Goal: Information Seeking & Learning: Learn about a topic

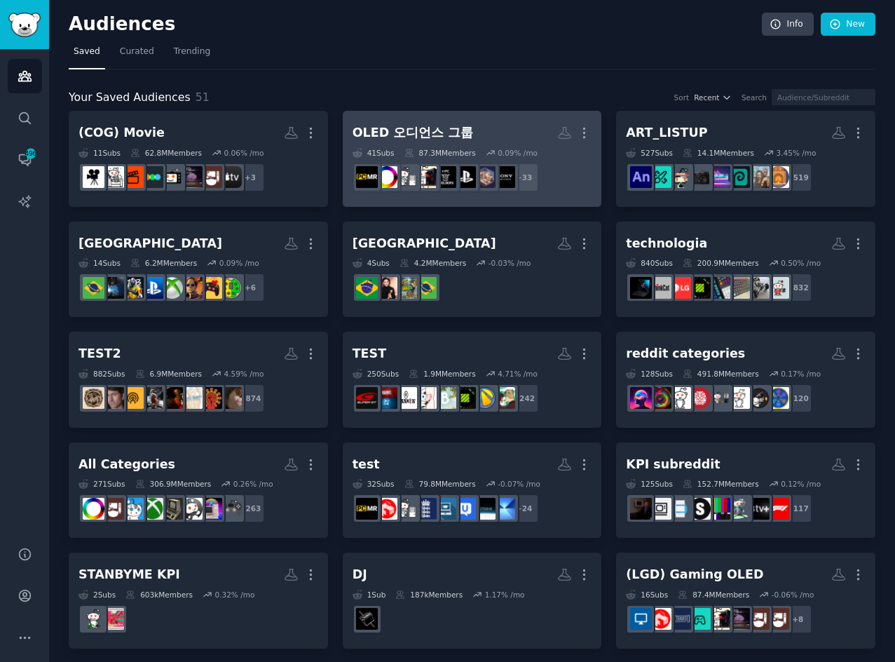
click at [453, 133] on div "OLED 오디언스 그룹" at bounding box center [413, 133] width 121 height 18
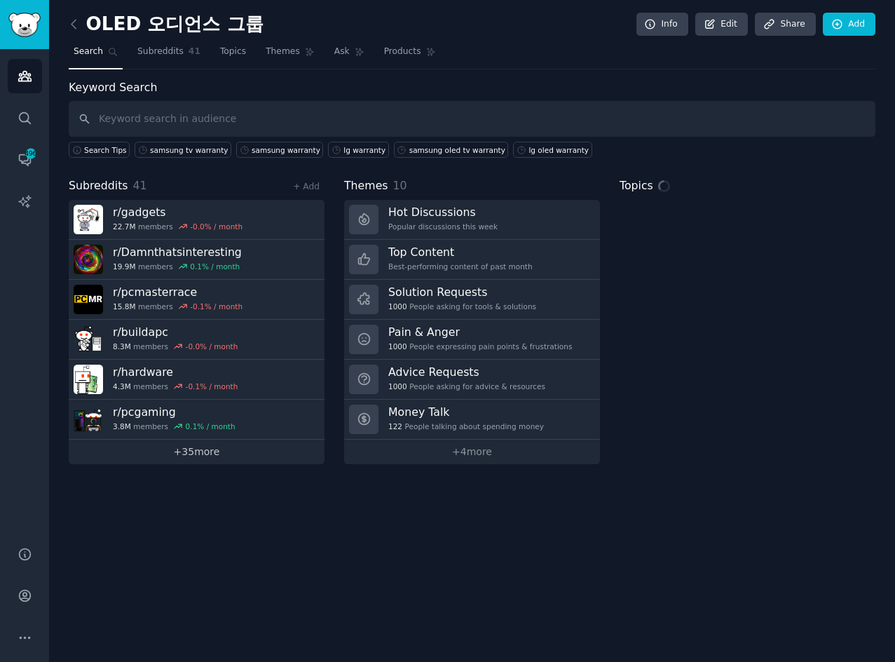
click at [221, 463] on link "+ 35 more" at bounding box center [197, 451] width 256 height 25
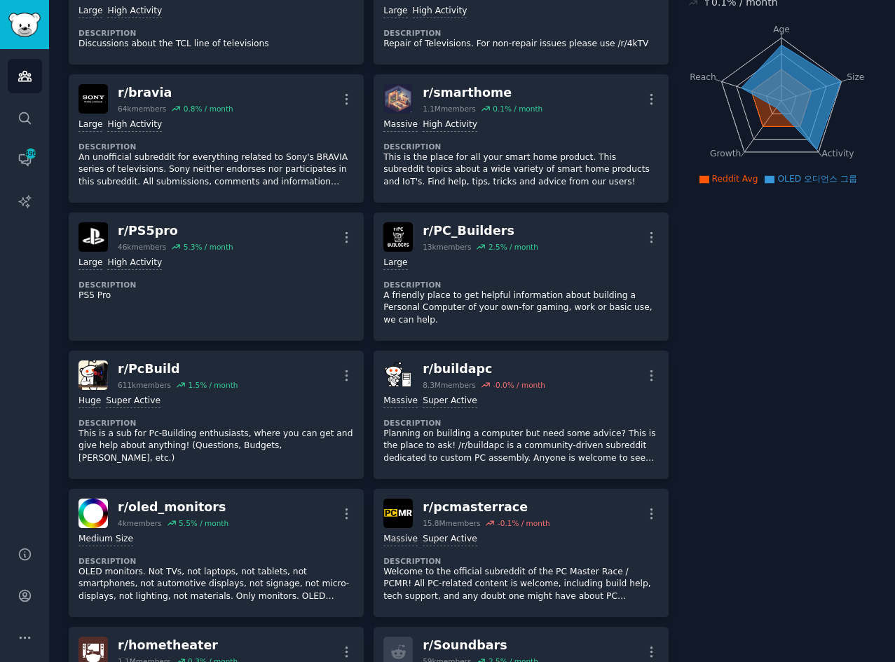
scroll to position [210, 0]
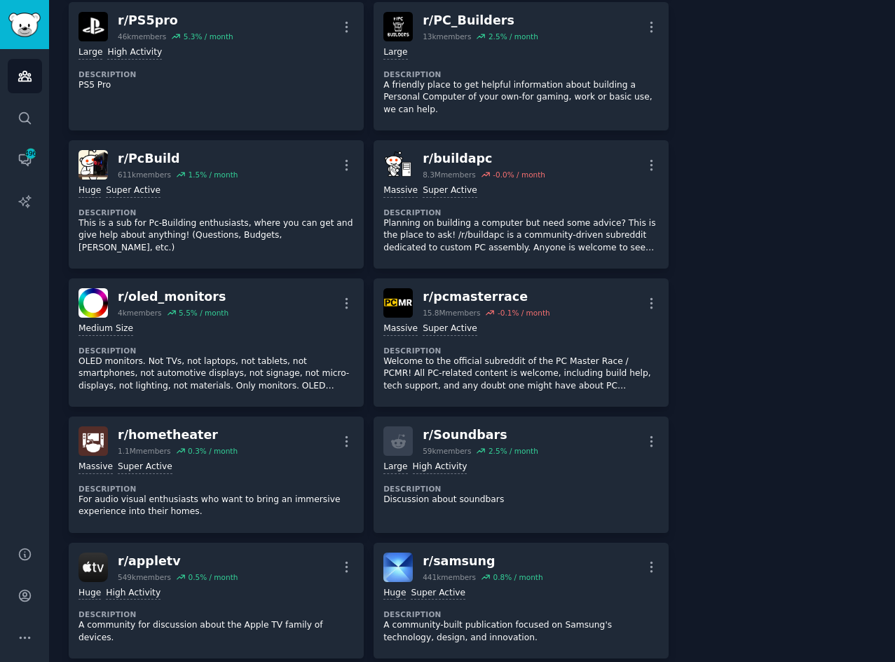
scroll to position [491, 0]
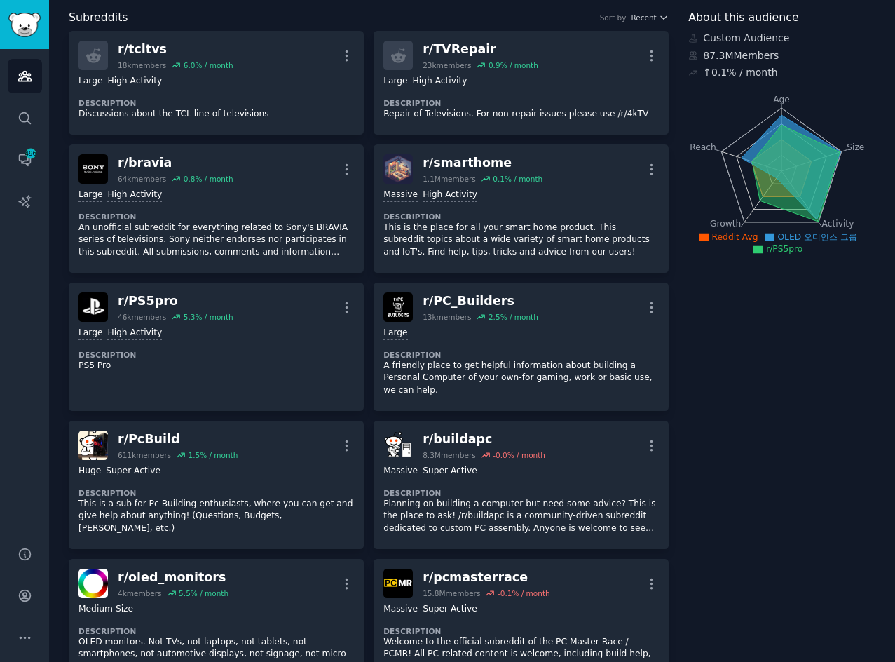
scroll to position [0, 0]
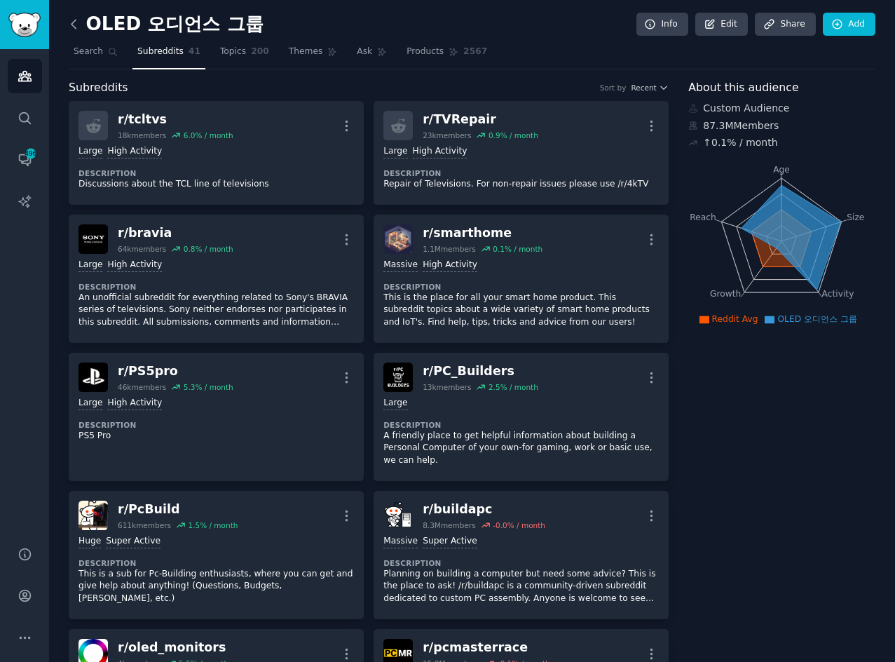
click at [69, 28] on icon at bounding box center [74, 24] width 15 height 15
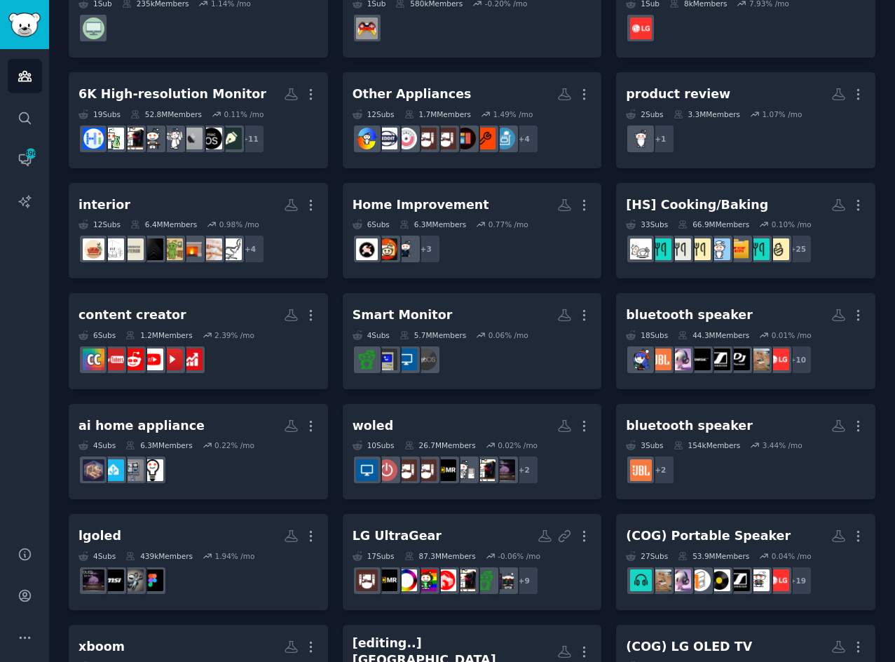
scroll to position [911, 0]
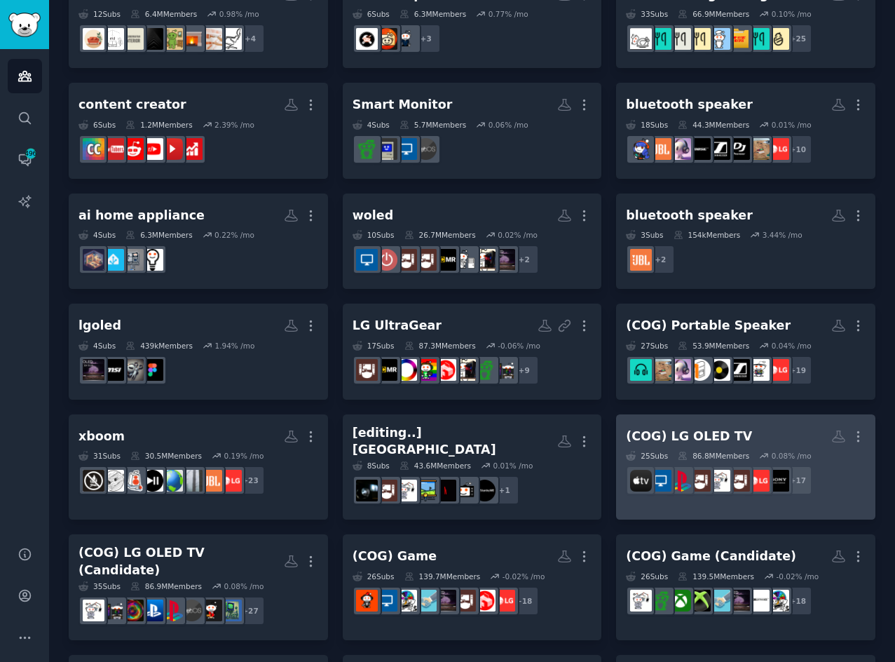
click at [737, 433] on h2 "(COG) LG OLED TV More" at bounding box center [746, 436] width 240 height 25
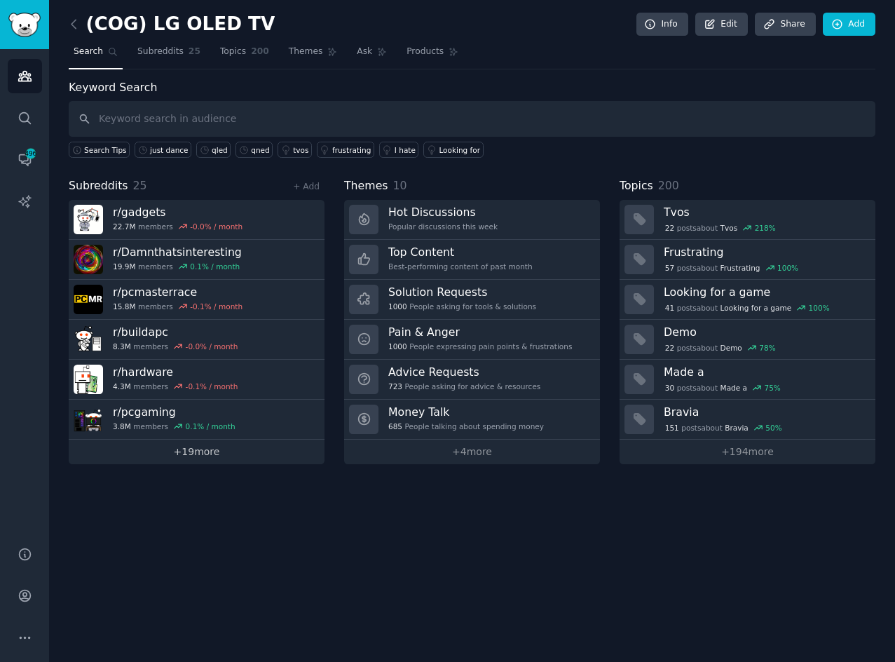
click at [211, 449] on link "+ 19 more" at bounding box center [197, 451] width 256 height 25
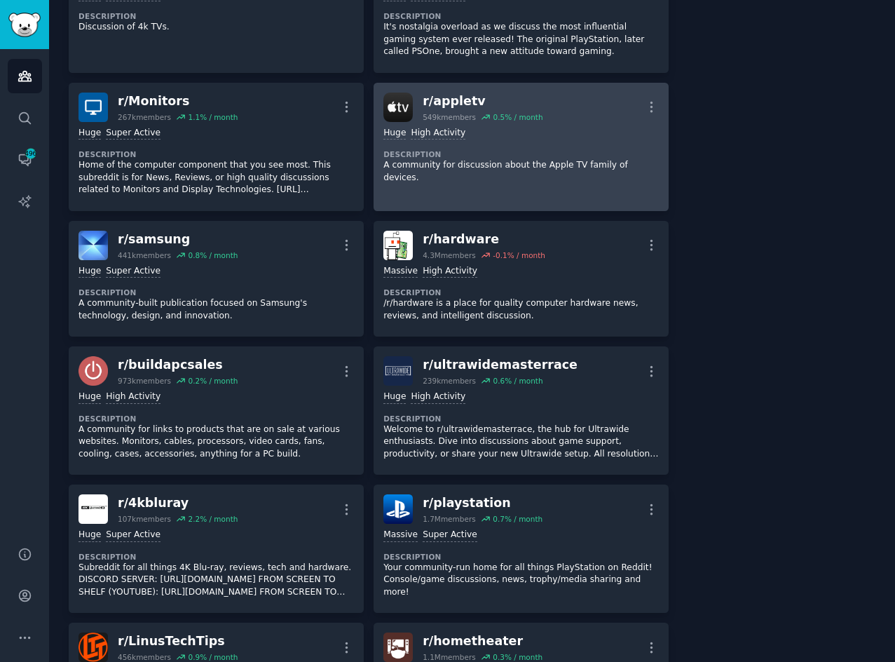
scroll to position [491, 0]
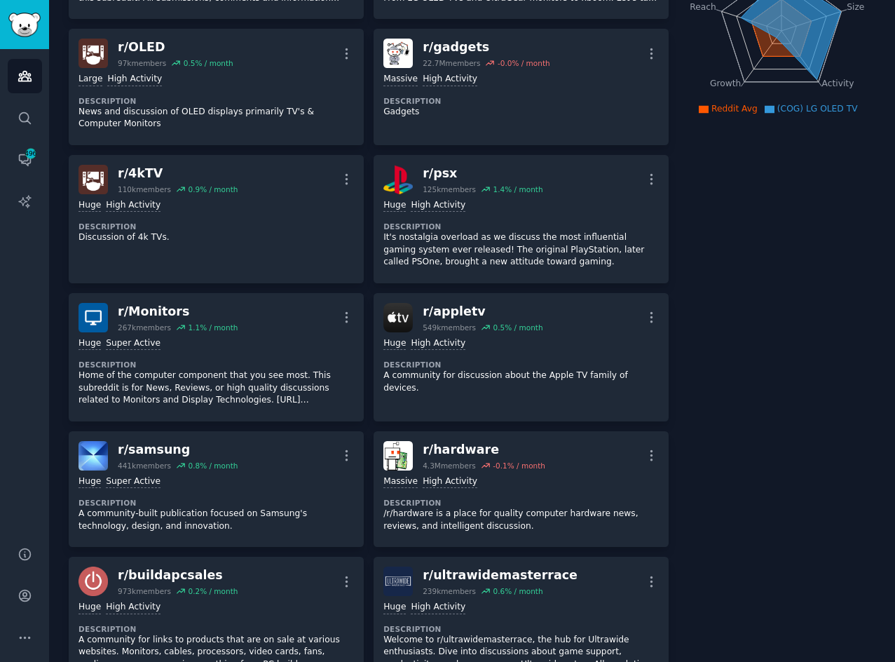
scroll to position [0, 0]
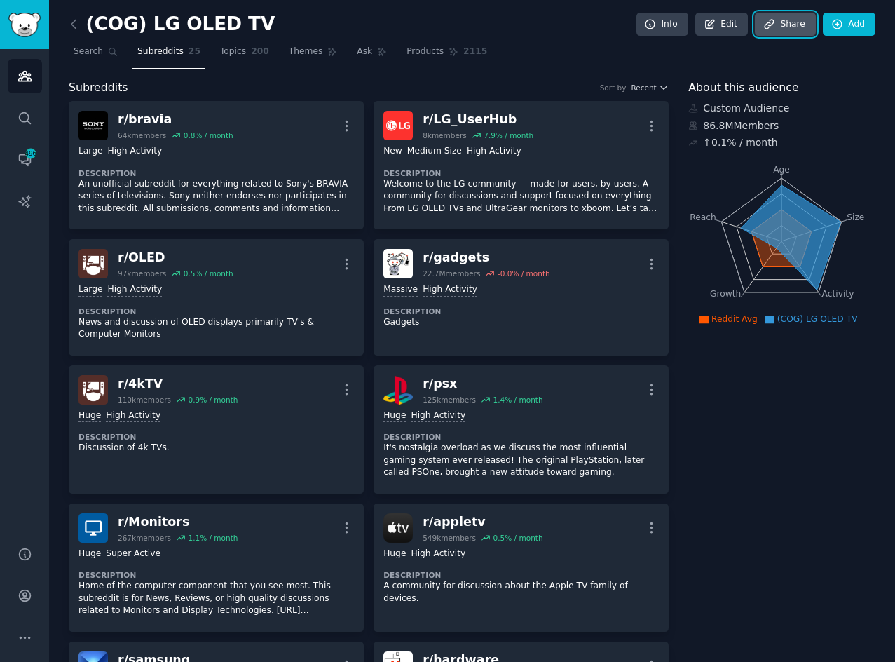
click at [794, 20] on link "Share" at bounding box center [785, 25] width 60 height 24
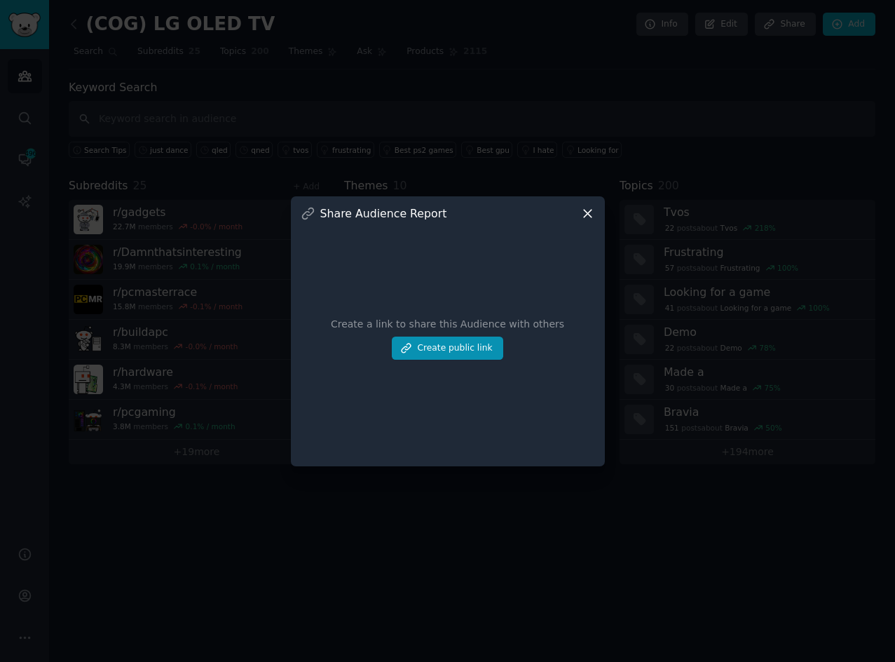
click at [581, 211] on icon at bounding box center [587, 213] width 15 height 15
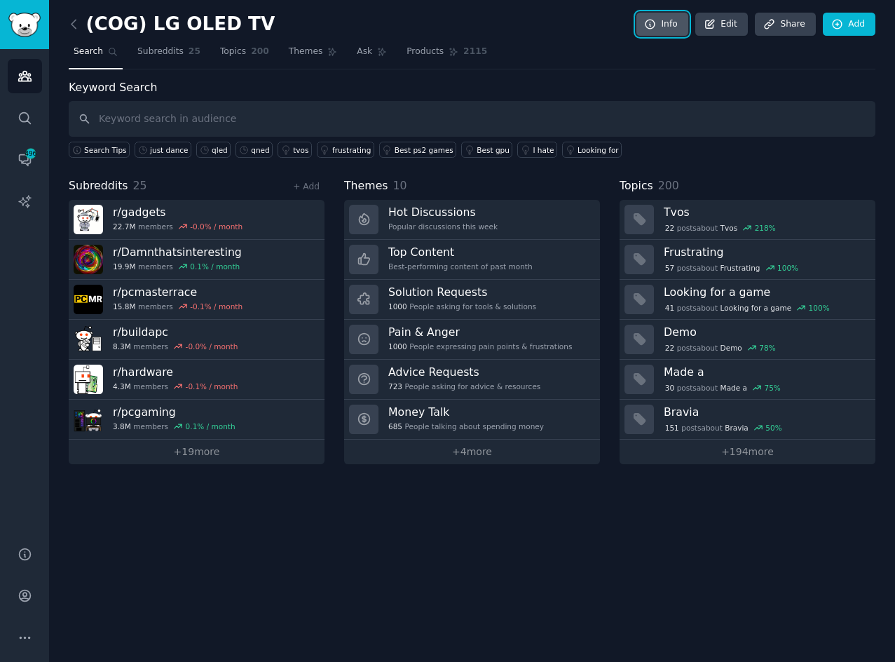
click at [673, 25] on link "Info" at bounding box center [662, 25] width 52 height 24
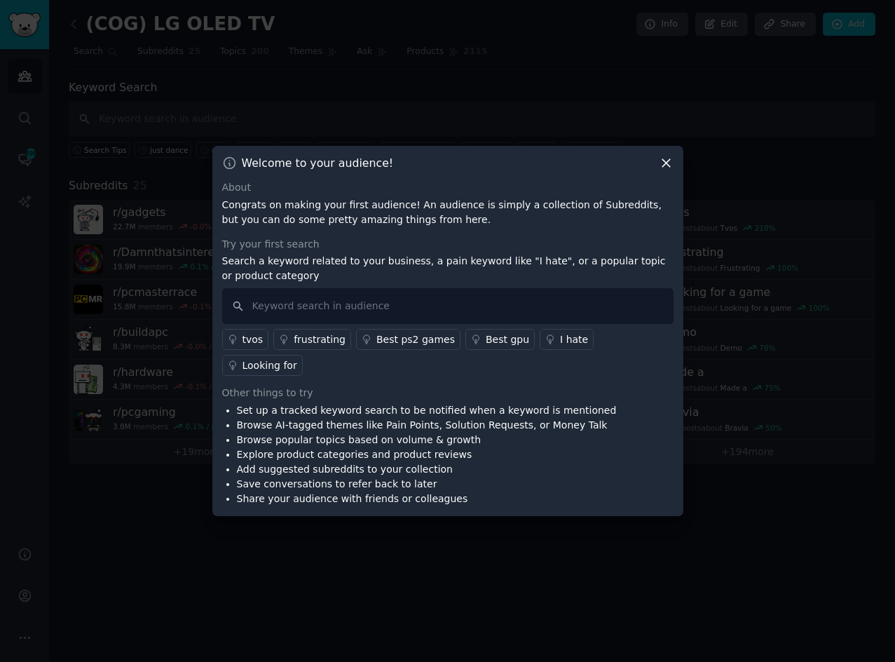
click at [663, 170] on icon at bounding box center [666, 163] width 15 height 15
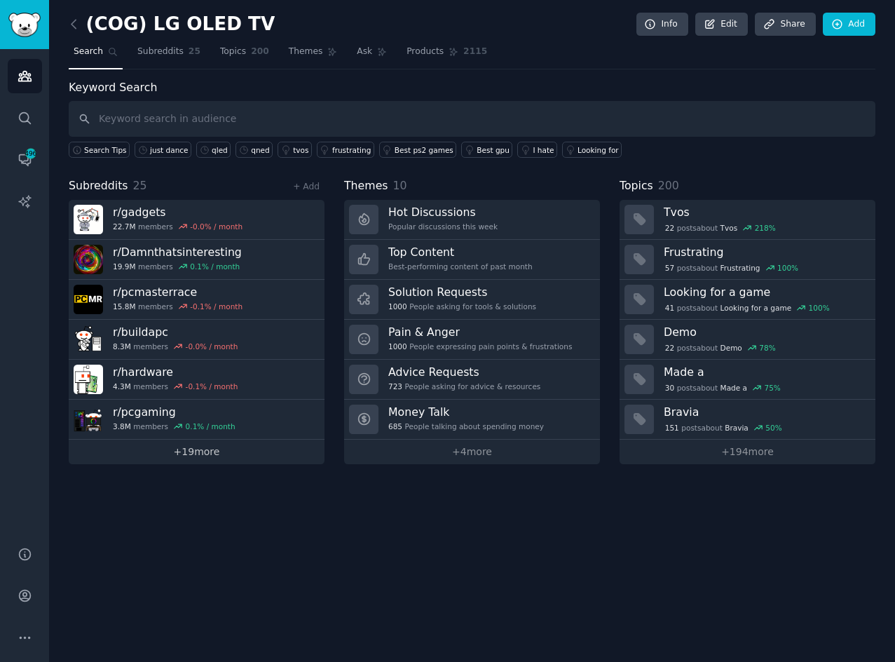
click at [227, 460] on link "+ 19 more" at bounding box center [197, 451] width 256 height 25
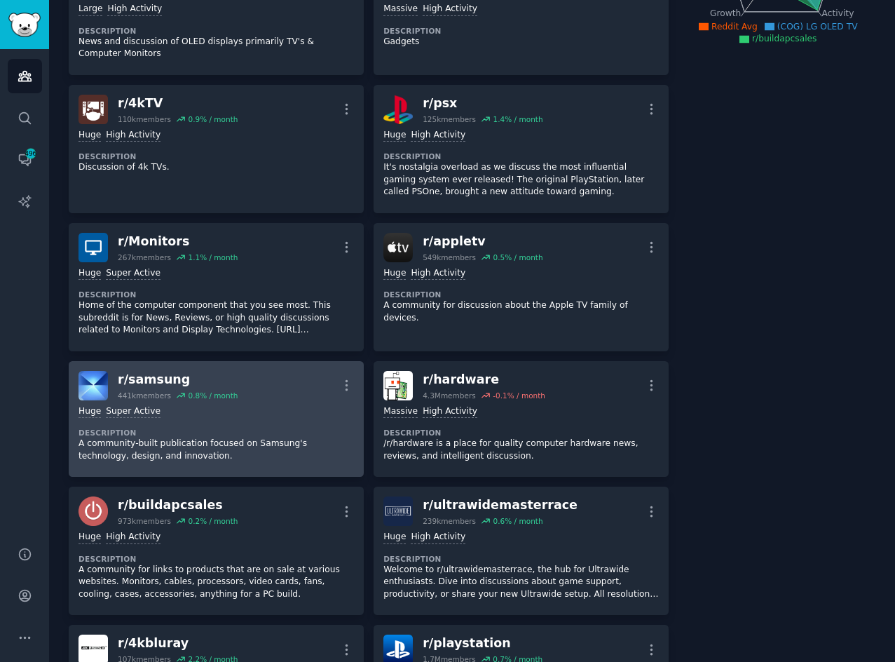
scroll to position [491, 0]
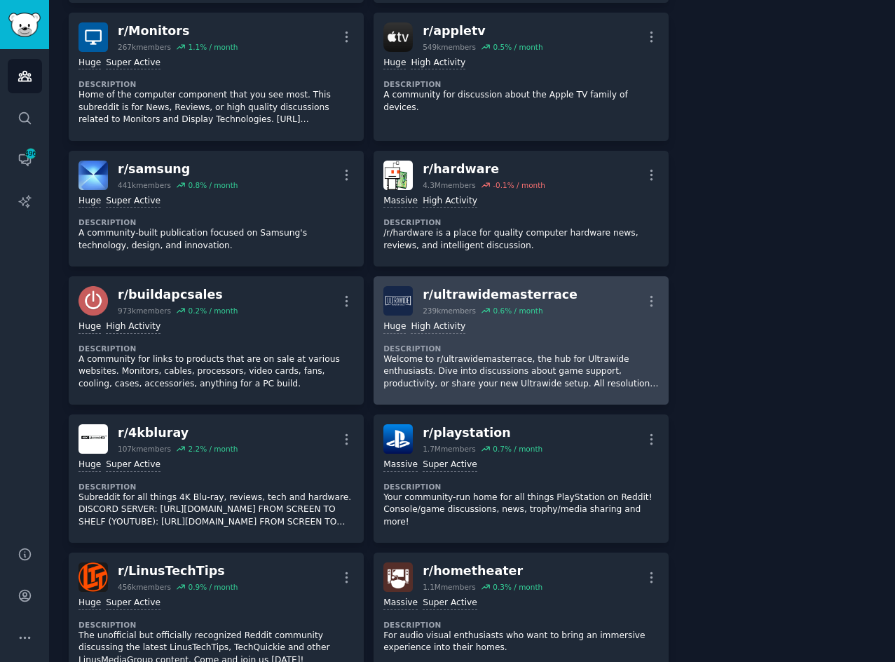
click at [657, 298] on link "r/ ultrawidemasterrace 239k members 0.6 % / month More Huge High Activity Descr…" at bounding box center [521, 340] width 295 height 128
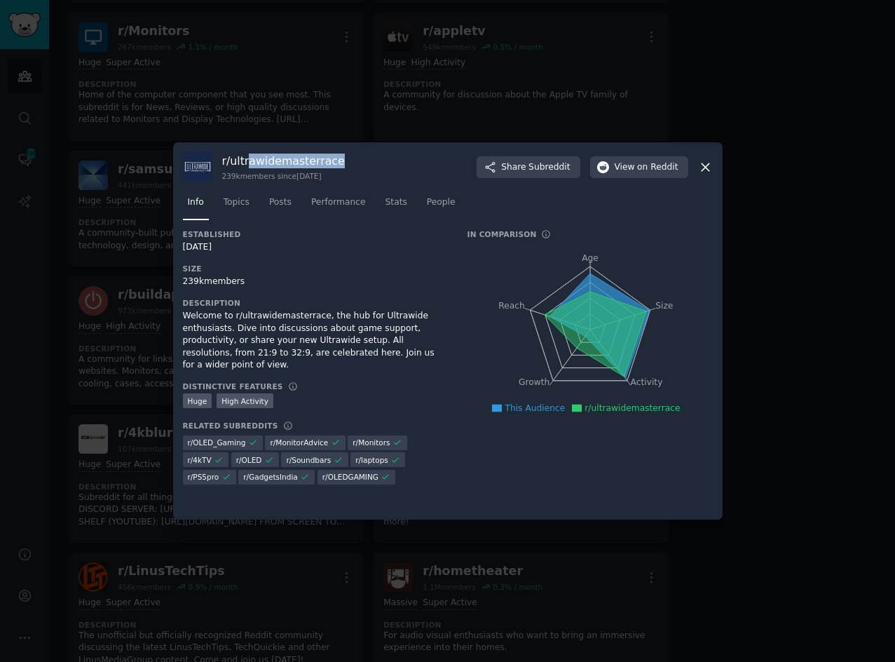
drag, startPoint x: 340, startPoint y: 165, endPoint x: 246, endPoint y: 165, distance: 93.9
click at [246, 165] on div "r/ ultrawidemasterrace 239k members since [DATE] Share Subreddit View on Reddit" at bounding box center [448, 166] width 530 height 29
drag, startPoint x: 233, startPoint y: 165, endPoint x: 367, endPoint y: 161, distance: 133.9
click at [367, 161] on div "r/ ultrawidemasterrace 239k members since [DATE] Share Subreddit View on Reddit" at bounding box center [448, 166] width 530 height 29
copy h3 "ultrawidemasterrace"
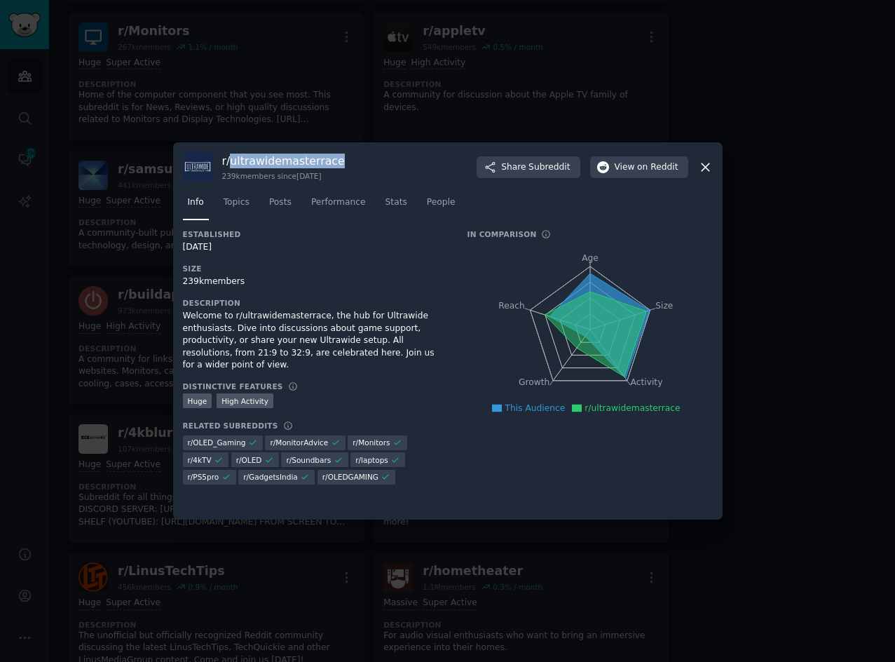
click at [702, 168] on icon at bounding box center [705, 167] width 15 height 15
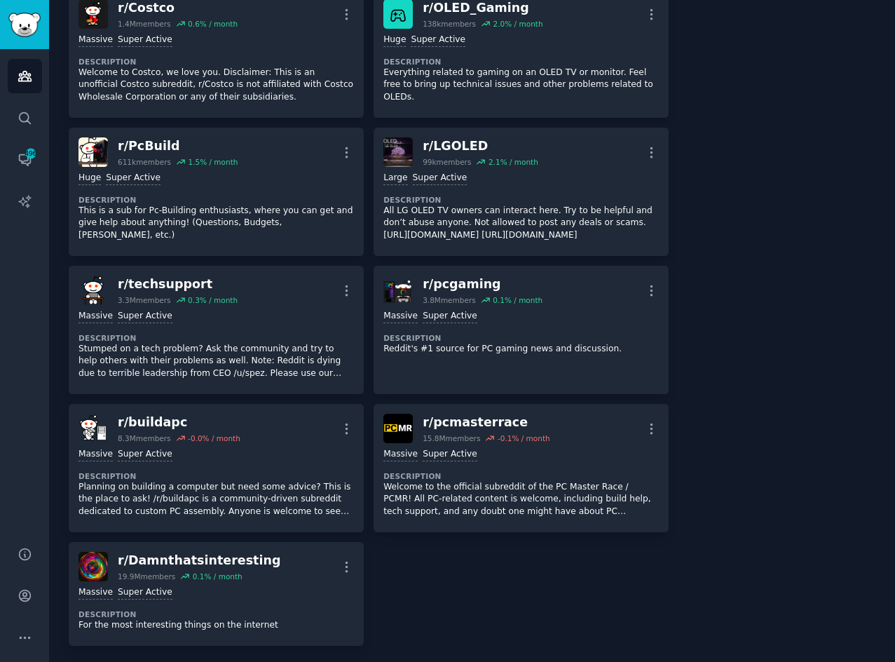
scroll to position [1262, 0]
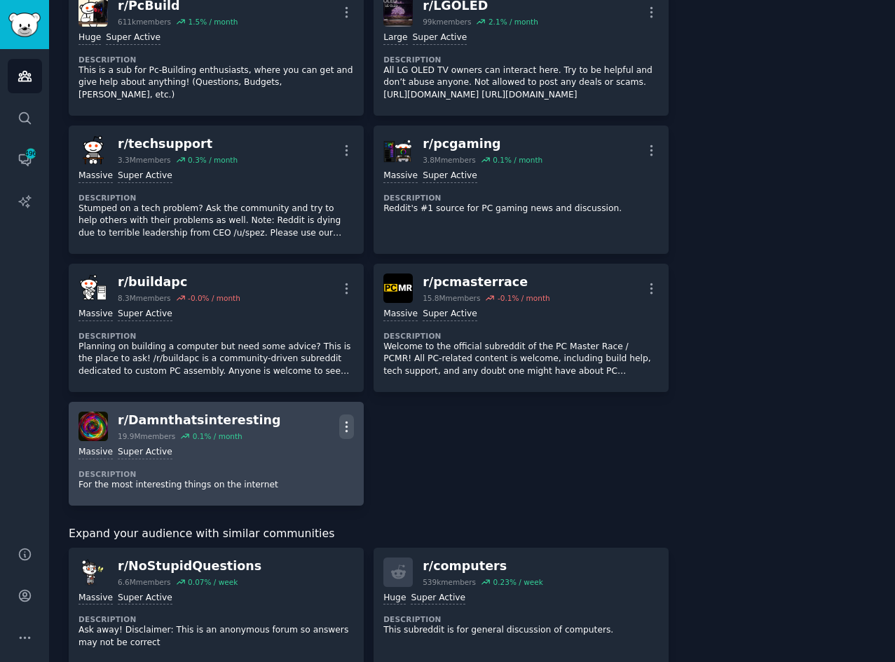
click at [352, 425] on icon "button" at bounding box center [346, 426] width 15 height 15
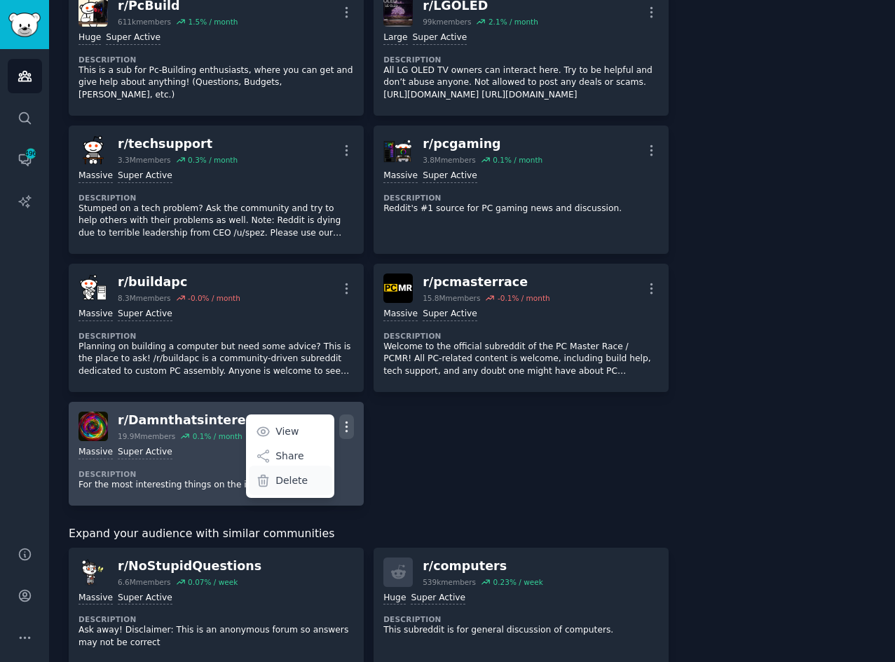
click at [287, 481] on p "Delete" at bounding box center [291, 480] width 32 height 15
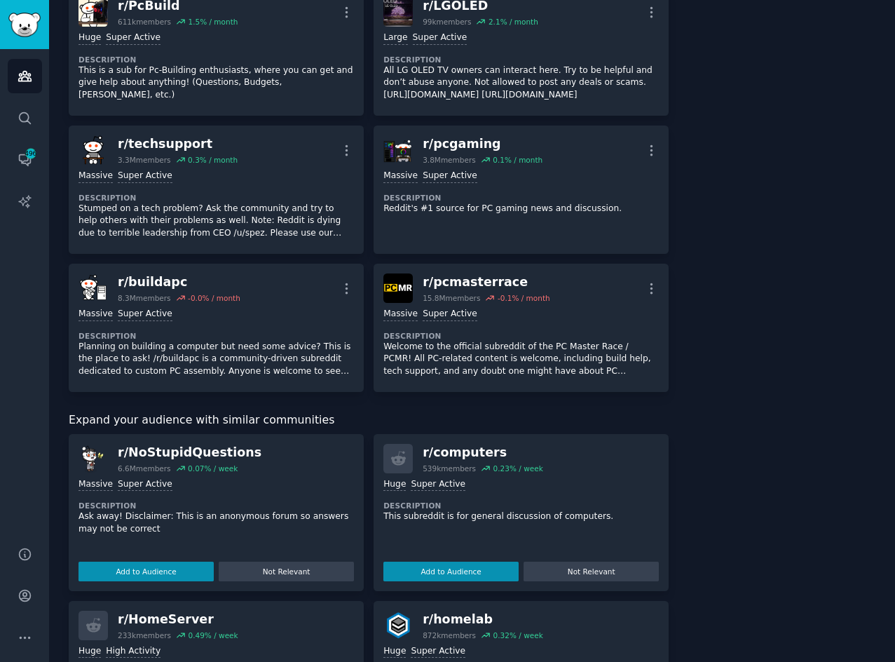
click at [681, 393] on div "Subreddits Sort by Recent r/ bravia 64k members 0.8 % / month More Large High A…" at bounding box center [472, 86] width 807 height 2677
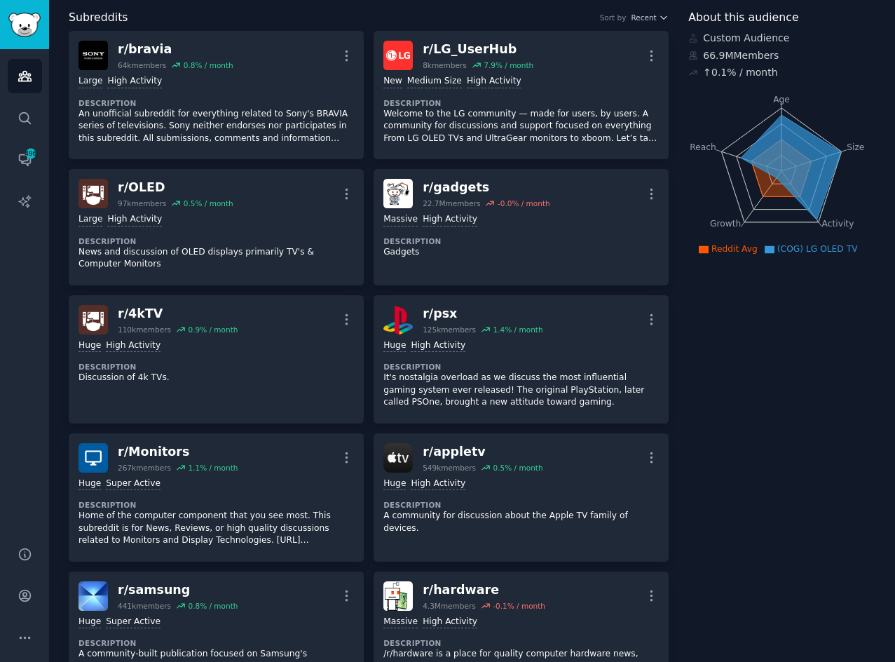
scroll to position [0, 0]
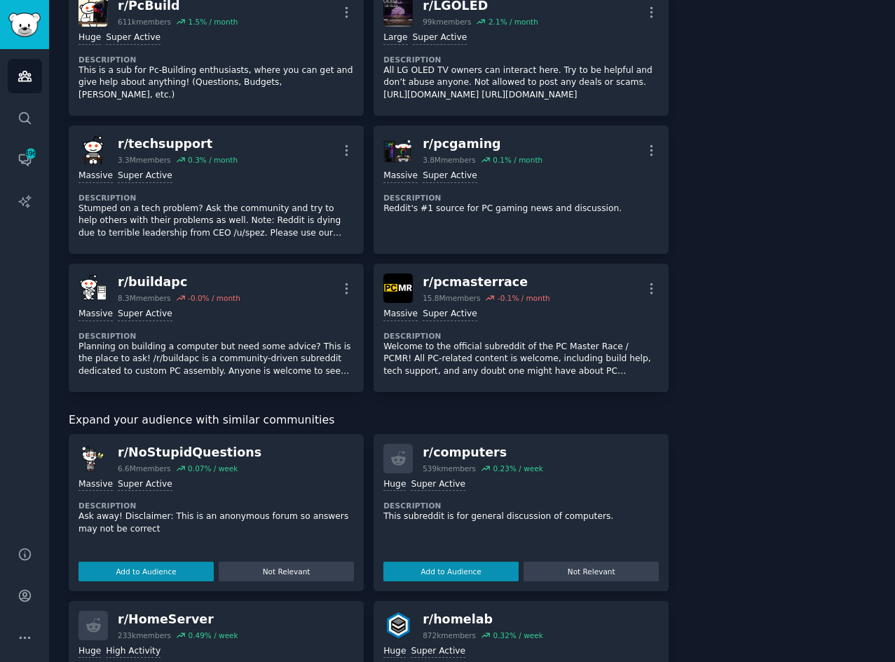
scroll to position [1542, 0]
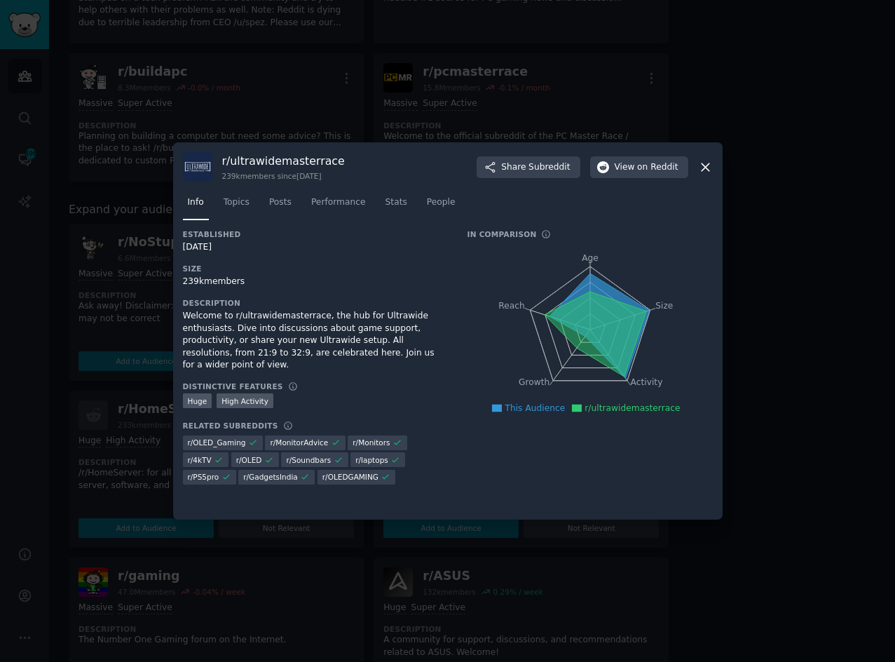
click at [704, 168] on icon at bounding box center [706, 167] width 8 height 8
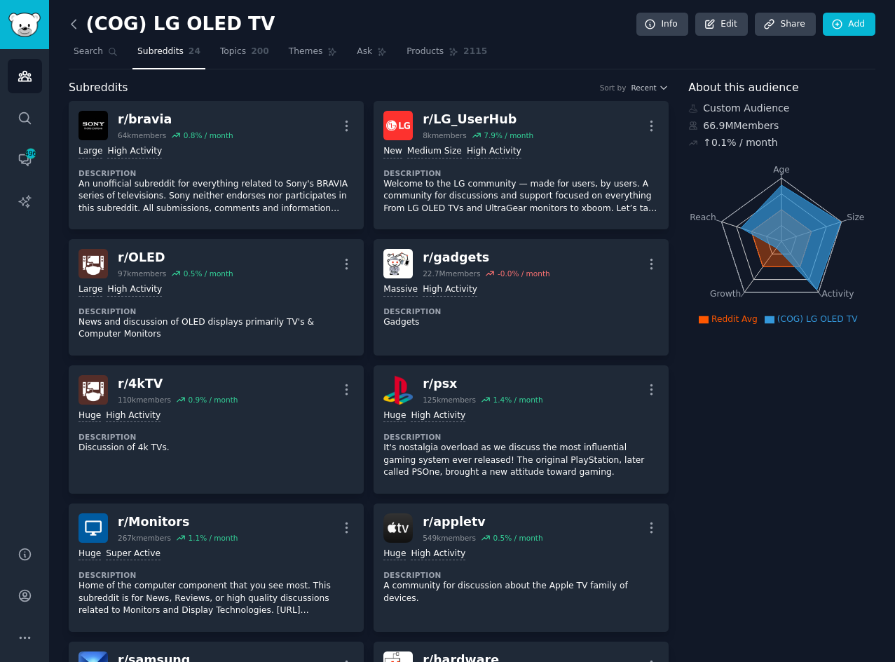
click at [78, 20] on icon at bounding box center [74, 24] width 15 height 15
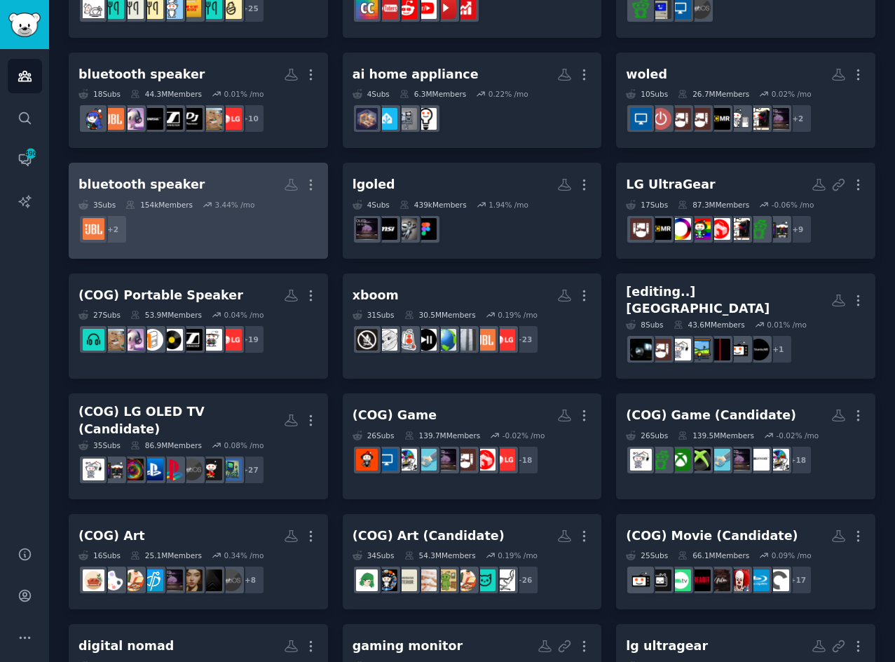
scroll to position [842, 0]
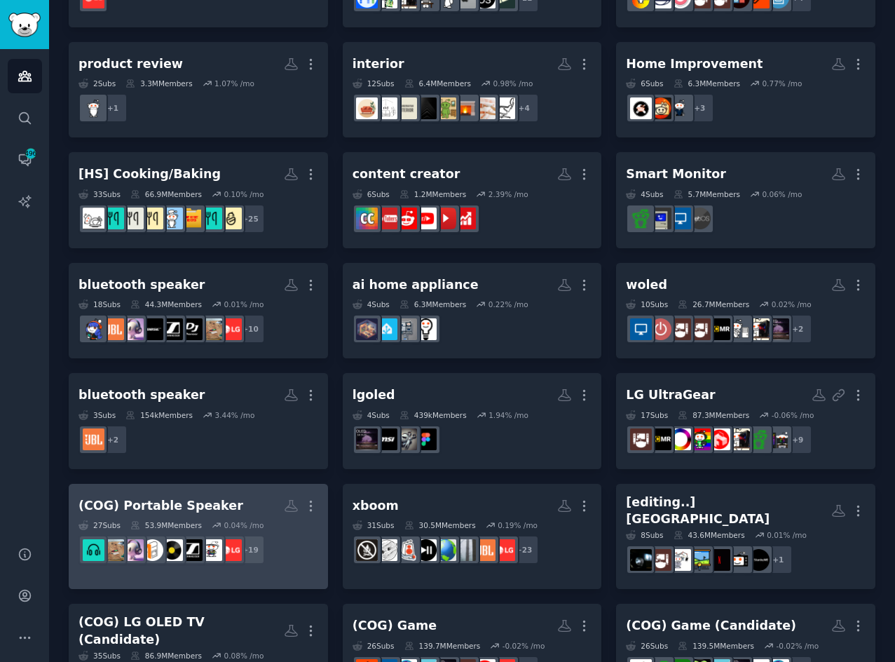
click at [196, 507] on div "(COG) Portable Speaker" at bounding box center [160, 506] width 165 height 18
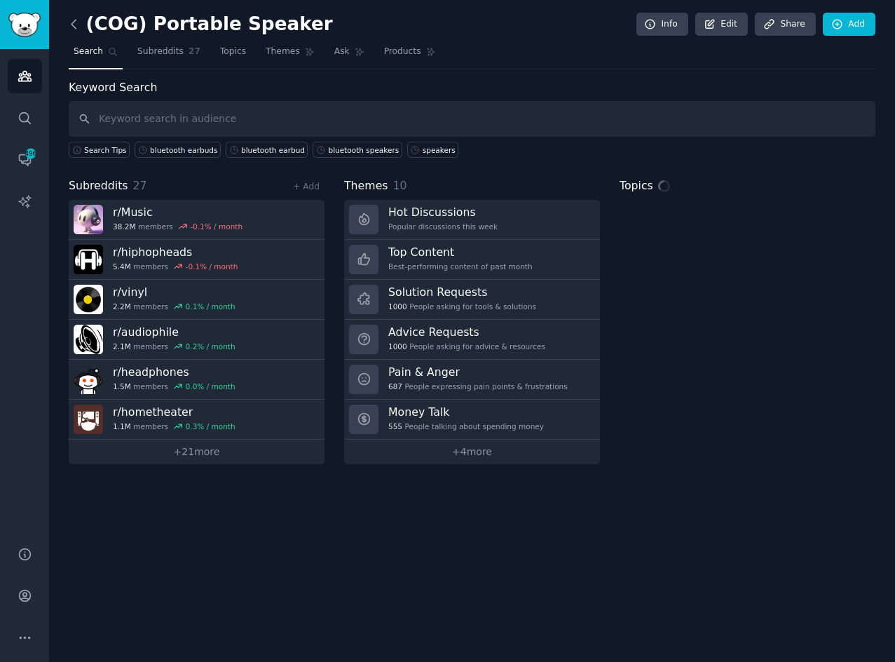
click at [78, 25] on icon at bounding box center [74, 24] width 15 height 15
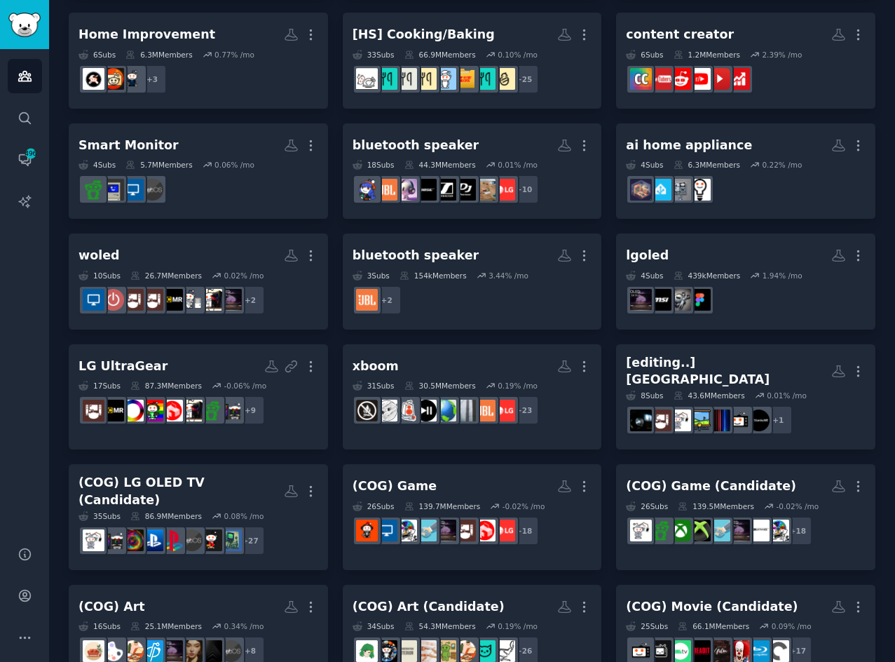
scroll to position [1121, 0]
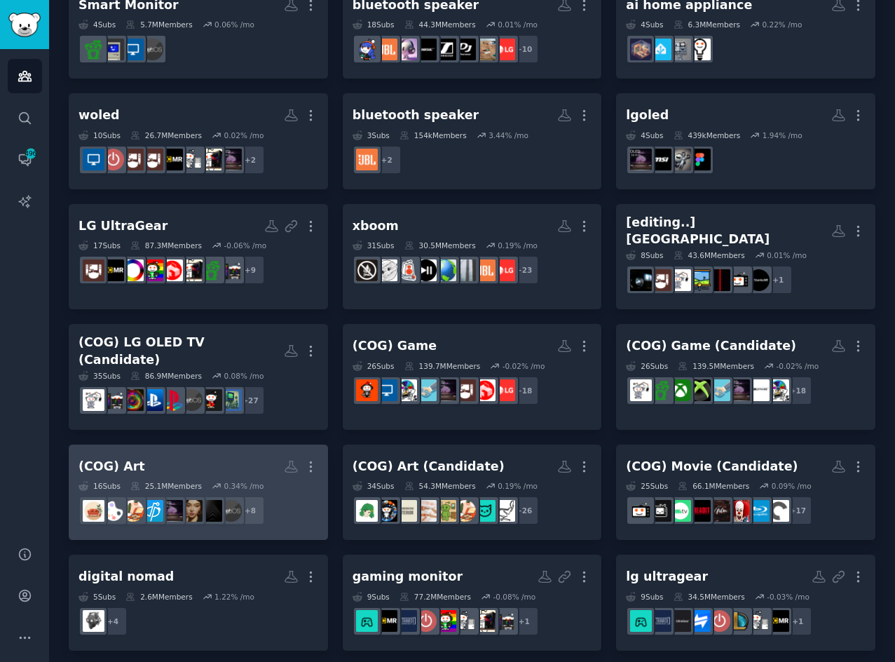
click at [212, 454] on h2 "(COG) Art More" at bounding box center [198, 466] width 240 height 25
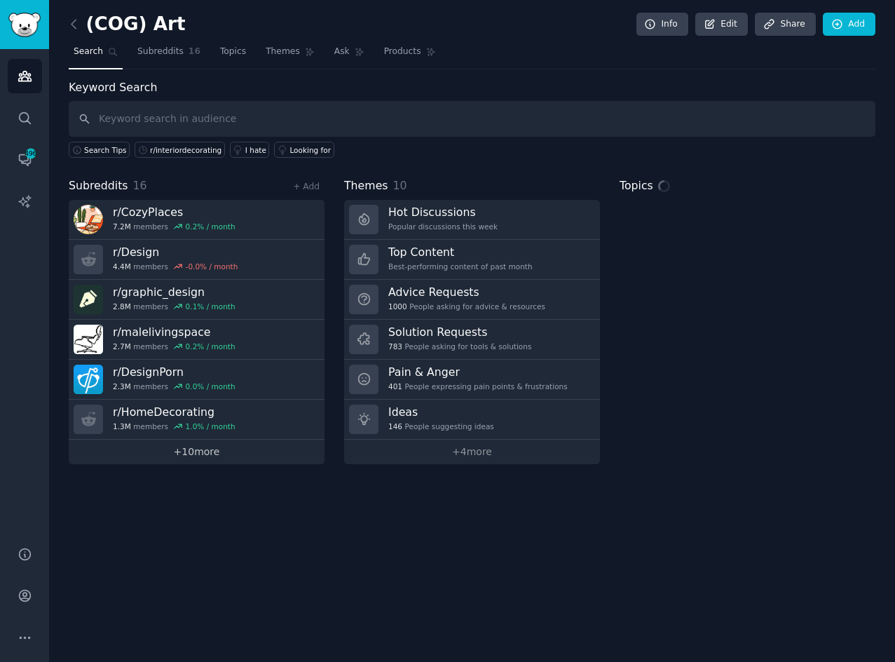
click at [207, 458] on link "+ 10 more" at bounding box center [197, 451] width 256 height 25
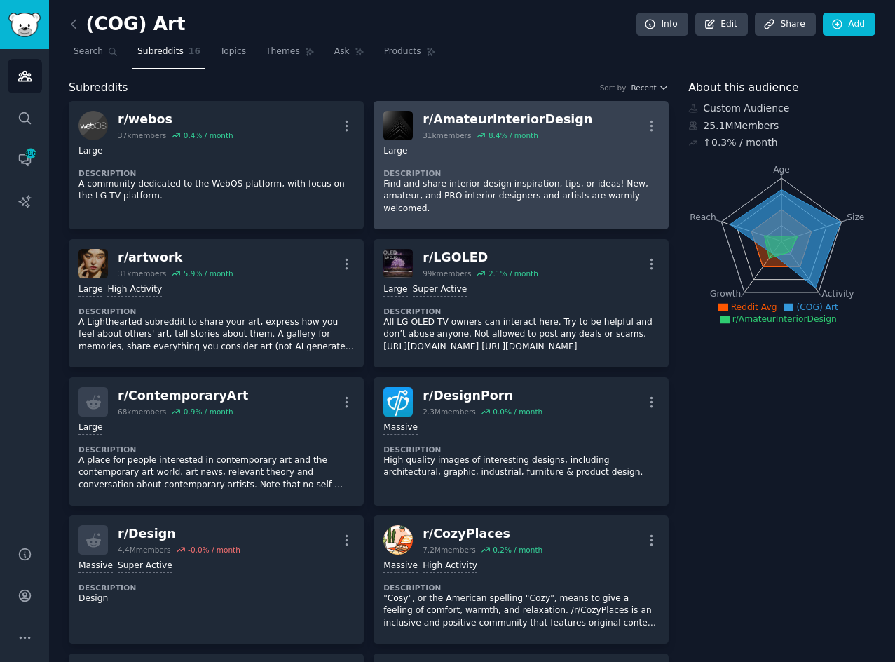
click at [560, 114] on div "r/ AmateurInteriorDesign" at bounding box center [508, 120] width 170 height 18
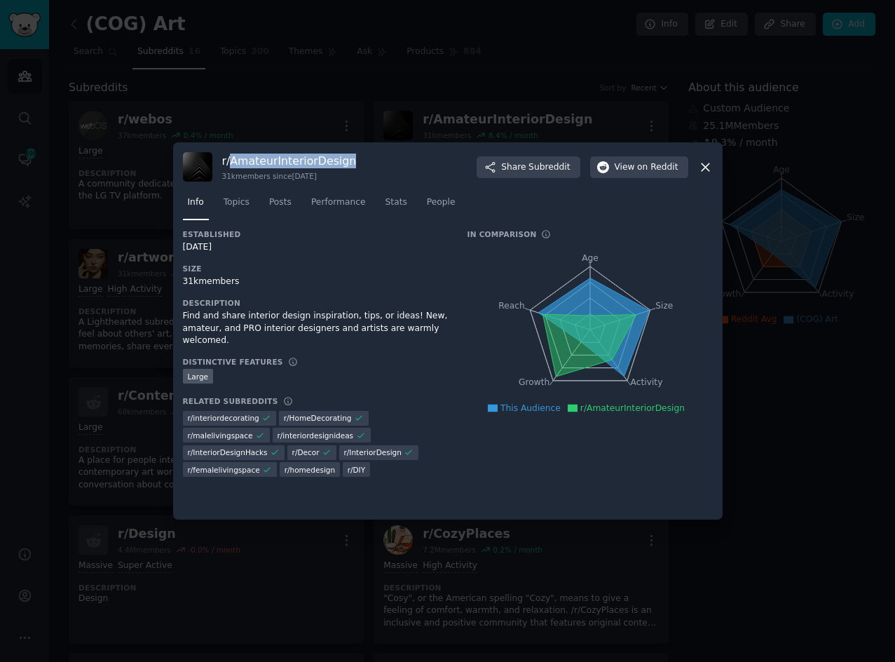
drag, startPoint x: 350, startPoint y: 164, endPoint x: 232, endPoint y: 165, distance: 118.4
click at [232, 165] on div "r/ AmateurInteriorDesign 31k members since [DATE] Share Subreddit View on Reddit" at bounding box center [448, 166] width 530 height 29
copy h3 "AmateurInteriorDesign"
click at [702, 171] on icon at bounding box center [705, 167] width 15 height 15
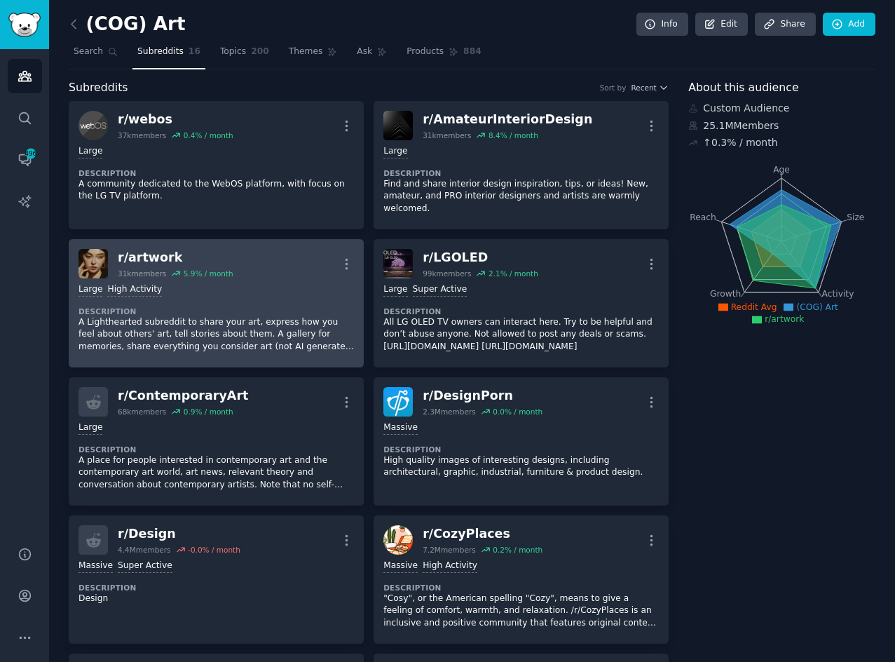
click at [173, 254] on div "r/ artwork" at bounding box center [176, 258] width 116 height 18
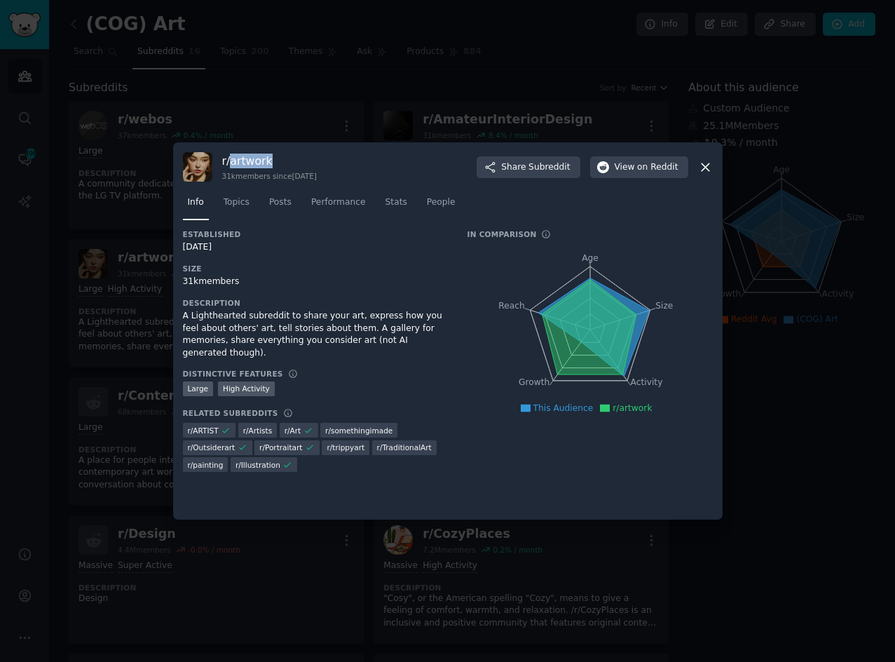
drag, startPoint x: 231, startPoint y: 161, endPoint x: 287, endPoint y: 163, distance: 55.4
click at [287, 163] on h3 "r/ artwork" at bounding box center [269, 160] width 95 height 15
copy h3 "artwork"
drag, startPoint x: 704, startPoint y: 163, endPoint x: 699, endPoint y: 173, distance: 10.7
click at [704, 163] on icon at bounding box center [705, 167] width 15 height 15
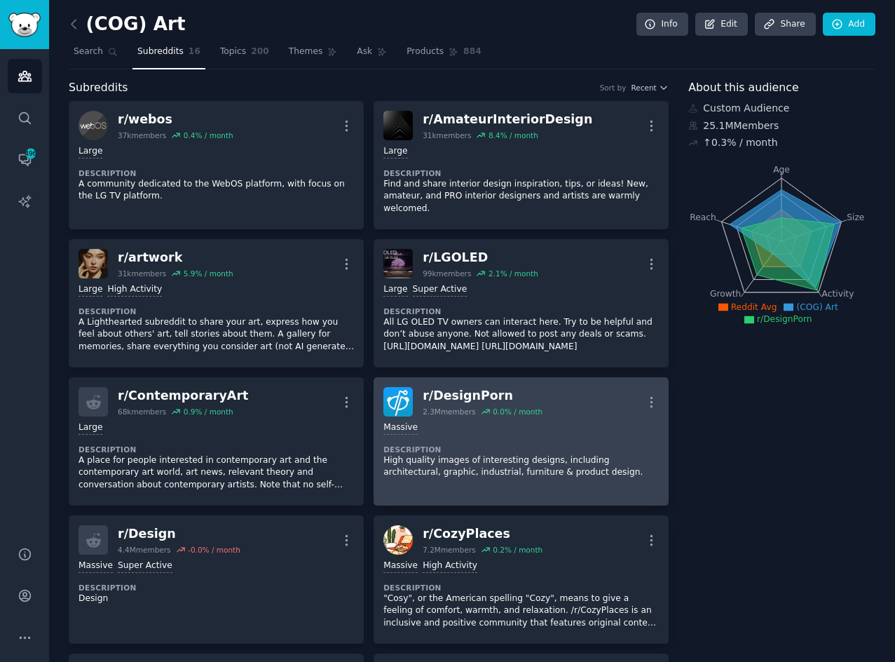
scroll to position [140, 0]
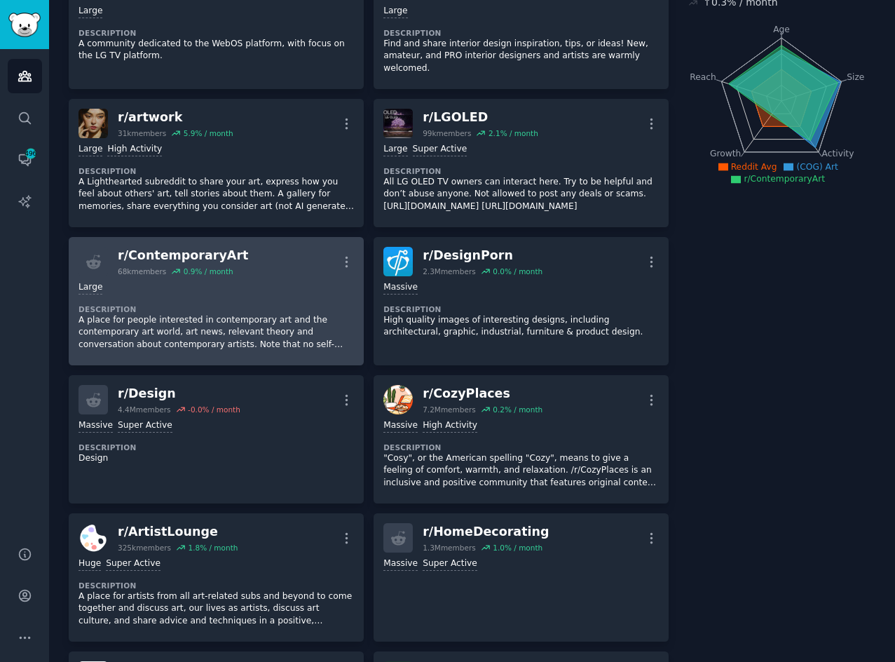
click at [259, 259] on div "r/ ContemporaryArt 68k members 0.9 % / month More" at bounding box center [215, 261] width 275 height 29
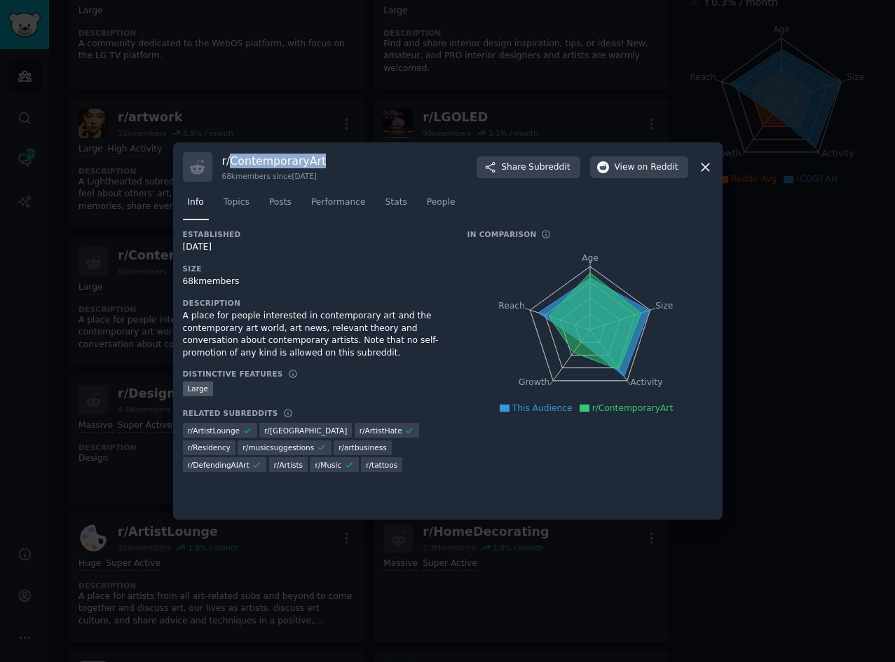
drag, startPoint x: 233, startPoint y: 162, endPoint x: 179, endPoint y: 257, distance: 109.3
click at [325, 162] on h3 "r/ ContemporaryArt" at bounding box center [274, 160] width 104 height 15
copy h3 "ContemporaryArt"
click at [707, 165] on icon at bounding box center [706, 167] width 8 height 8
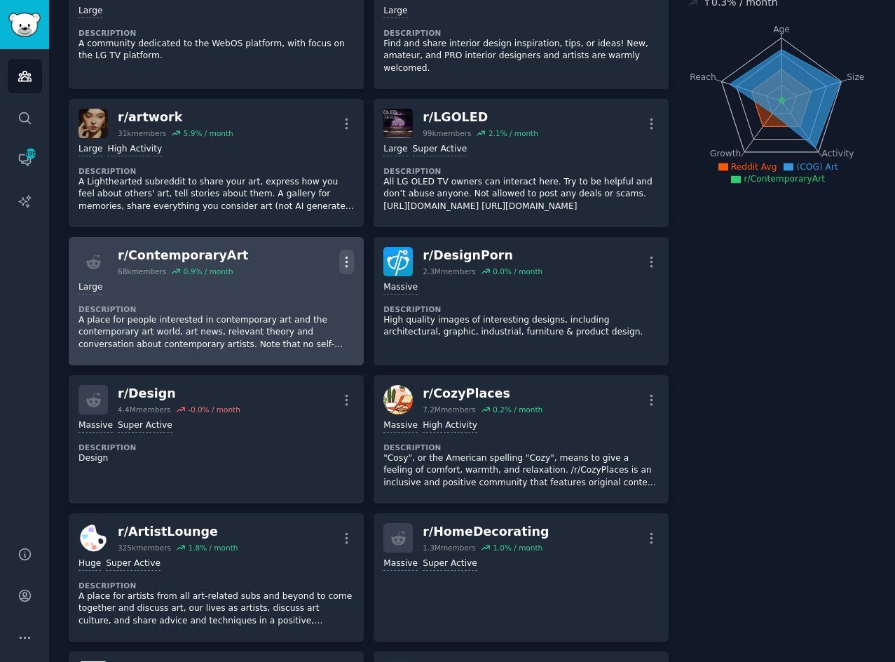
scroll to position [210, 0]
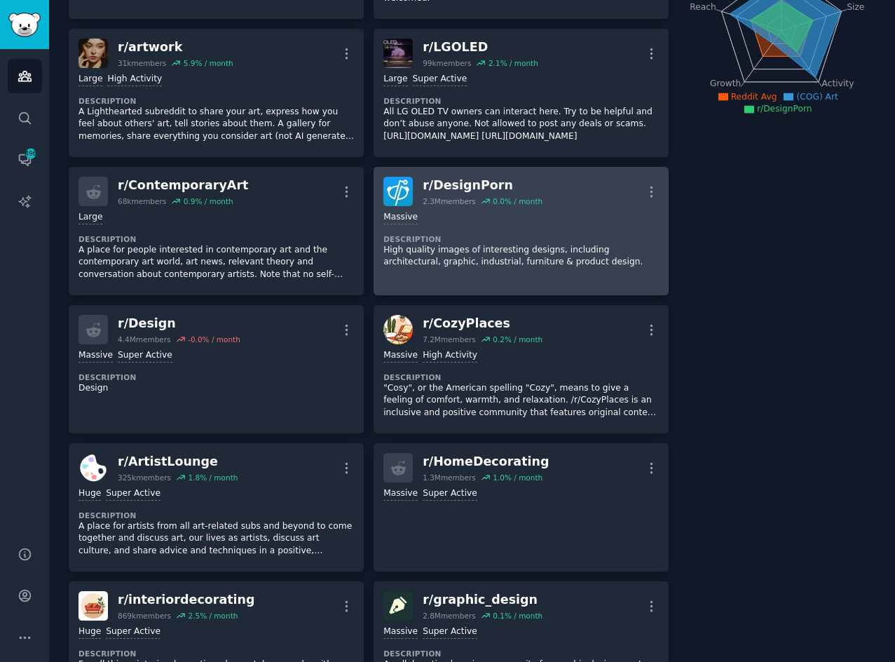
click at [472, 179] on div "r/ DesignPorn" at bounding box center [483, 186] width 120 height 18
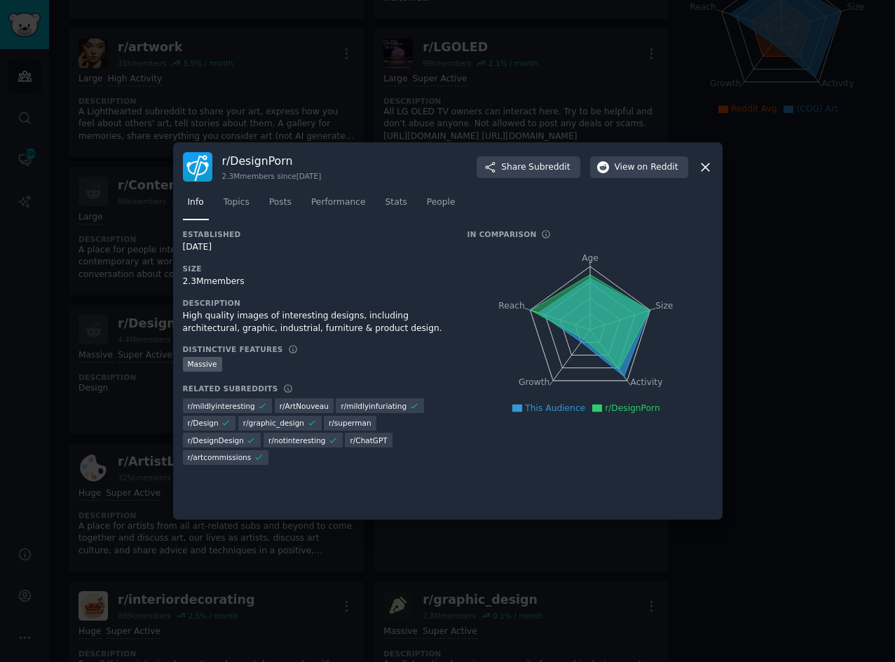
drag, startPoint x: 240, startPoint y: 163, endPoint x: 320, endPoint y: 170, distance: 80.1
click at [320, 170] on div "r/ DesignPorn 2.3M members since [DATE]" at bounding box center [272, 166] width 100 height 27
copy div "DesignPorn 2.3M members since 05/30/2"
click at [710, 164] on icon at bounding box center [705, 167] width 15 height 15
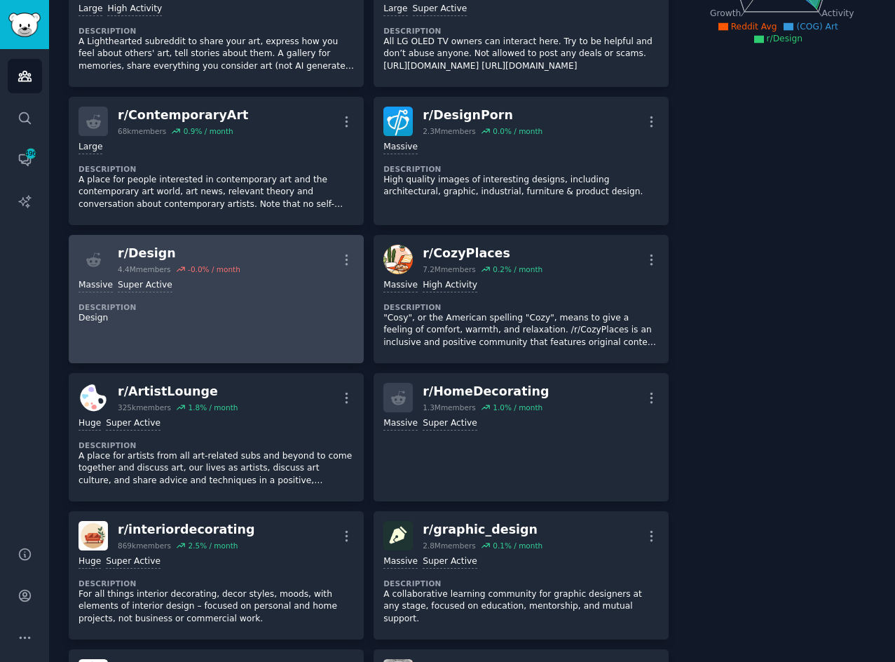
click at [258, 276] on div "Massive Super Active Description Design" at bounding box center [215, 301] width 275 height 55
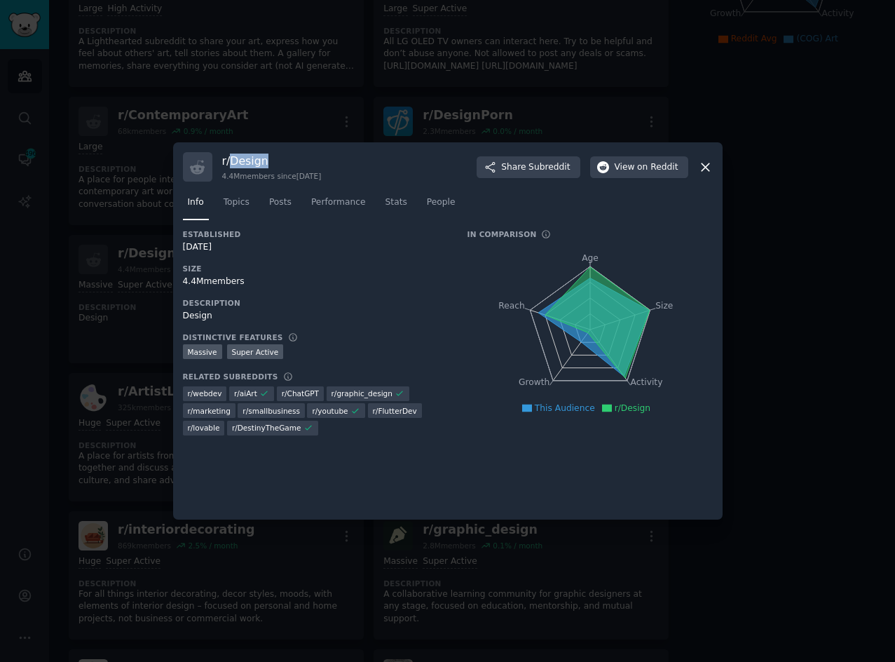
drag, startPoint x: 231, startPoint y: 159, endPoint x: 249, endPoint y: 179, distance: 27.3
click at [275, 160] on h3 "r/ Design" at bounding box center [272, 160] width 100 height 15
click at [711, 172] on icon at bounding box center [705, 167] width 15 height 15
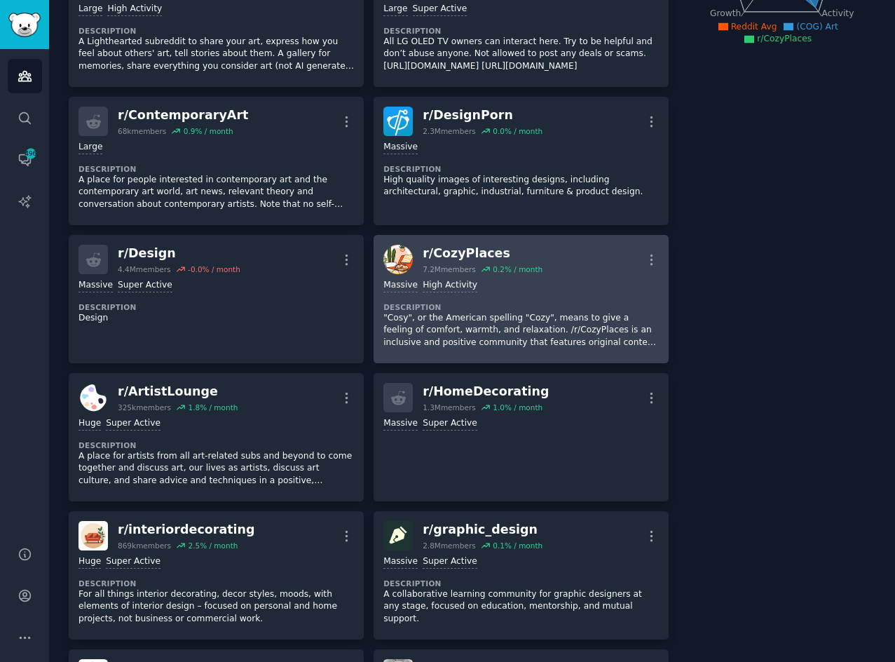
click at [490, 249] on div "r/ CozyPlaces" at bounding box center [483, 254] width 120 height 18
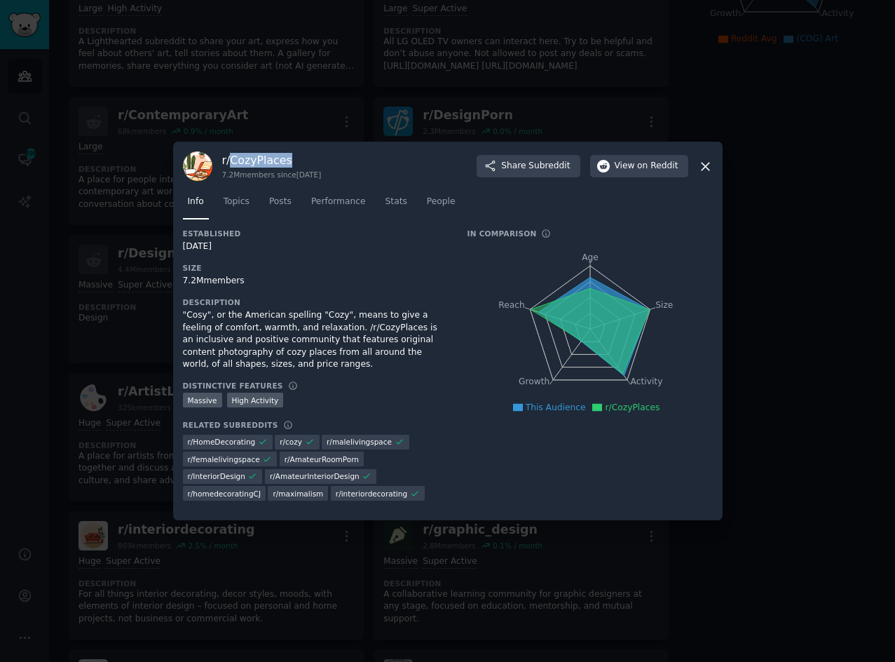
drag, startPoint x: 231, startPoint y: 163, endPoint x: 301, endPoint y: 161, distance: 70.8
click at [301, 161] on h3 "r/ CozyPlaces" at bounding box center [272, 160] width 100 height 15
copy h3 "CozyPlaces"
click at [708, 171] on icon at bounding box center [705, 166] width 15 height 15
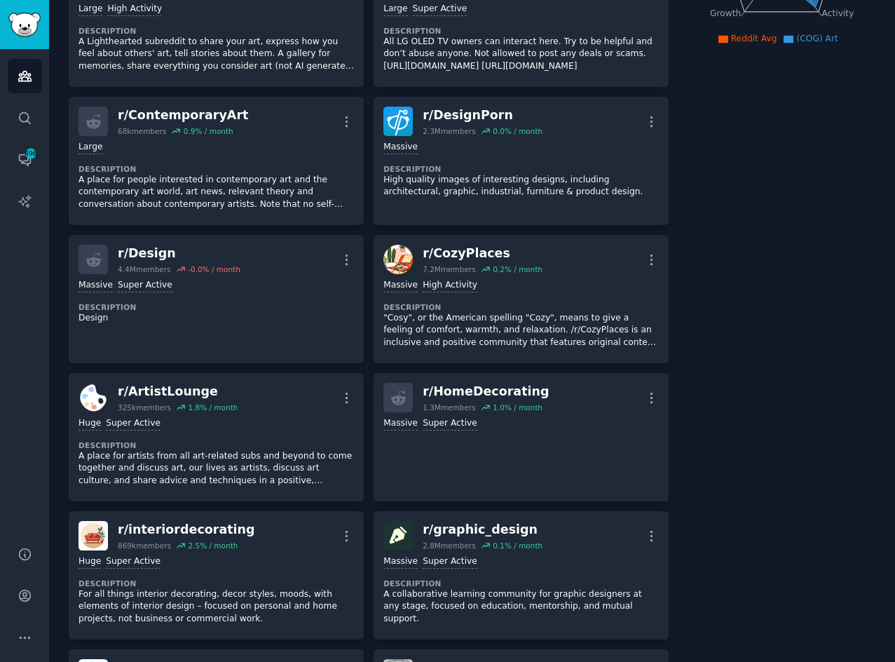
scroll to position [421, 0]
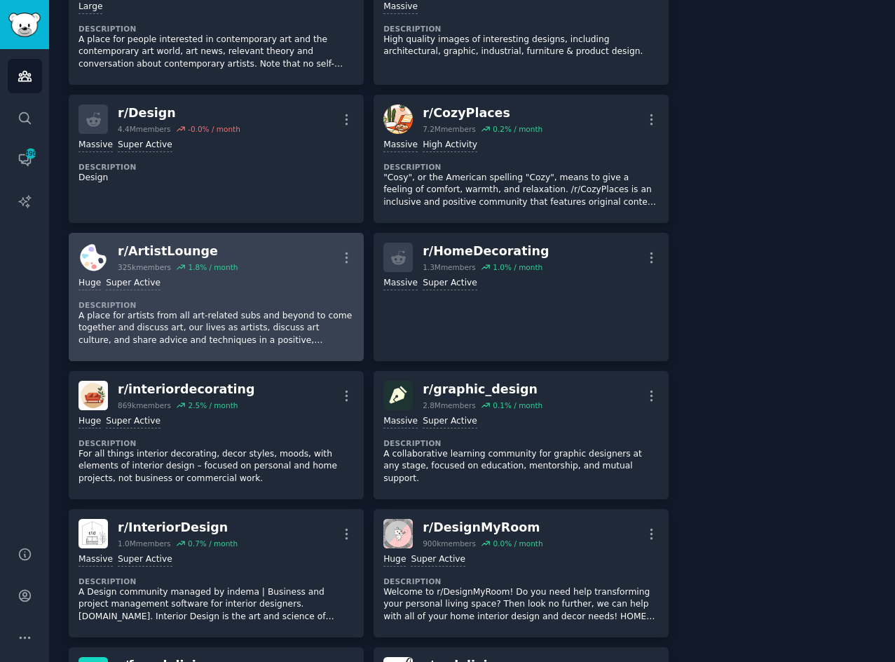
click at [202, 252] on div "r/ ArtistLounge" at bounding box center [178, 251] width 120 height 18
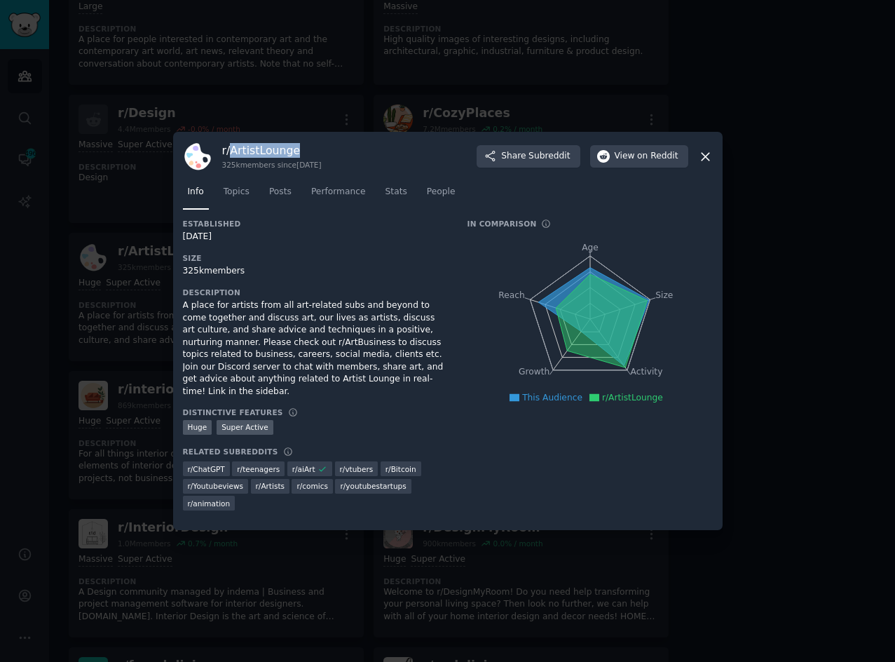
drag, startPoint x: 231, startPoint y: 156, endPoint x: 325, endPoint y: 156, distance: 93.9
click at [322, 156] on h3 "r/ ArtistLounge" at bounding box center [272, 150] width 100 height 15
copy h3 "ArtistLounge"
click at [708, 162] on icon at bounding box center [705, 156] width 15 height 15
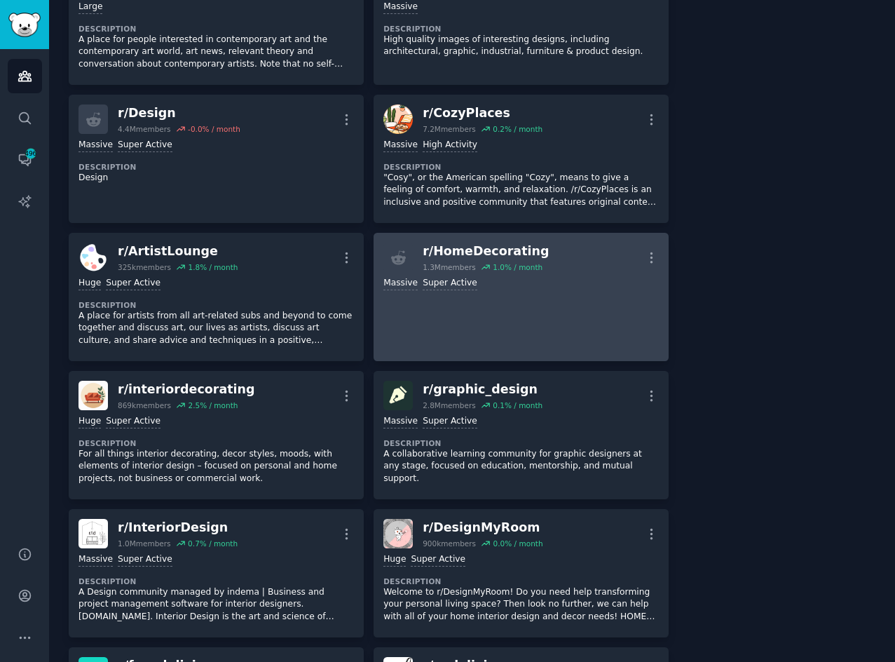
click at [507, 246] on div "r/ HomeDecorating" at bounding box center [486, 251] width 126 height 18
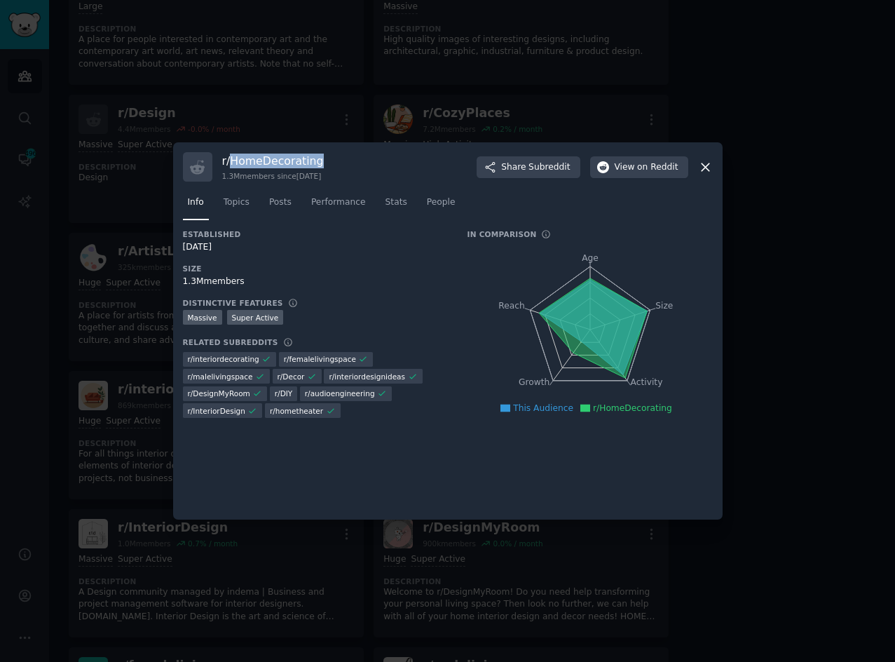
drag, startPoint x: 234, startPoint y: 162, endPoint x: 361, endPoint y: 159, distance: 126.9
click at [361, 159] on div "r/ HomeDecorating 1.3M members since [DATE] Share Subreddit View on Reddit" at bounding box center [448, 166] width 530 height 29
copy h3 "HomeDecorating"
click at [703, 165] on icon at bounding box center [706, 167] width 8 height 8
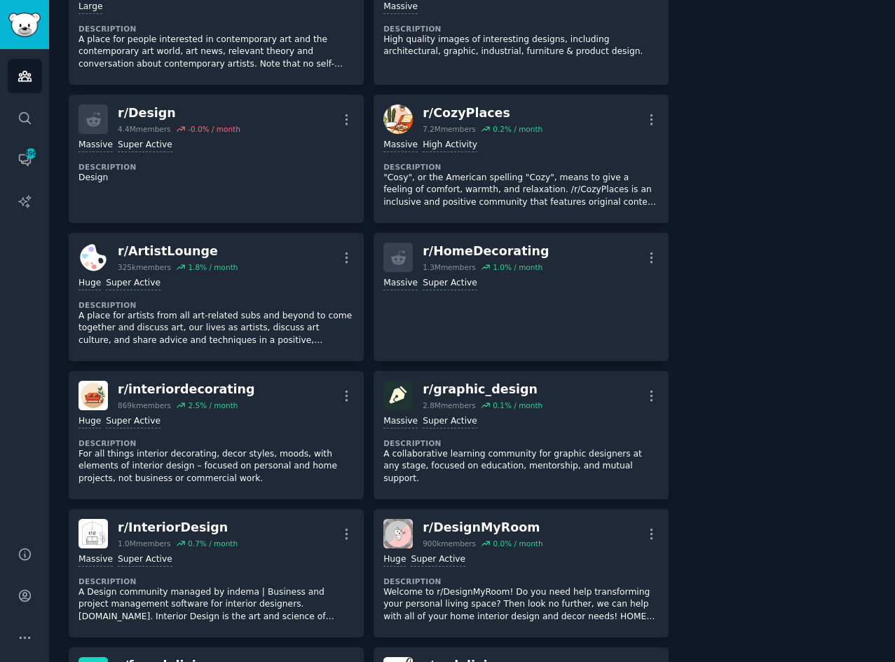
scroll to position [491, 0]
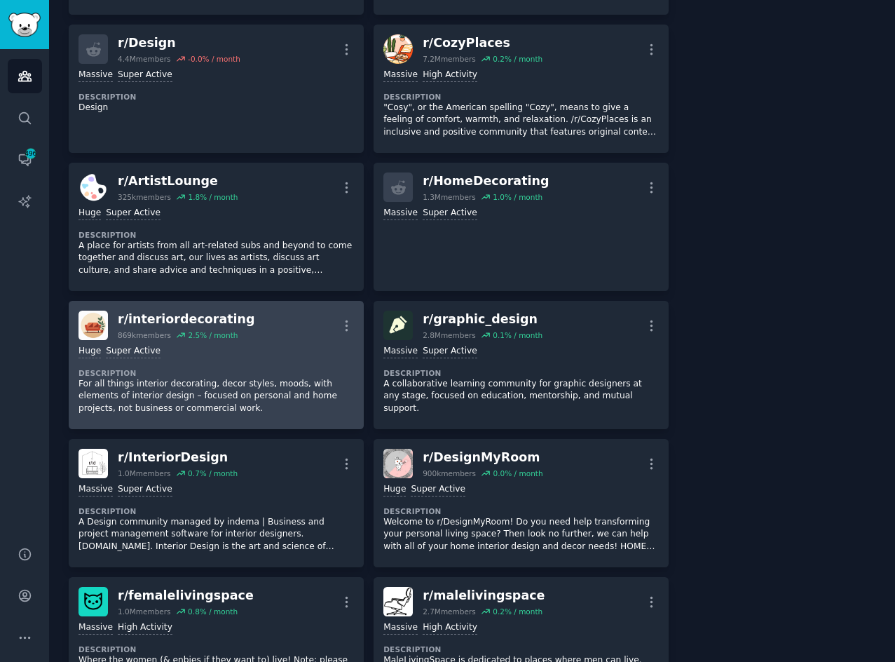
click at [238, 328] on div "r/ interiordecorating 869k members 2.5 % / month More" at bounding box center [215, 324] width 275 height 29
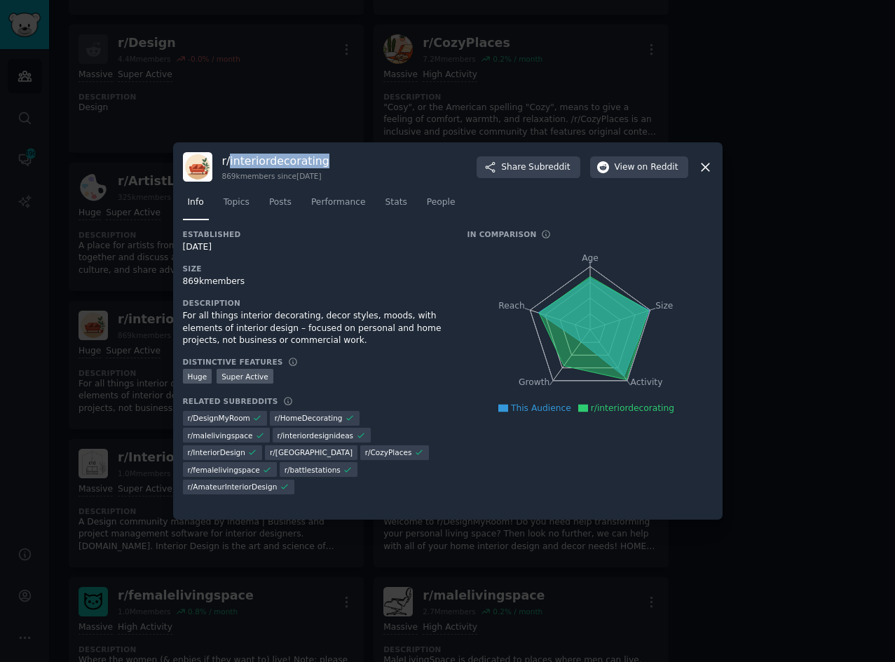
drag, startPoint x: 317, startPoint y: 157, endPoint x: 229, endPoint y: 163, distance: 87.8
click at [229, 163] on h3 "r/ interiordecorating" at bounding box center [275, 160] width 107 height 15
copy h3 "interiordecorating"
click at [697, 168] on div "r/ interiordecorating 869k members since [DATE] Share Subreddit View on Reddit" at bounding box center [448, 166] width 530 height 29
click at [704, 168] on icon at bounding box center [706, 167] width 8 height 8
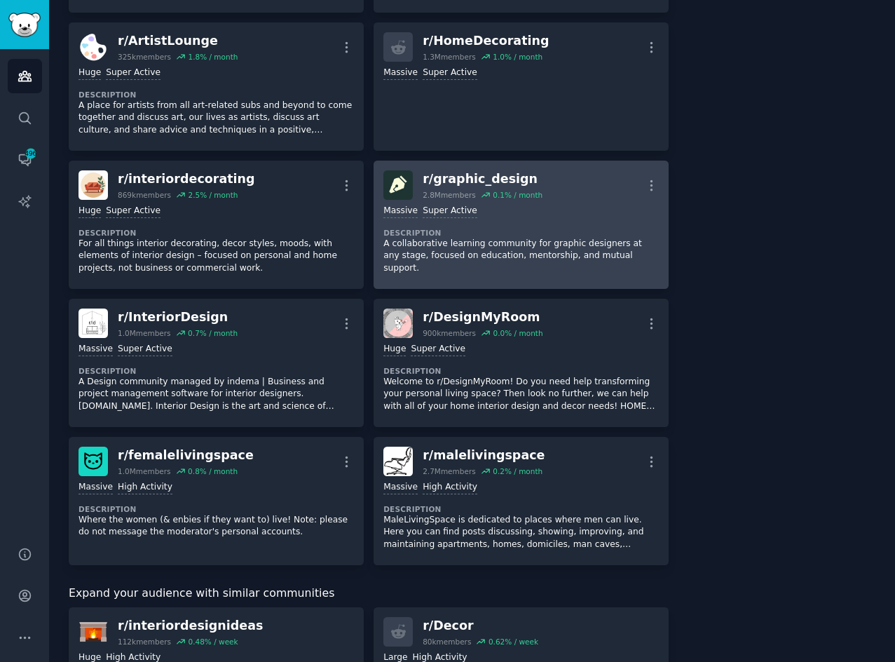
scroll to position [491, 0]
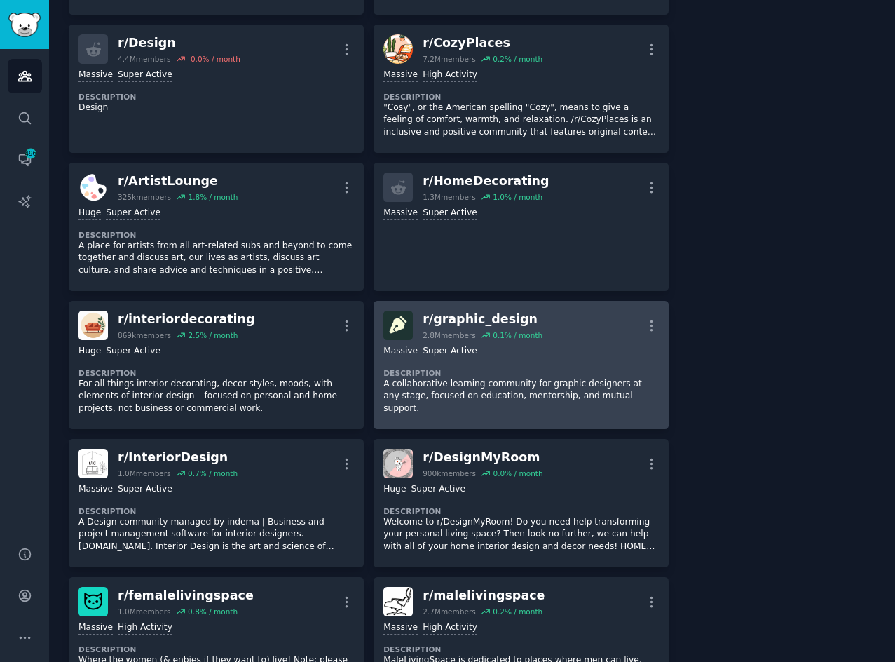
click at [465, 322] on div "r/ graphic_design" at bounding box center [483, 319] width 120 height 18
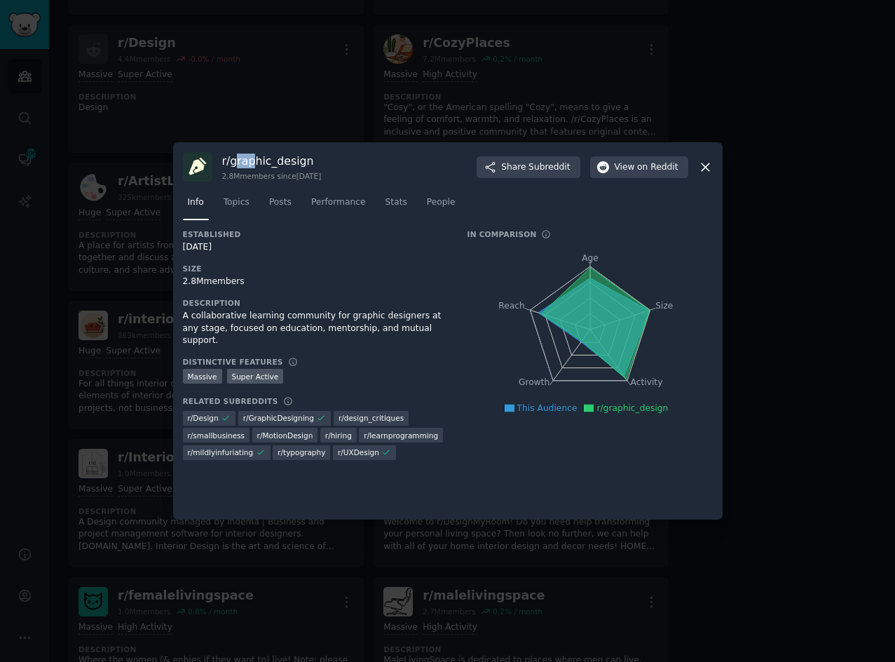
drag, startPoint x: 234, startPoint y: 163, endPoint x: 252, endPoint y: 163, distance: 17.5
click at [252, 163] on h3 "r/ graphic_design" at bounding box center [272, 160] width 100 height 15
drag, startPoint x: 232, startPoint y: 163, endPoint x: 315, endPoint y: 163, distance: 82.7
click at [315, 163] on h3 "r/ graphic_design" at bounding box center [272, 160] width 100 height 15
copy h3 "graphic_design"
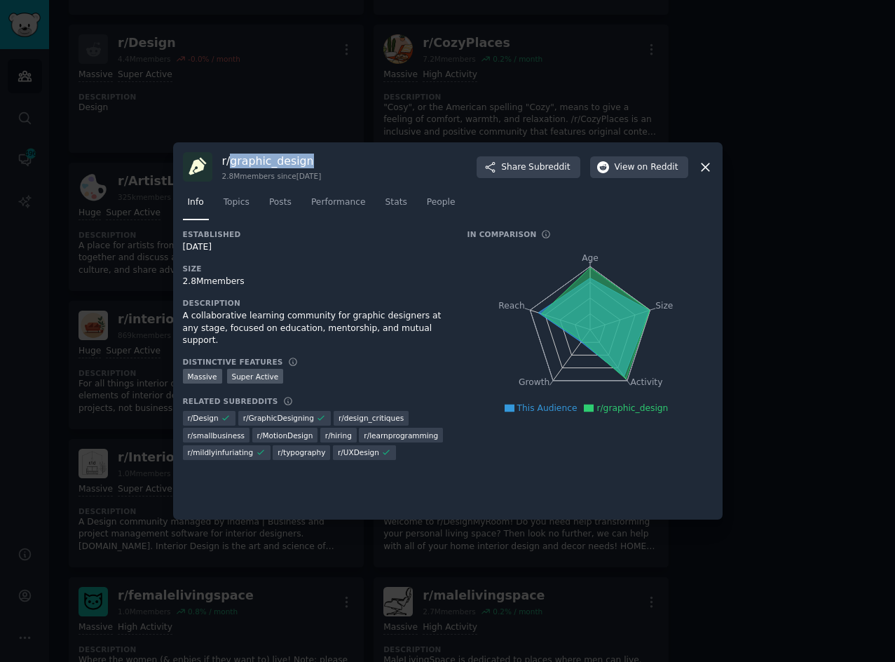
click at [706, 169] on icon at bounding box center [705, 167] width 15 height 15
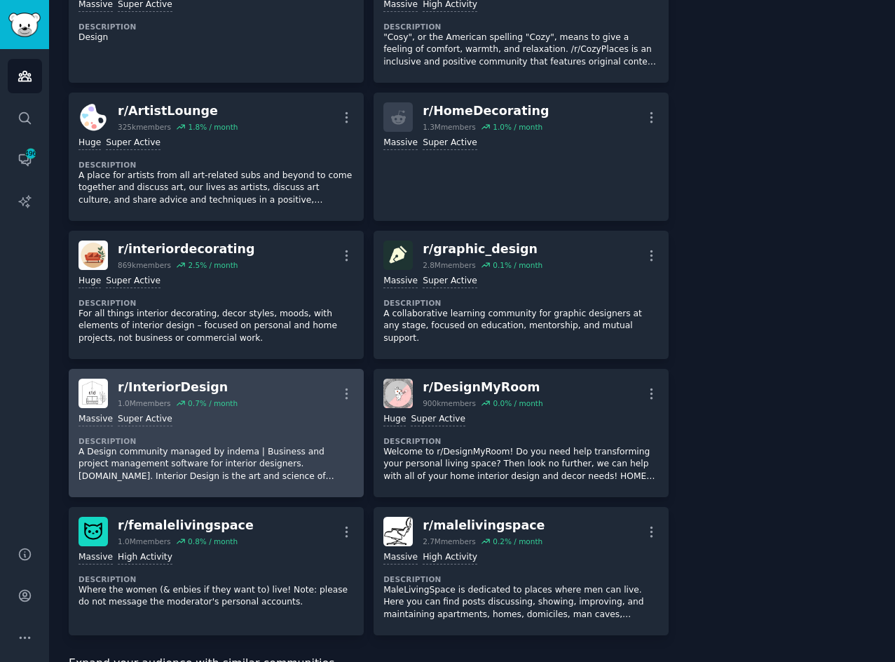
scroll to position [701, 0]
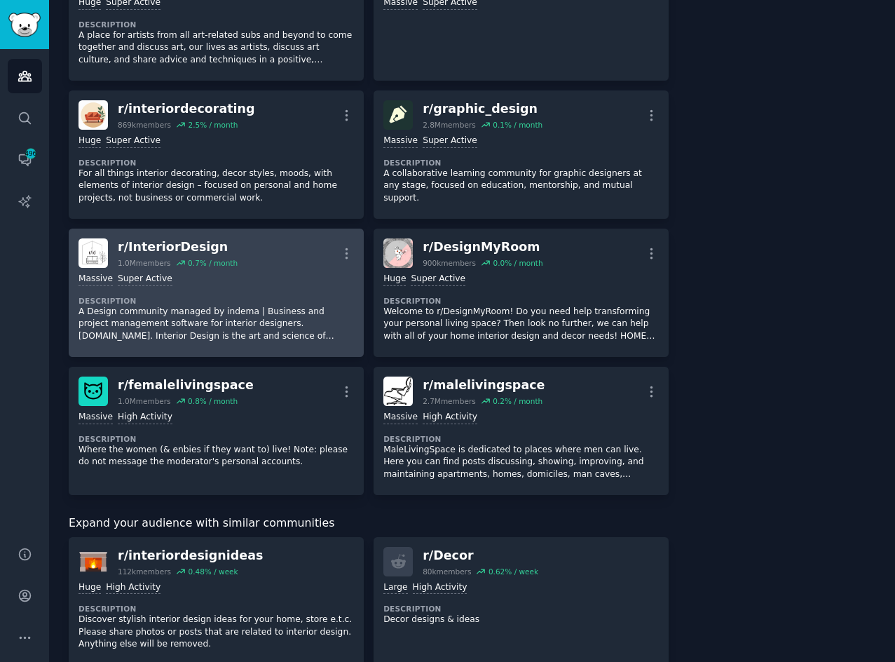
click at [253, 277] on div "Massive Super Active" at bounding box center [215, 279] width 275 height 13
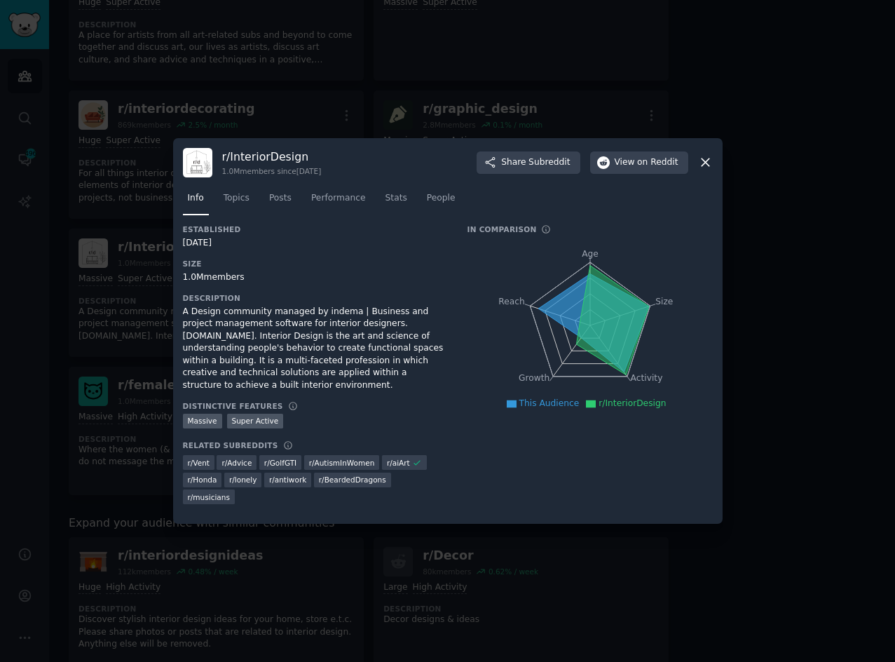
click at [321, 163] on h3 "r/ InteriorDesign" at bounding box center [272, 156] width 100 height 15
drag, startPoint x: 303, startPoint y: 161, endPoint x: 229, endPoint y: 164, distance: 73.6
click at [229, 164] on h3 "r/ InteriorDesign" at bounding box center [272, 156] width 100 height 15
click at [706, 167] on icon at bounding box center [706, 163] width 8 height 8
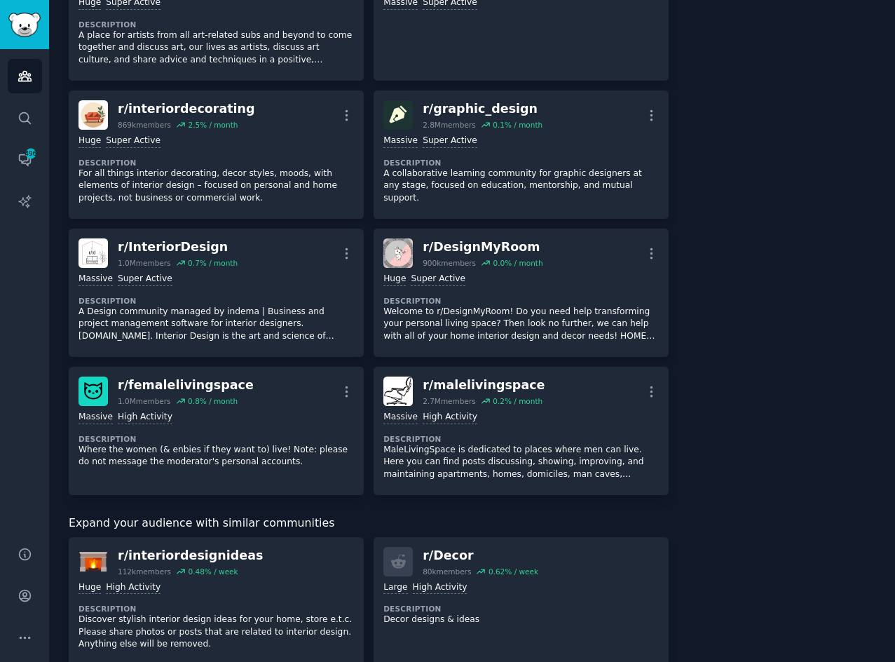
click at [764, 254] on div "About this audience Custom Audience 25.1M Members ↑ 0.3 % / month Age Size Acti…" at bounding box center [781, 452] width 187 height 2149
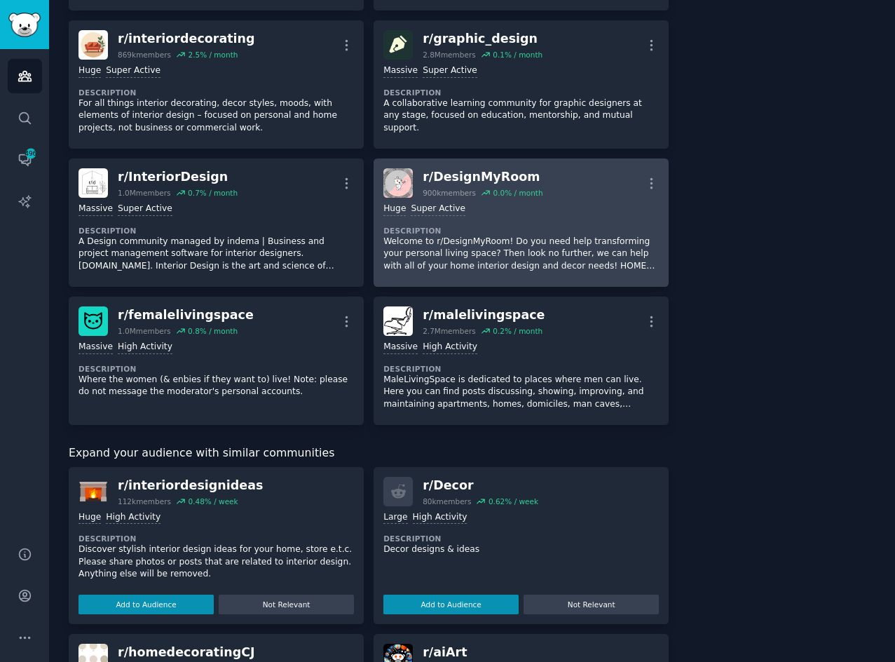
click at [492, 207] on div ">= 95th percentile for submissions / day Huge Super Active" at bounding box center [520, 209] width 275 height 13
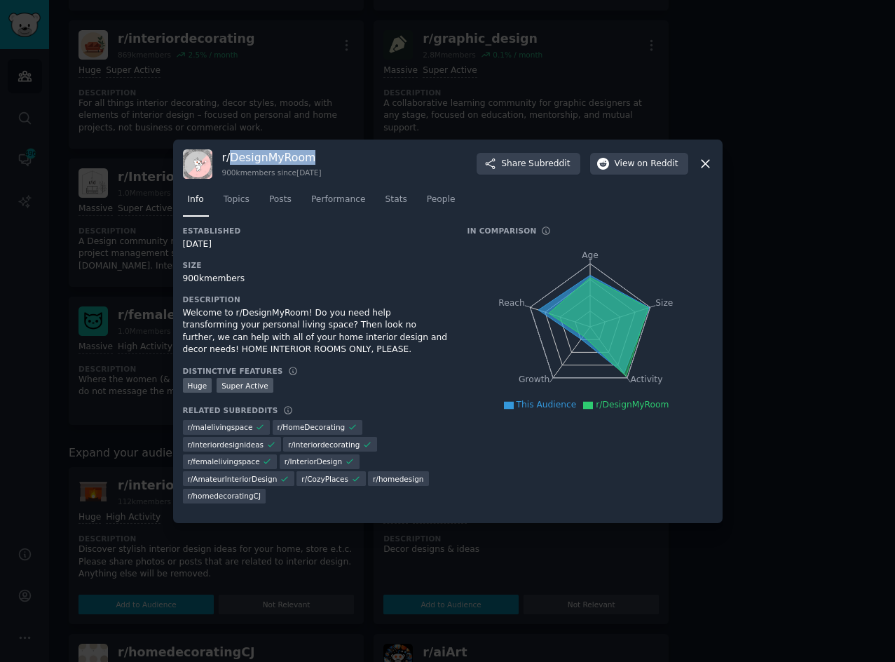
drag, startPoint x: 230, startPoint y: 160, endPoint x: 334, endPoint y: 160, distance: 104.4
click at [334, 160] on div "r/ DesignMyRoom 900k members since [DATE] Share Subreddit View on Reddit" at bounding box center [448, 163] width 530 height 29
click at [708, 163] on icon at bounding box center [705, 163] width 15 height 15
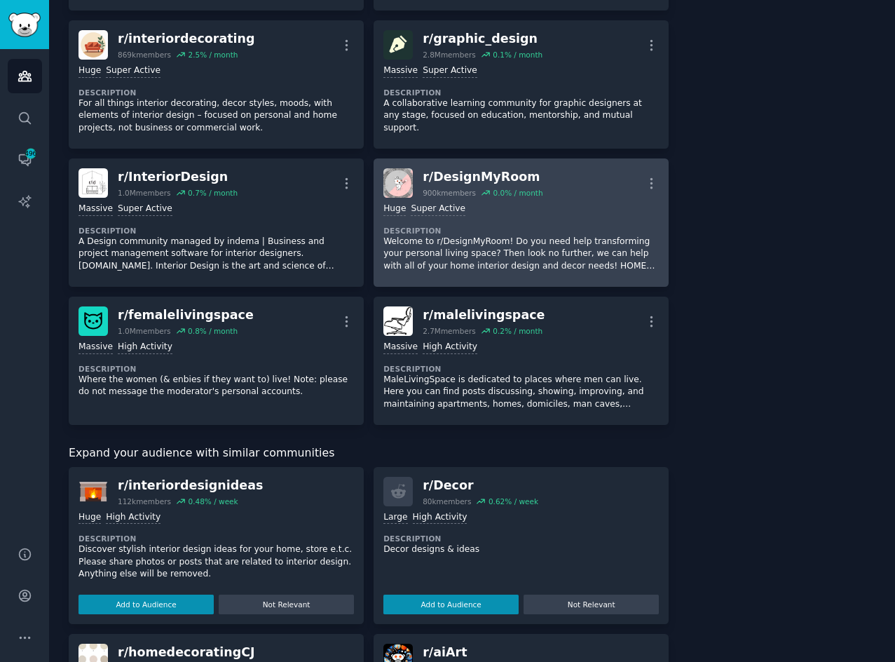
scroll to position [841, 0]
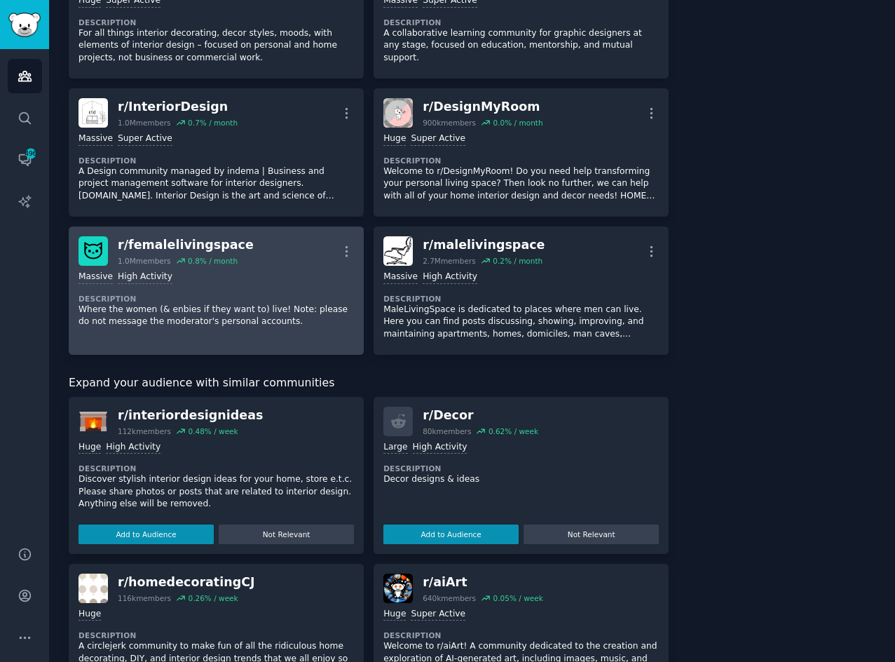
click at [211, 273] on div "Massive High Activity" at bounding box center [215, 277] width 275 height 13
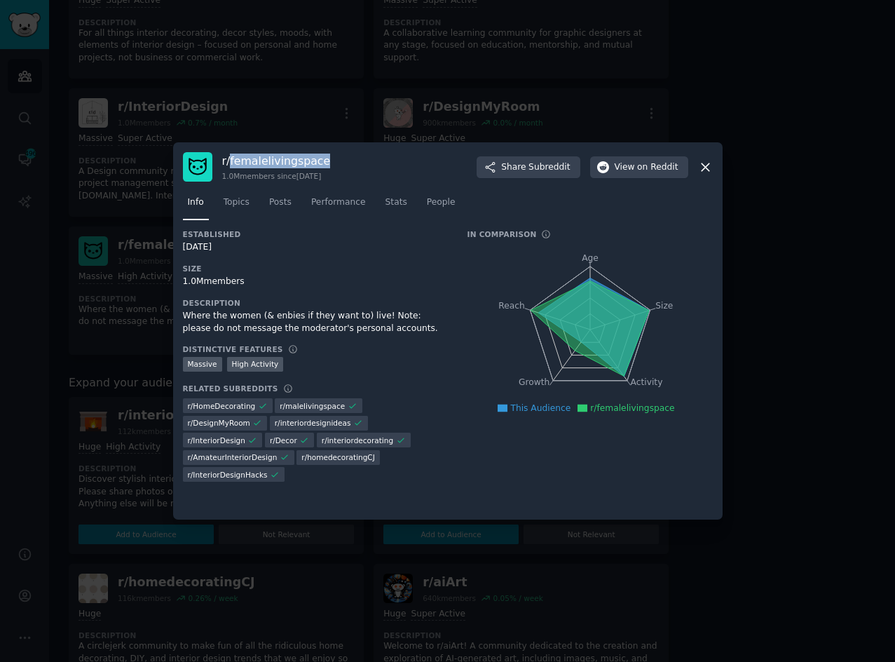
drag, startPoint x: 231, startPoint y: 162, endPoint x: 341, endPoint y: 165, distance: 110.8
click at [341, 165] on div "r/ femalelivingspace 1.0M members since [DATE] Share Subreddit View on Reddit" at bounding box center [448, 166] width 530 height 29
click at [707, 170] on icon at bounding box center [706, 167] width 8 height 8
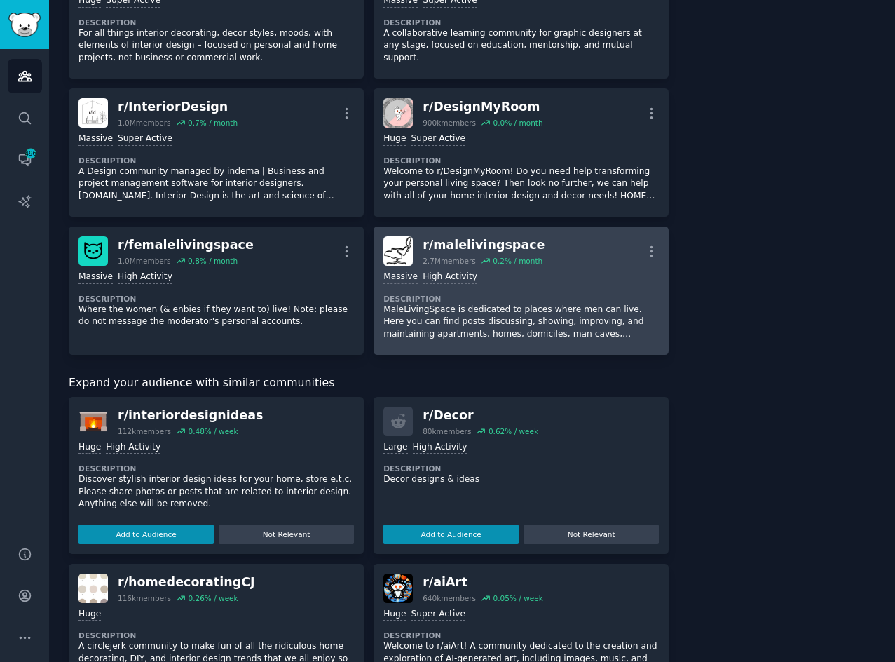
click at [513, 279] on div "Massive High Activity" at bounding box center [520, 277] width 275 height 13
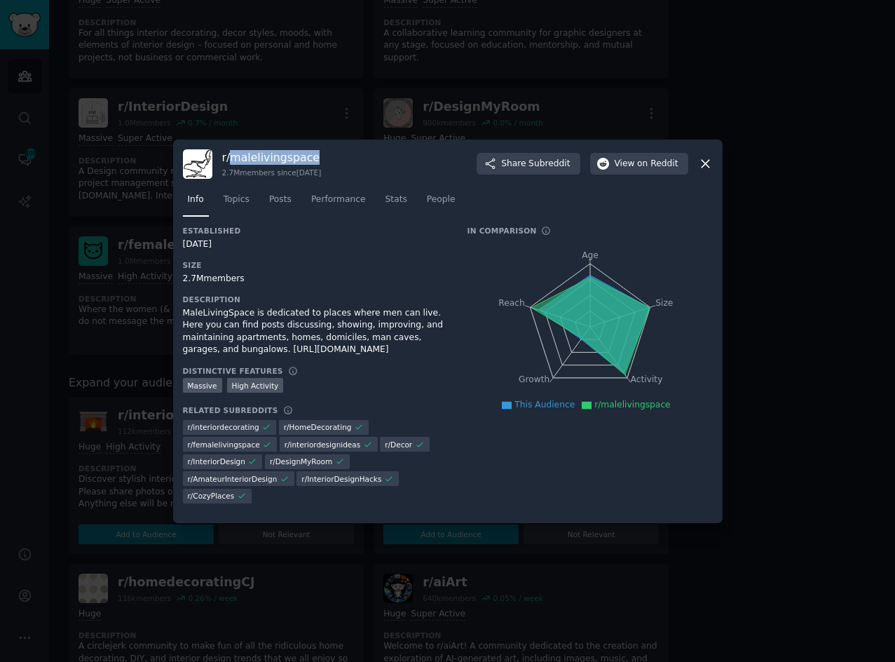
drag, startPoint x: 231, startPoint y: 146, endPoint x: 310, endPoint y: 142, distance: 79.3
click at [310, 150] on h3 "r/ malelivingspace" at bounding box center [272, 157] width 100 height 15
click at [706, 160] on icon at bounding box center [706, 164] width 8 height 8
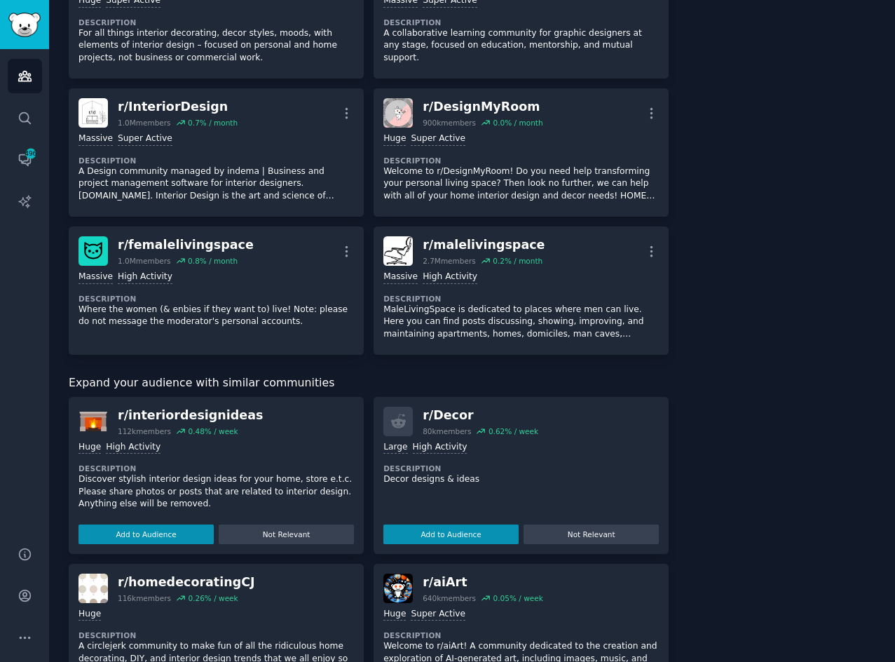
click at [760, 212] on div "About this audience Custom Audience 25.1M Members ↑ 0.3 % / month Age Size Acti…" at bounding box center [781, 312] width 187 height 2149
click at [716, 205] on div "About this audience Custom Audience 25.1M Members ↑ 0.3 % / month Age Size Acti…" at bounding box center [781, 312] width 187 height 2149
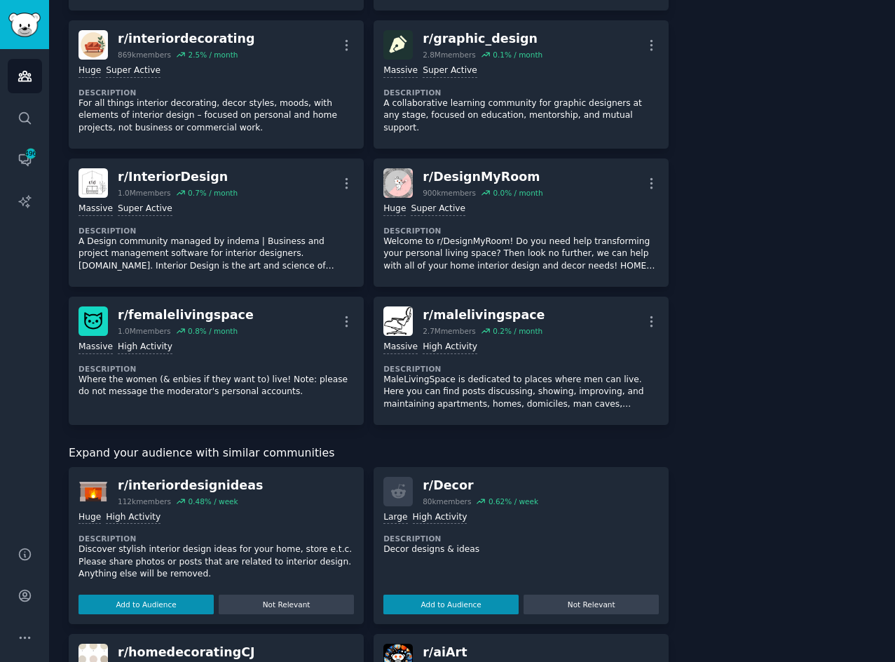
click at [712, 180] on div "About this audience Custom Audience 25.1M Members ↑ 0.3 % / month Age Size Acti…" at bounding box center [781, 382] width 187 height 2149
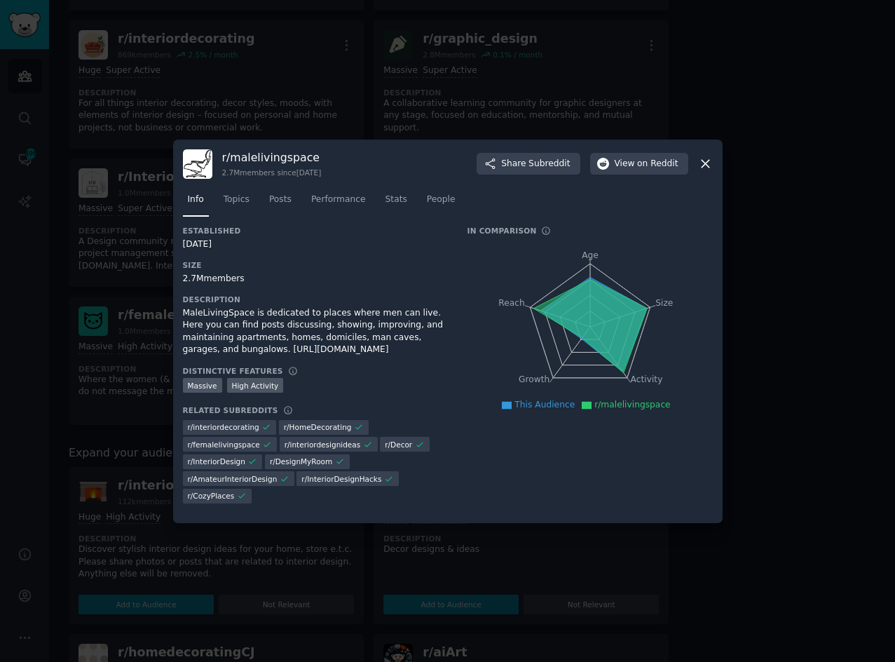
click at [712, 156] on icon at bounding box center [705, 163] width 15 height 15
click at [704, 156] on icon at bounding box center [705, 163] width 15 height 15
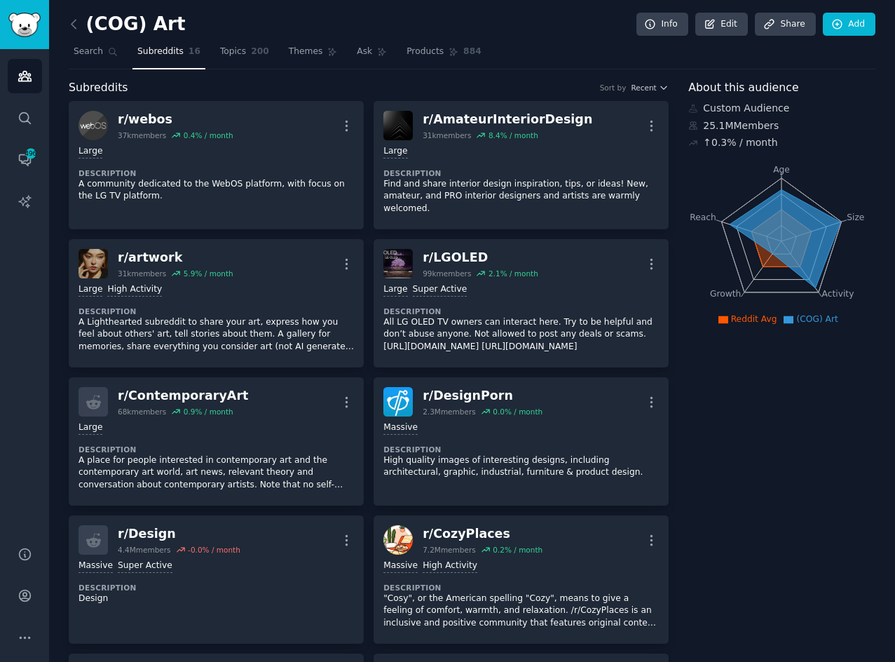
click at [78, 34] on link at bounding box center [78, 24] width 18 height 22
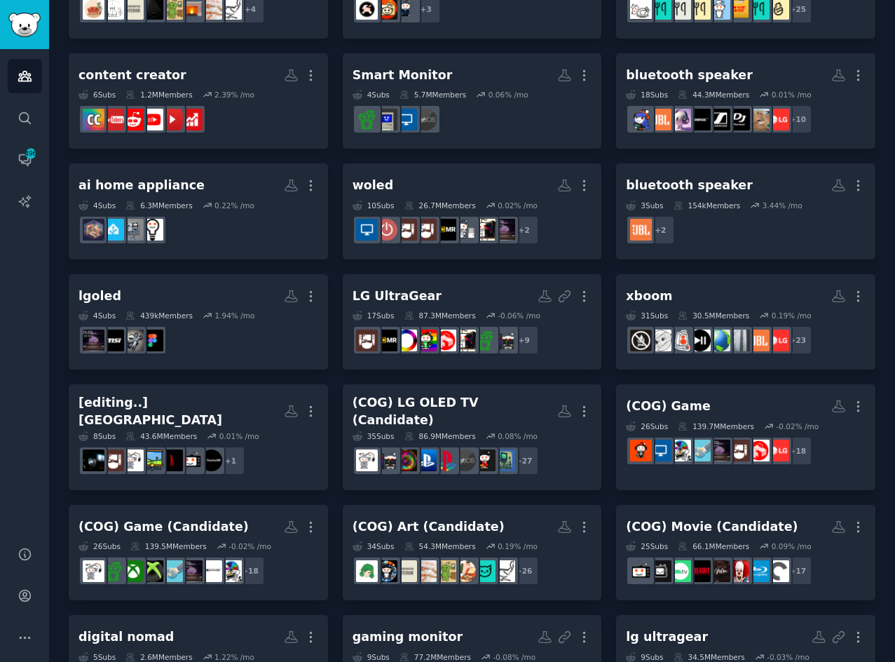
scroll to position [1121, 0]
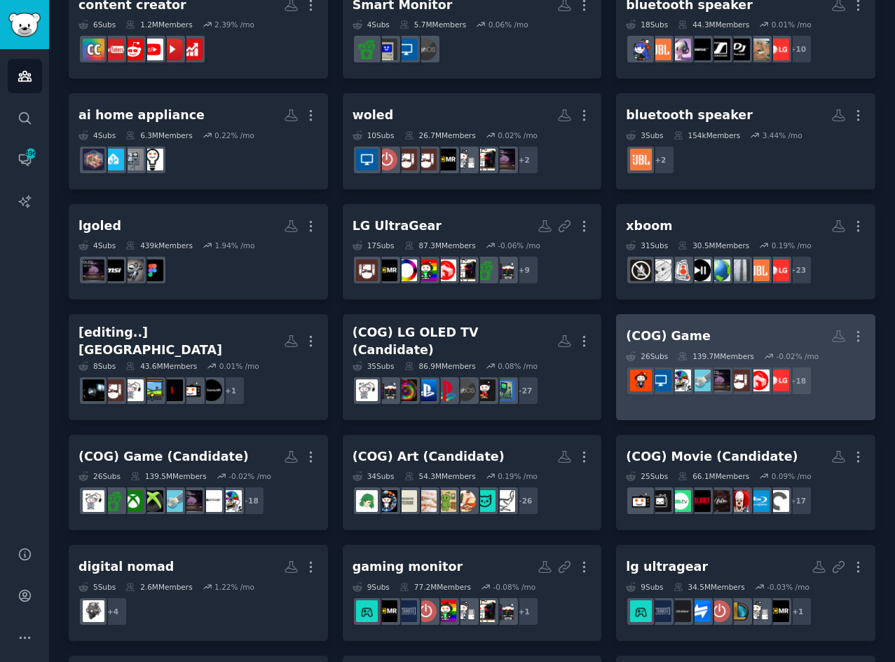
click at [703, 329] on h2 "(COG) Game More" at bounding box center [746, 336] width 240 height 25
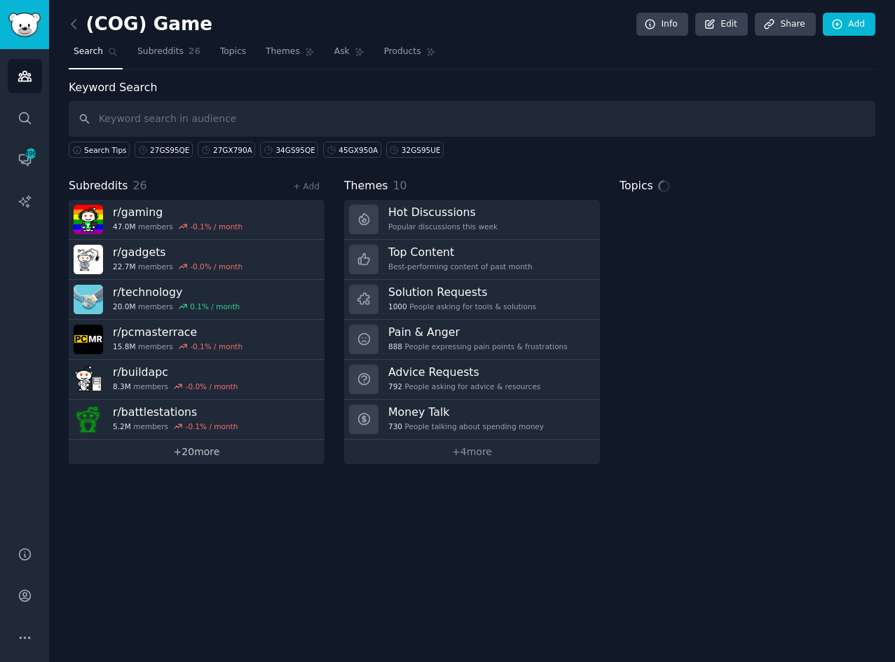
click at [205, 446] on link "+ 20 more" at bounding box center [197, 451] width 256 height 25
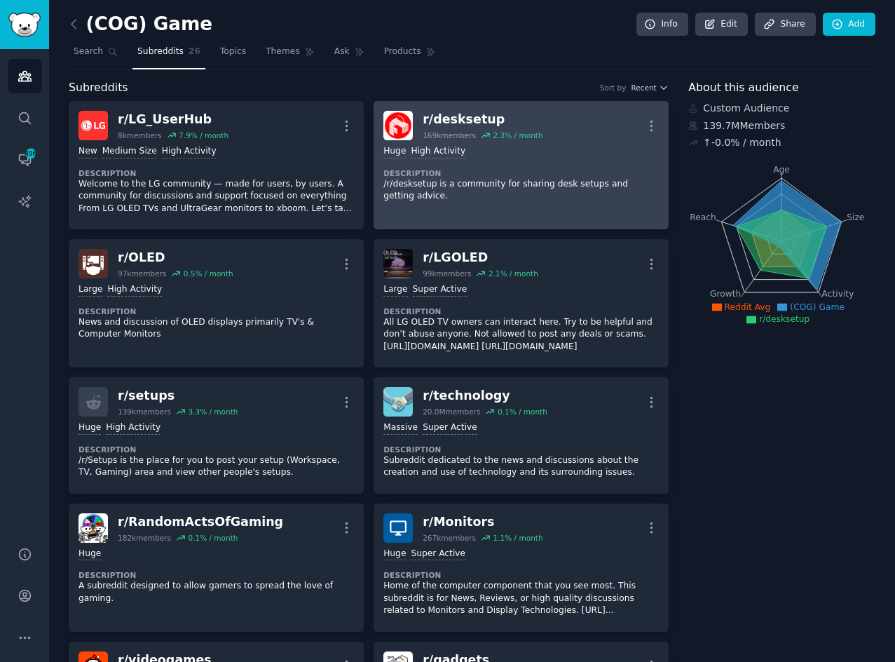
click at [554, 121] on div "r/ desksetup 169k members 2.3 % / month More" at bounding box center [520, 125] width 275 height 29
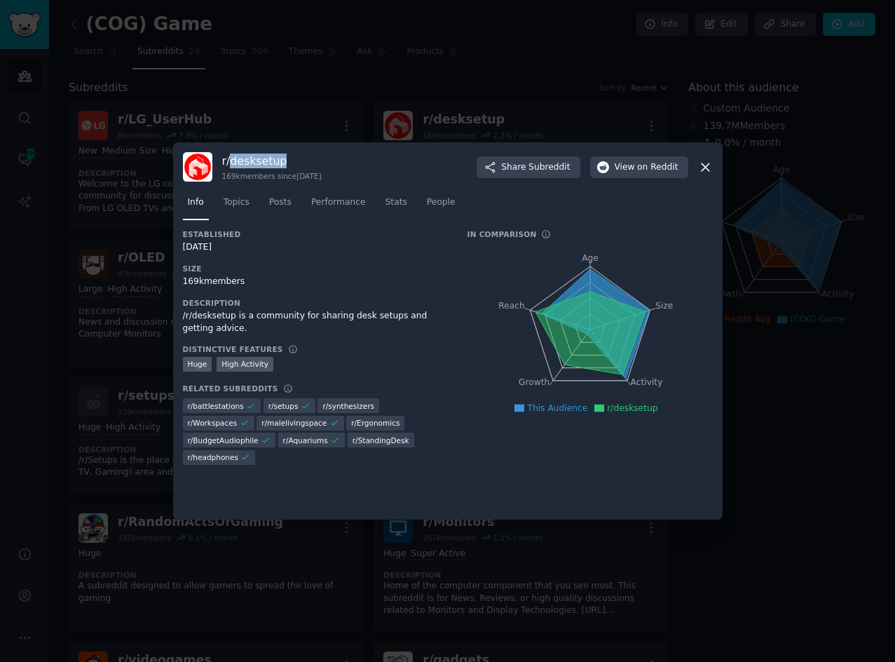
drag, startPoint x: 232, startPoint y: 162, endPoint x: 287, endPoint y: 161, distance: 54.7
click at [287, 161] on h3 "r/ desksetup" at bounding box center [272, 160] width 100 height 15
click at [709, 170] on icon at bounding box center [705, 167] width 15 height 15
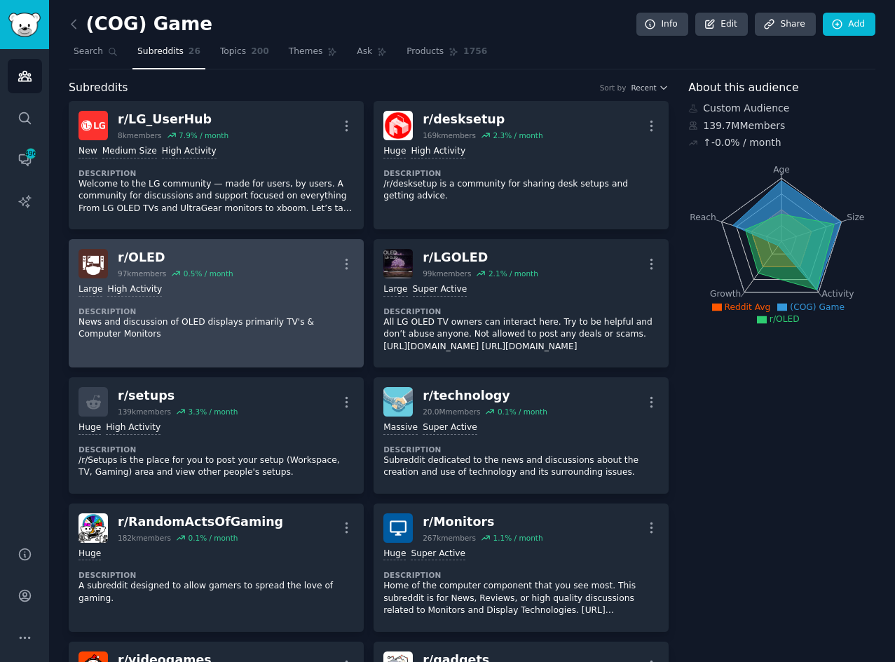
scroll to position [70, 0]
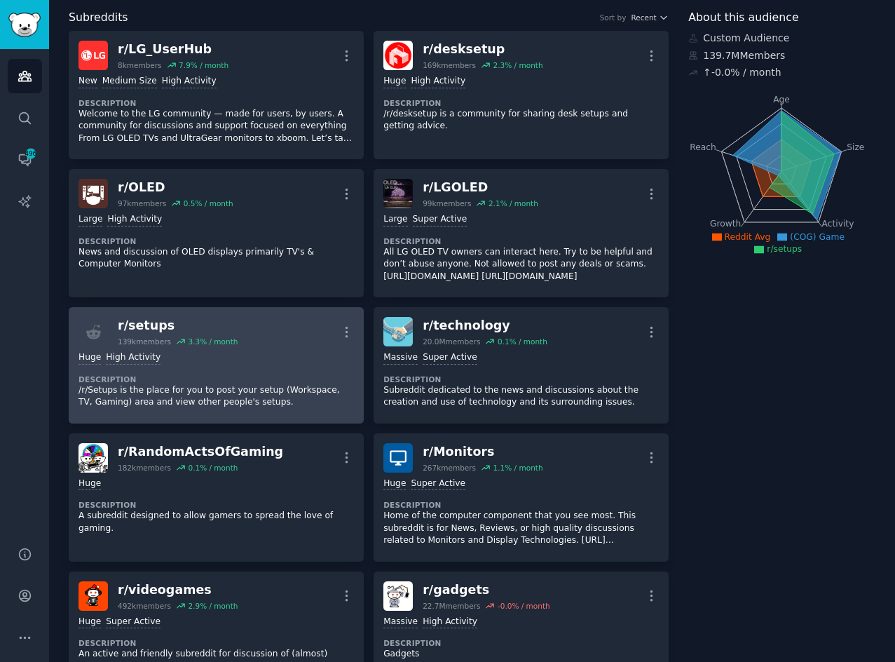
click at [294, 362] on div "Huge High Activity" at bounding box center [215, 357] width 275 height 13
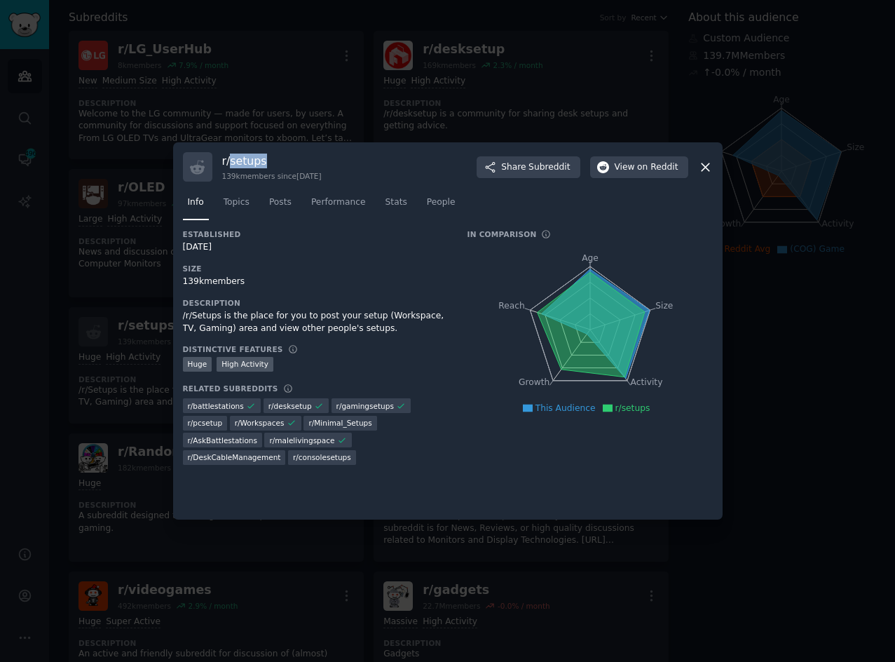
drag, startPoint x: 232, startPoint y: 160, endPoint x: 268, endPoint y: 158, distance: 35.8
click at [268, 158] on h3 "r/ setups" at bounding box center [272, 160] width 100 height 15
click at [712, 170] on icon at bounding box center [705, 167] width 15 height 15
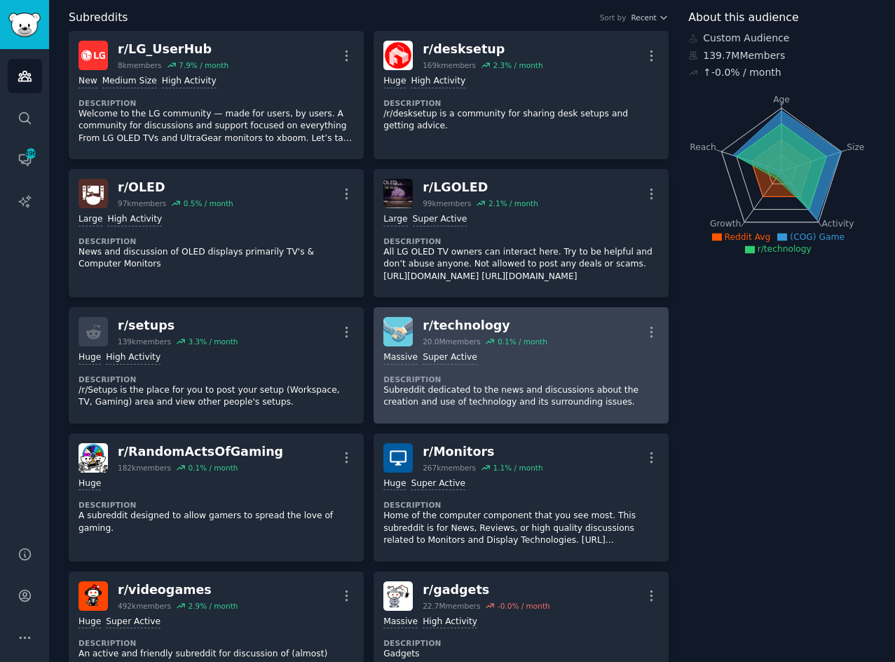
click at [573, 341] on div "r/ technology 20.0M members 0.1 % / month More" at bounding box center [520, 331] width 275 height 29
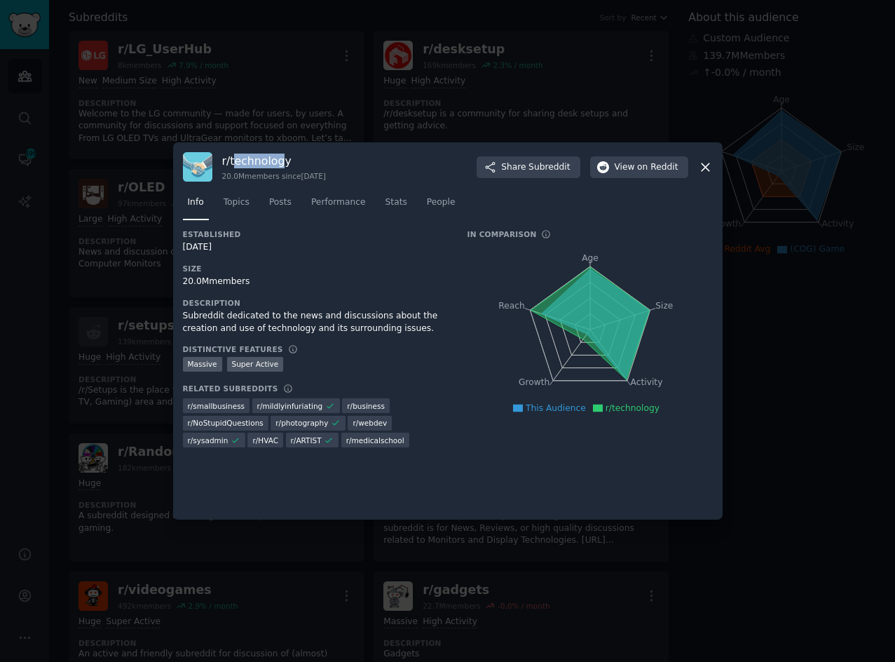
drag, startPoint x: 232, startPoint y: 157, endPoint x: 280, endPoint y: 157, distance: 47.7
click at [280, 157] on h3 "r/ technology" at bounding box center [274, 160] width 104 height 15
click at [276, 157] on h3 "r/ technology" at bounding box center [274, 160] width 104 height 15
drag, startPoint x: 231, startPoint y: 160, endPoint x: 288, endPoint y: 154, distance: 57.0
click at [288, 154] on h3 "r/ technology" at bounding box center [274, 160] width 104 height 15
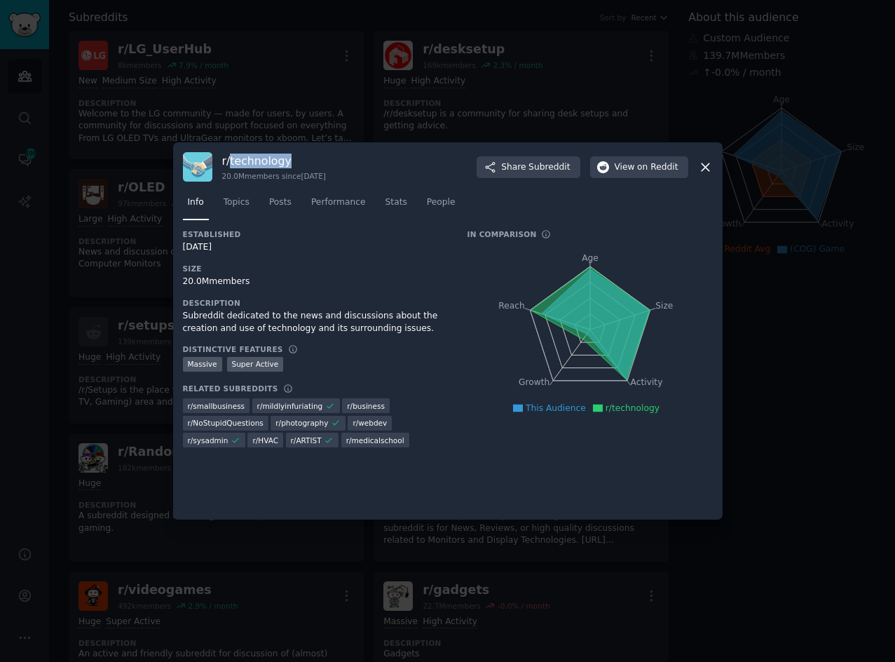
click at [705, 170] on icon at bounding box center [705, 167] width 15 height 15
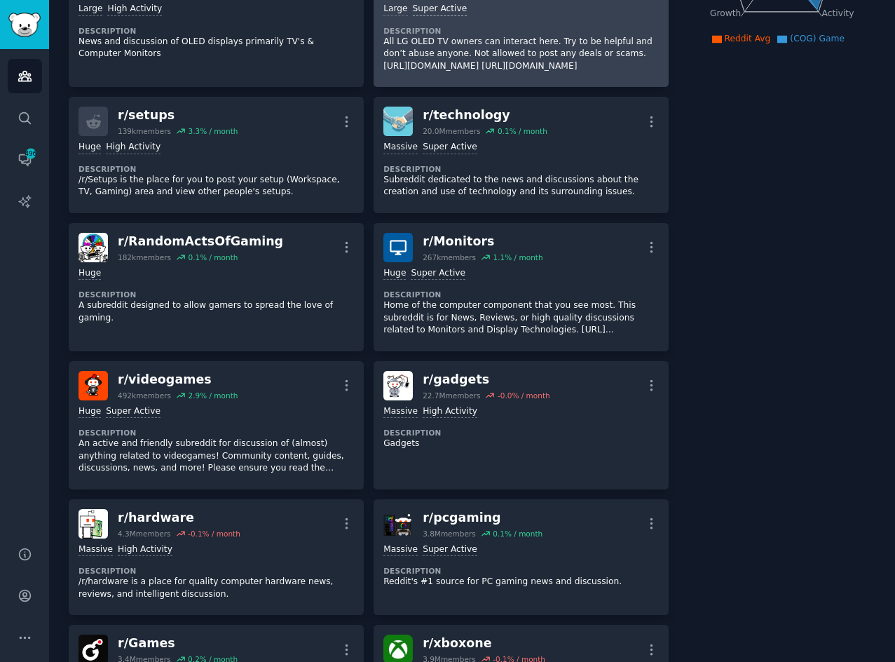
scroll to position [350, 0]
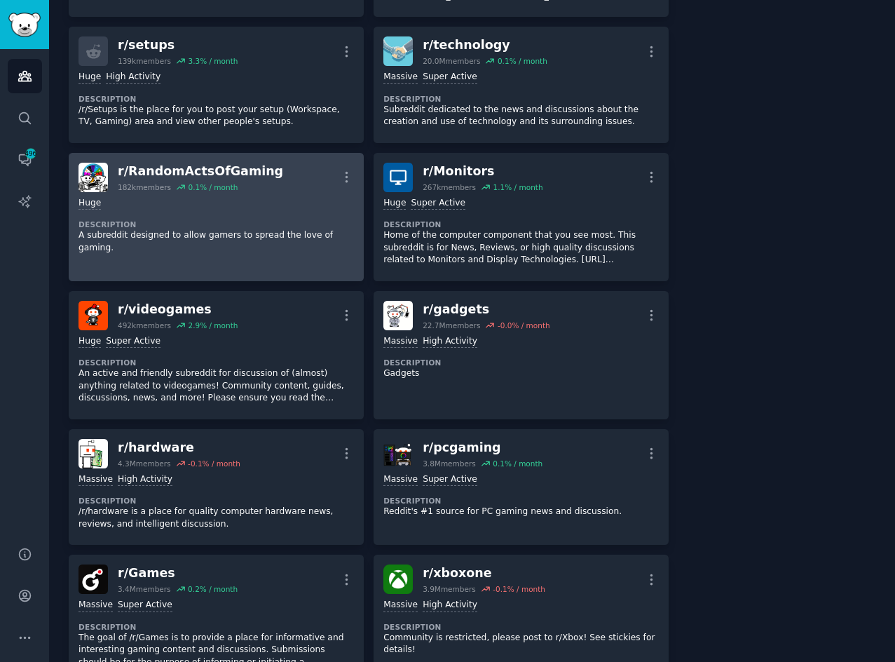
click at [280, 198] on div "Huge" at bounding box center [215, 203] width 275 height 13
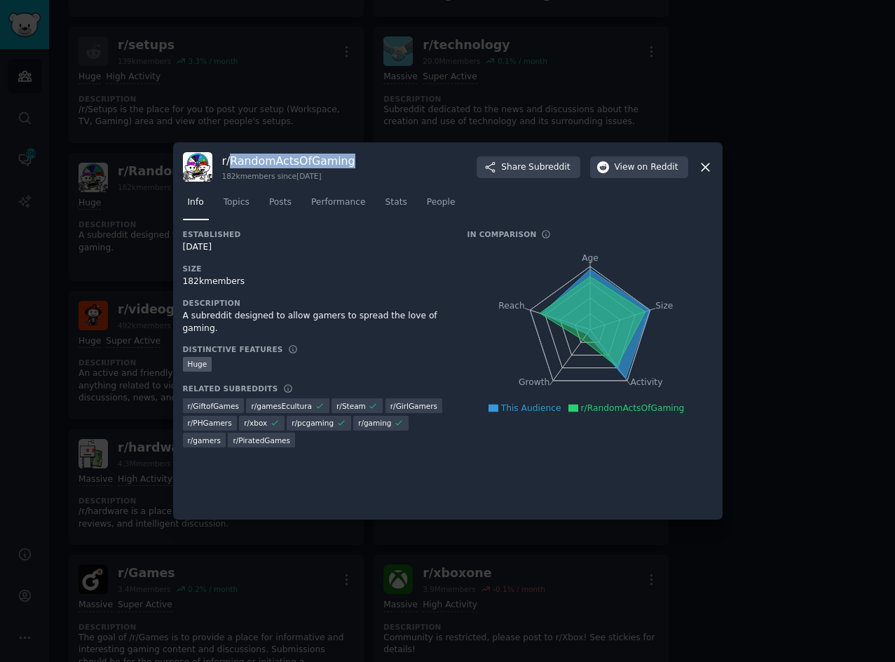
drag, startPoint x: 231, startPoint y: 156, endPoint x: 345, endPoint y: 156, distance: 113.5
click at [345, 156] on div "r/ RandomActsOfGaming 182k members since [DATE] Share Subreddit View on Reddit" at bounding box center [448, 166] width 530 height 29
click at [711, 163] on icon at bounding box center [705, 167] width 15 height 15
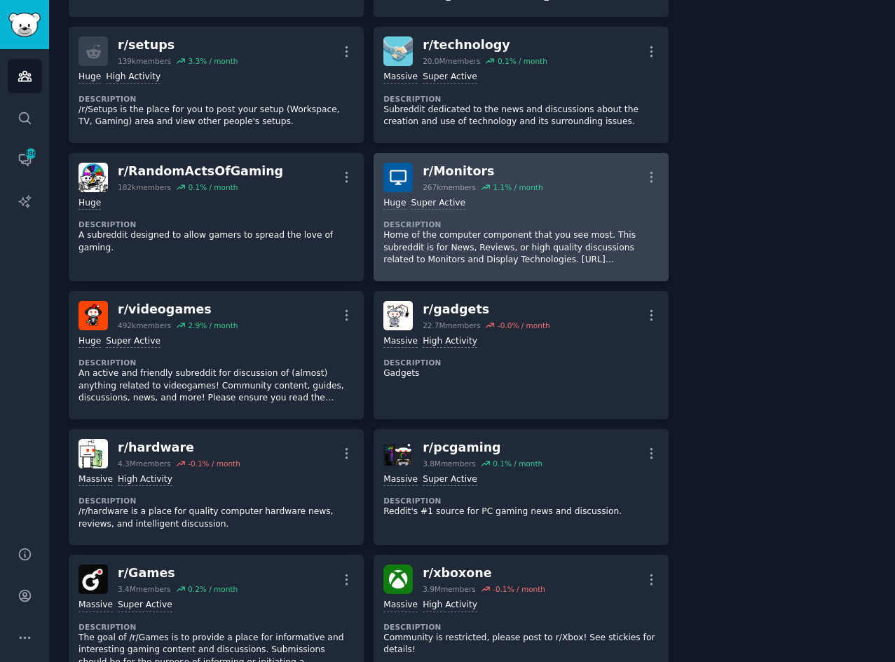
click at [563, 200] on div "Huge Super Active" at bounding box center [520, 203] width 275 height 13
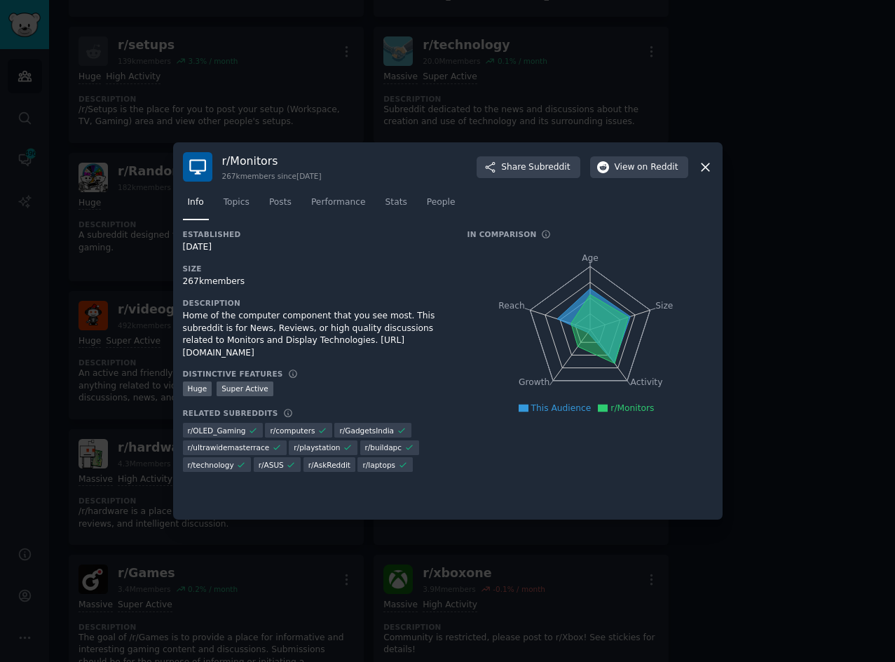
drag, startPoint x: 739, startPoint y: 200, endPoint x: 731, endPoint y: 205, distance: 9.1
click at [739, 200] on div at bounding box center [447, 331] width 895 height 662
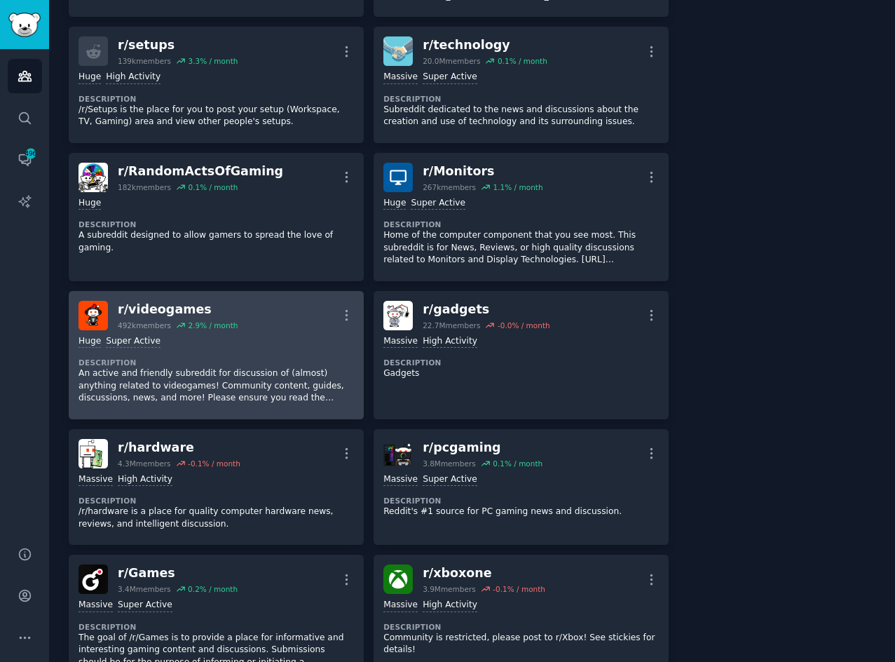
scroll to position [421, 0]
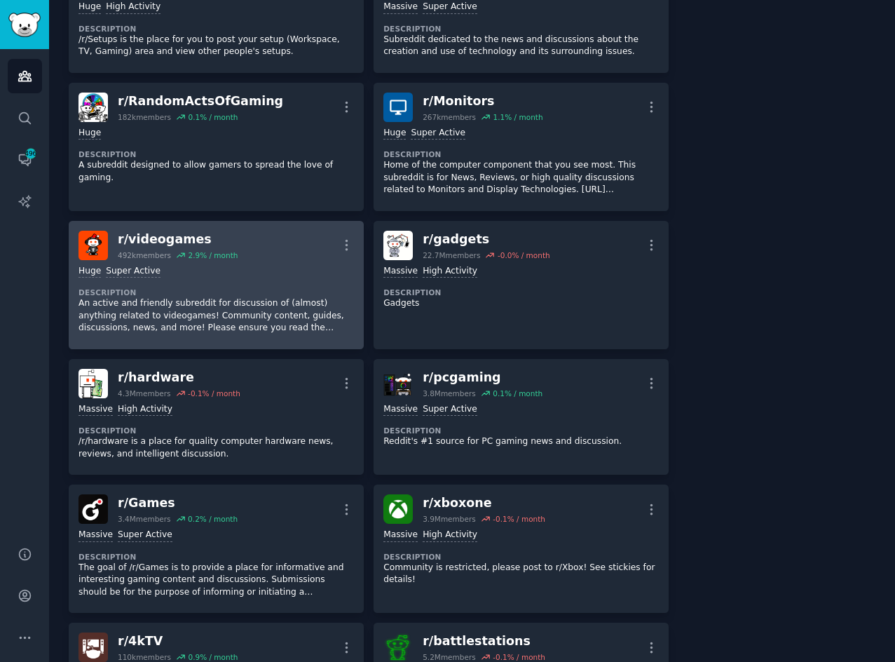
click at [276, 264] on div "Huge Super Active Description An active and friendly subreddit for discussion o…" at bounding box center [215, 299] width 275 height 79
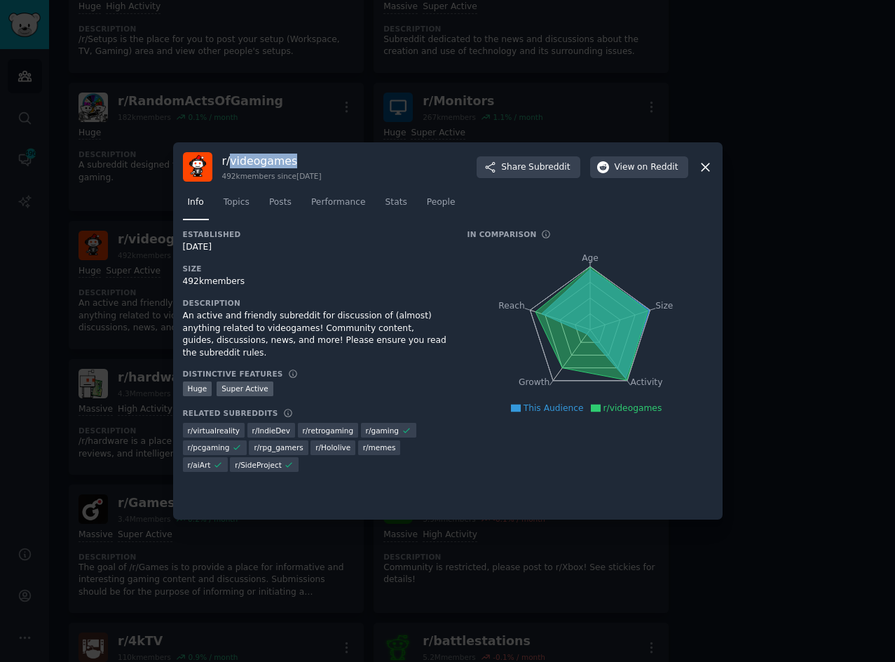
drag, startPoint x: 228, startPoint y: 160, endPoint x: 315, endPoint y: 158, distance: 86.2
click at [315, 158] on h3 "r/ videogames" at bounding box center [272, 160] width 100 height 15
click at [709, 166] on icon at bounding box center [705, 167] width 15 height 15
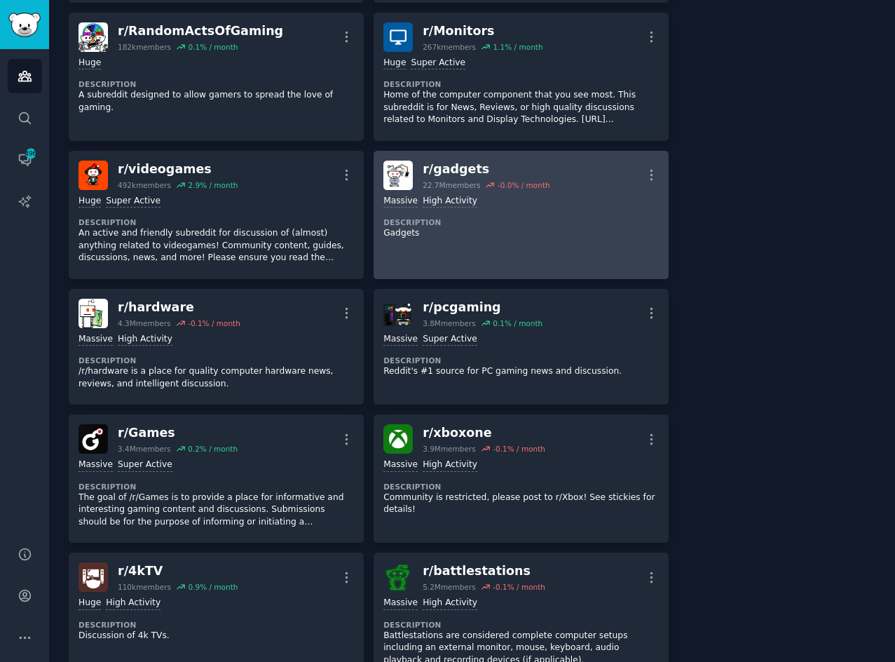
scroll to position [631, 0]
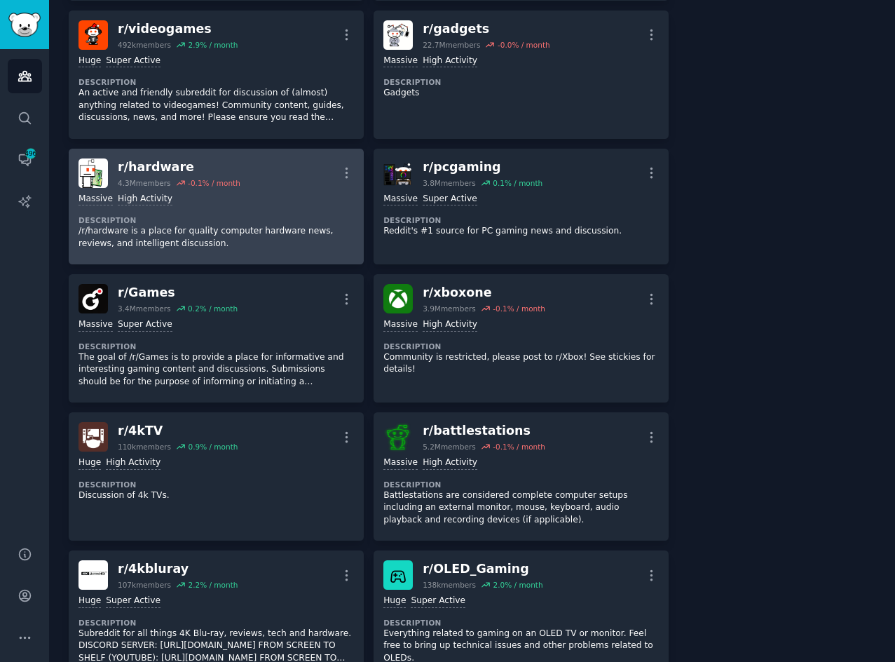
click at [217, 219] on dt "Description" at bounding box center [215, 220] width 275 height 10
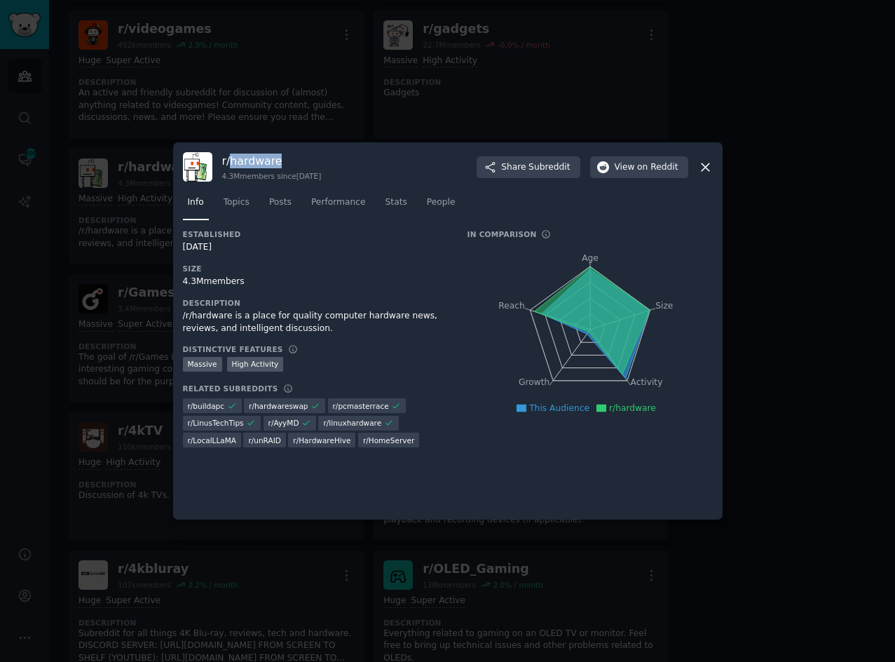
drag, startPoint x: 232, startPoint y: 160, endPoint x: 308, endPoint y: 160, distance: 76.4
click at [308, 160] on h3 "r/ hardware" at bounding box center [272, 160] width 100 height 15
click at [708, 168] on icon at bounding box center [705, 167] width 15 height 15
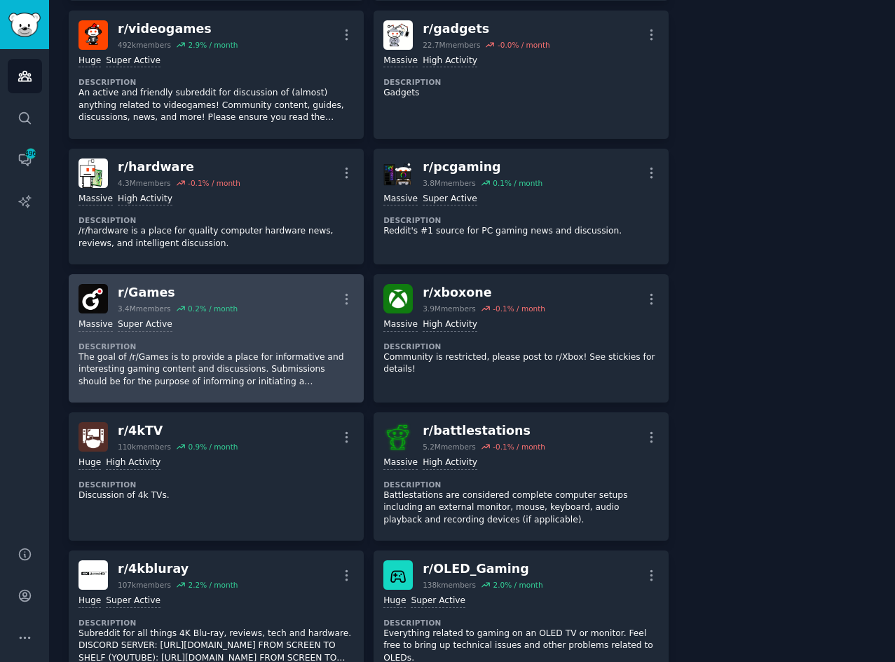
click at [247, 325] on div "Massive Super Active" at bounding box center [215, 324] width 275 height 13
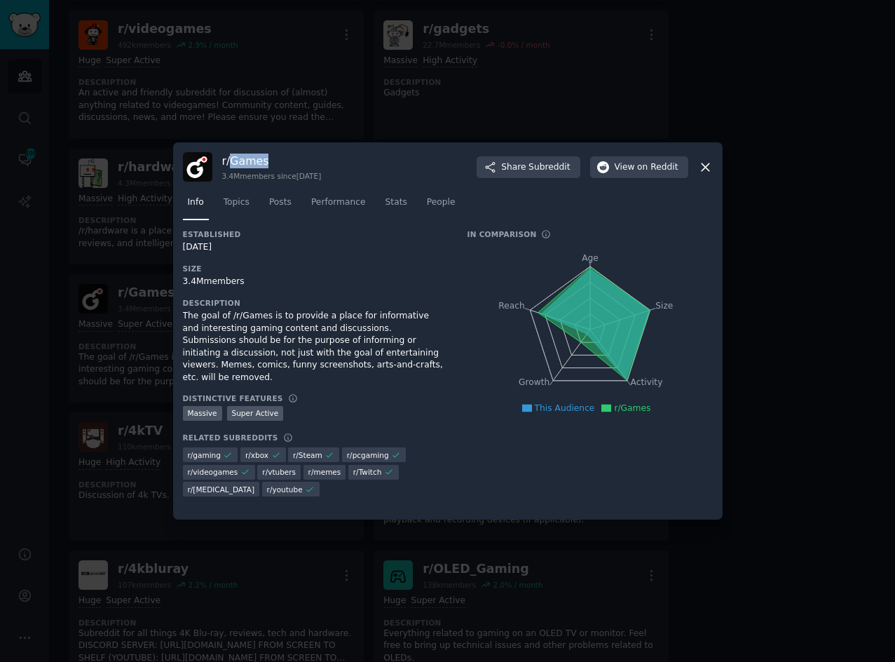
drag, startPoint x: 233, startPoint y: 160, endPoint x: 280, endPoint y: 160, distance: 47.0
click at [280, 160] on h3 "r/ Games" at bounding box center [272, 160] width 100 height 15
click at [711, 166] on icon at bounding box center [705, 167] width 15 height 15
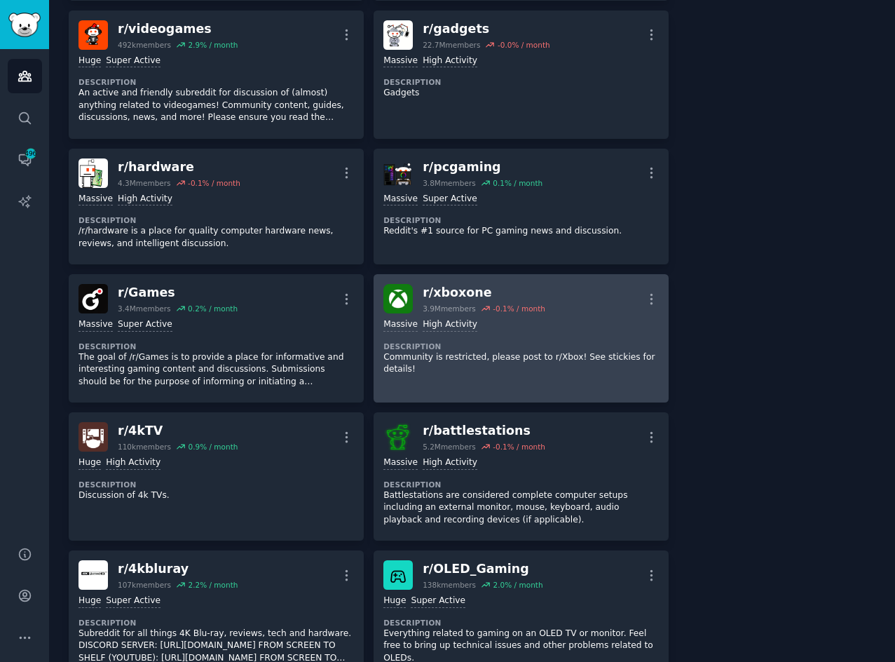
click at [572, 310] on div "r/ xboxone 3.9M members -0.1 % / month More" at bounding box center [520, 298] width 275 height 29
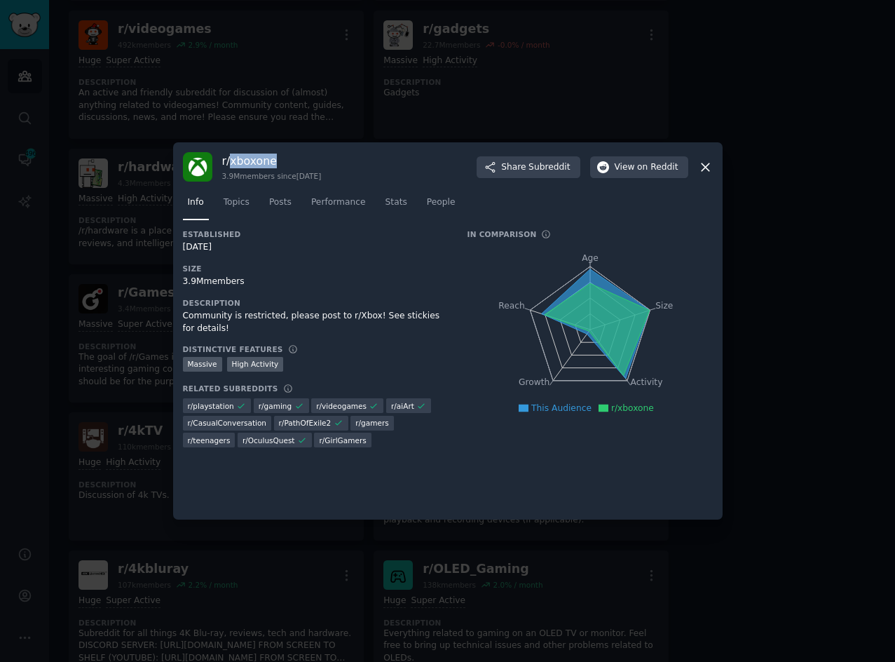
drag, startPoint x: 230, startPoint y: 158, endPoint x: 275, endPoint y: 158, distance: 44.9
click at [275, 158] on h3 "r/ xboxone" at bounding box center [272, 160] width 100 height 15
click at [704, 170] on icon at bounding box center [705, 167] width 15 height 15
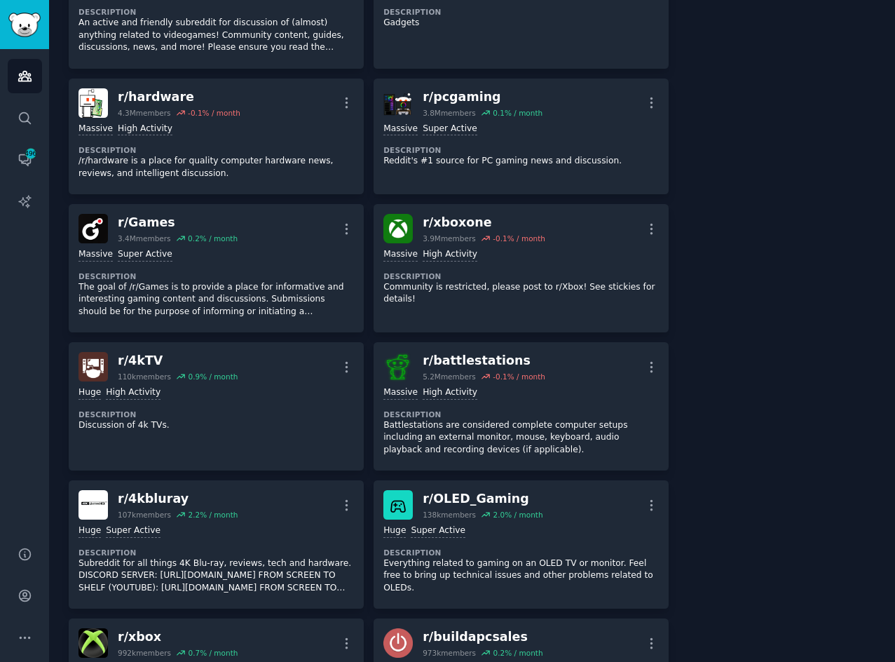
scroll to position [771, 0]
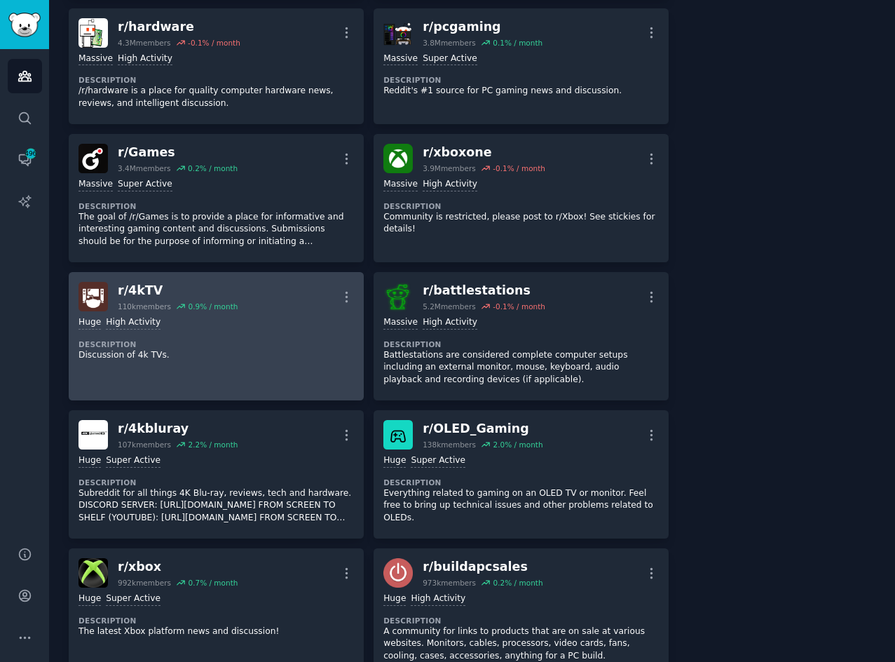
click at [292, 320] on div "Huge High Activity" at bounding box center [215, 322] width 275 height 13
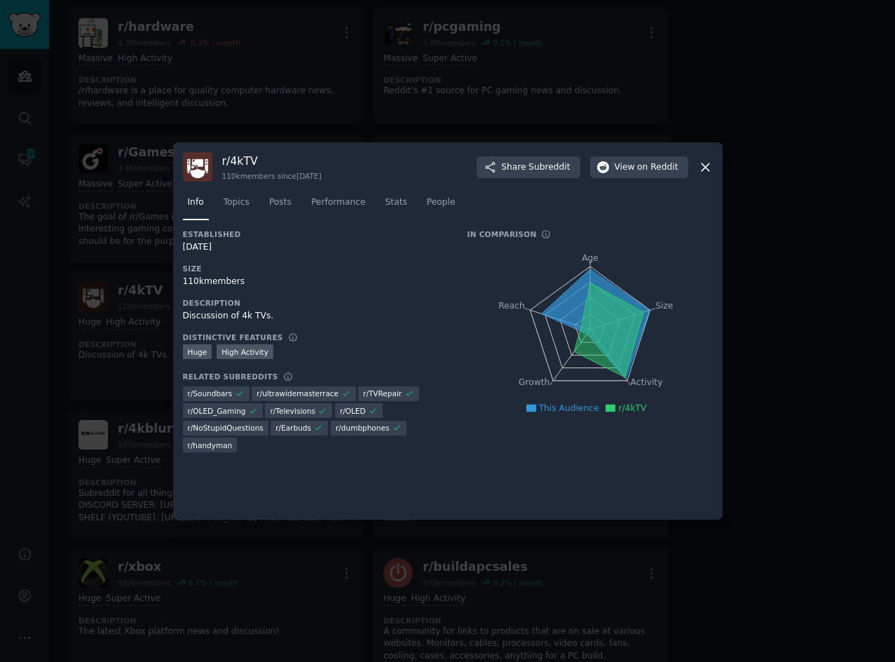
click at [777, 235] on div at bounding box center [447, 331] width 895 height 662
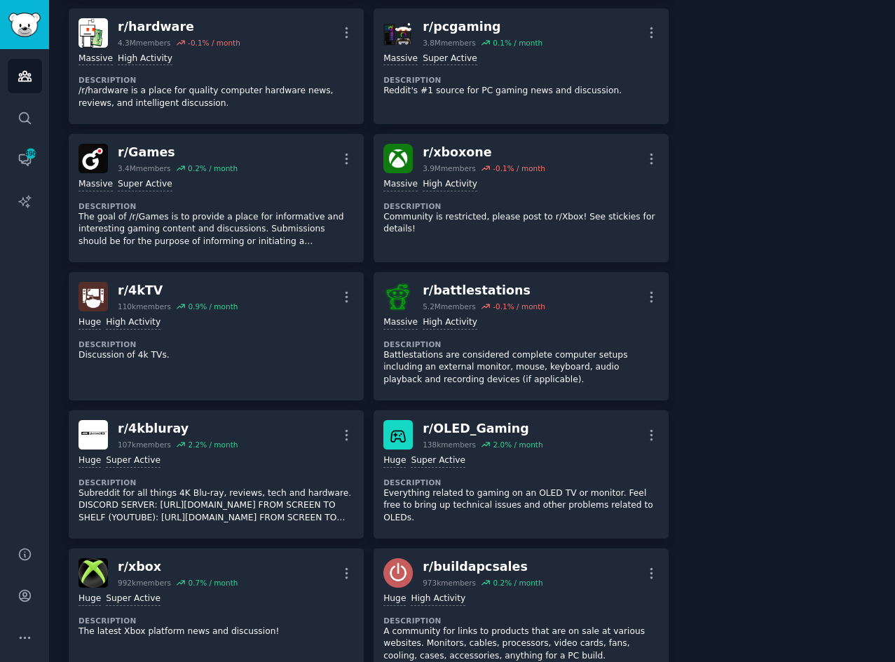
scroll to position [841, 0]
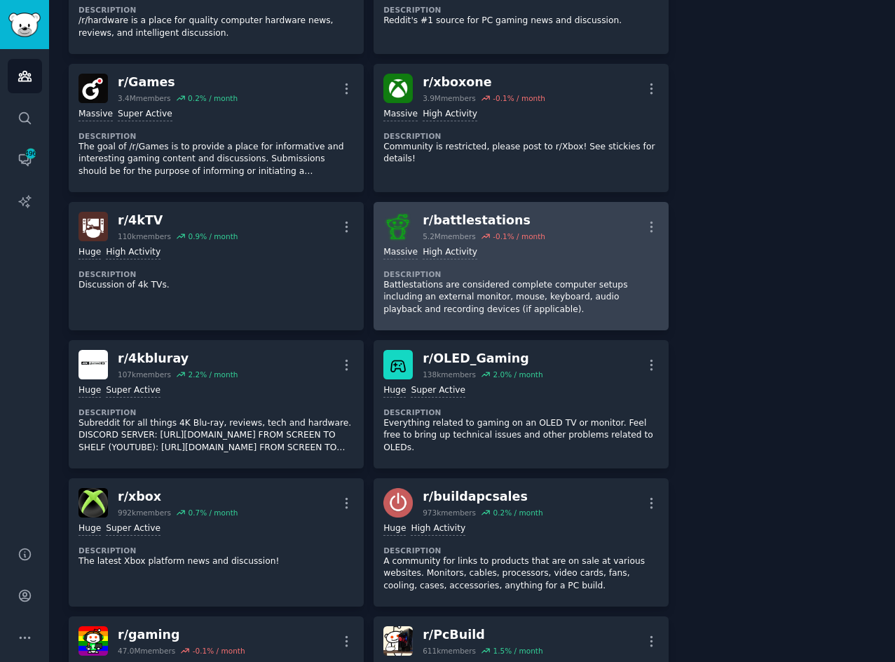
click at [566, 255] on div "Massive High Activity" at bounding box center [520, 252] width 275 height 13
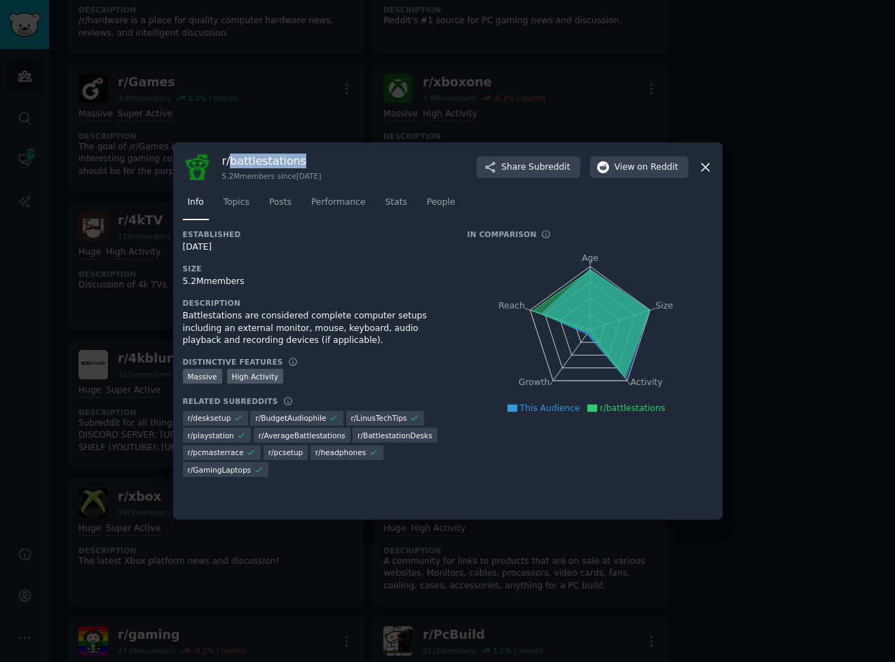
drag, startPoint x: 231, startPoint y: 160, endPoint x: 304, endPoint y: 160, distance: 73.6
click at [304, 160] on h3 "r/ battlestations" at bounding box center [272, 160] width 100 height 15
click at [835, 409] on div at bounding box center [447, 331] width 895 height 662
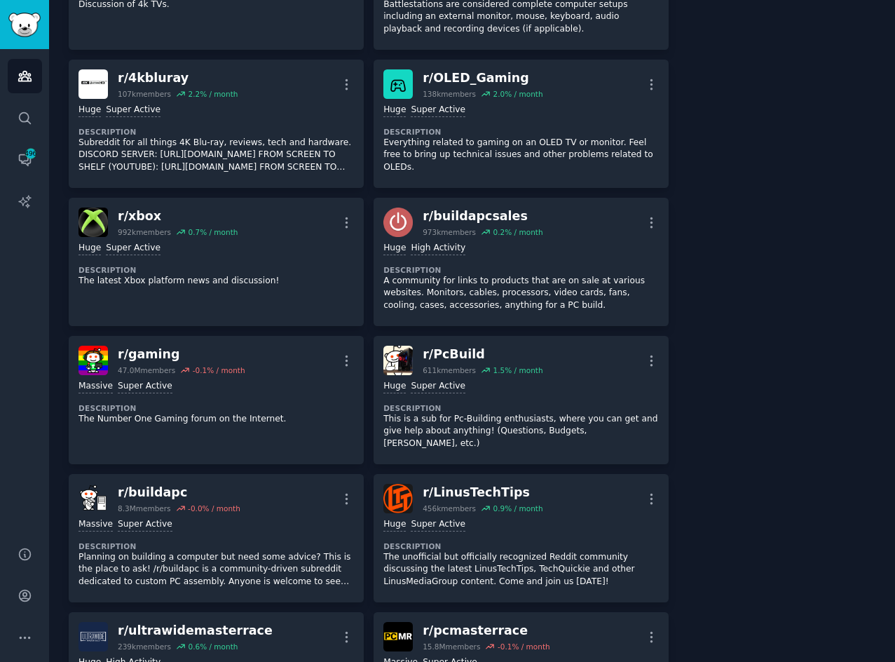
scroll to position [1191, 0]
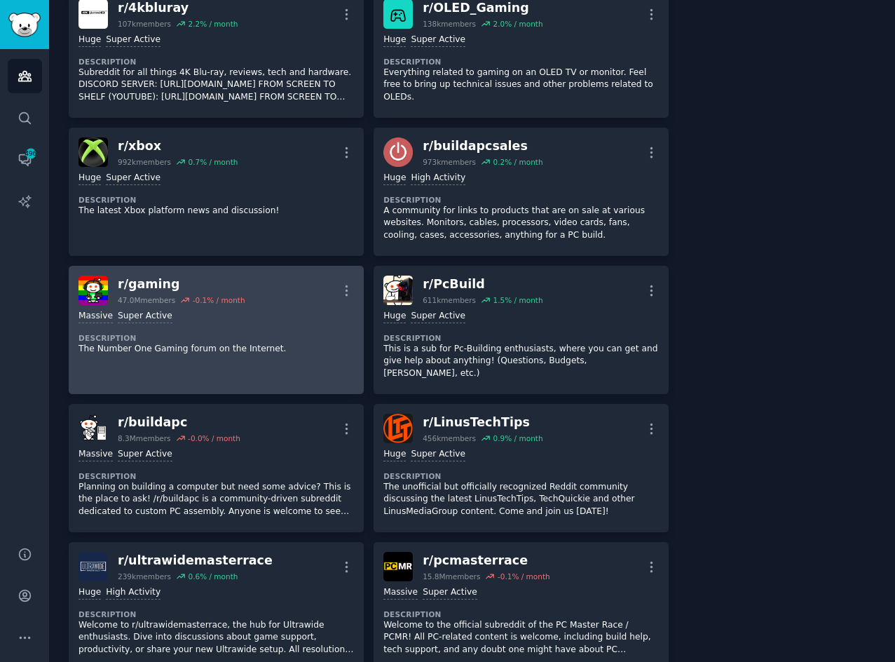
click at [240, 315] on div "Massive Super Active" at bounding box center [215, 316] width 275 height 13
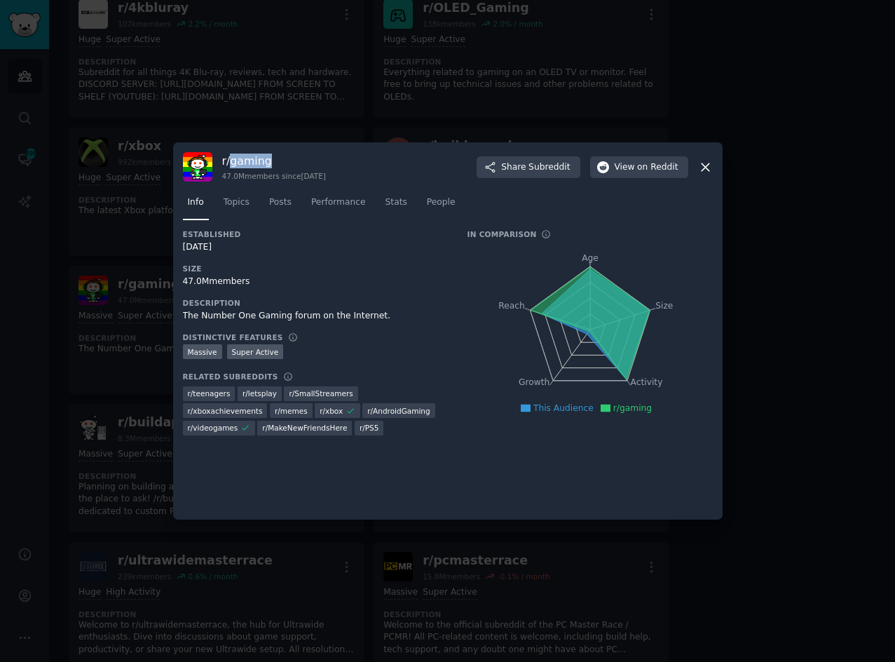
drag, startPoint x: 270, startPoint y: 163, endPoint x: 378, endPoint y: 233, distance: 129.1
click at [230, 165] on h3 "r/ gaming" at bounding box center [274, 160] width 104 height 15
drag, startPoint x: 826, startPoint y: 235, endPoint x: 805, endPoint y: 240, distance: 22.4
click at [826, 235] on div at bounding box center [447, 331] width 895 height 662
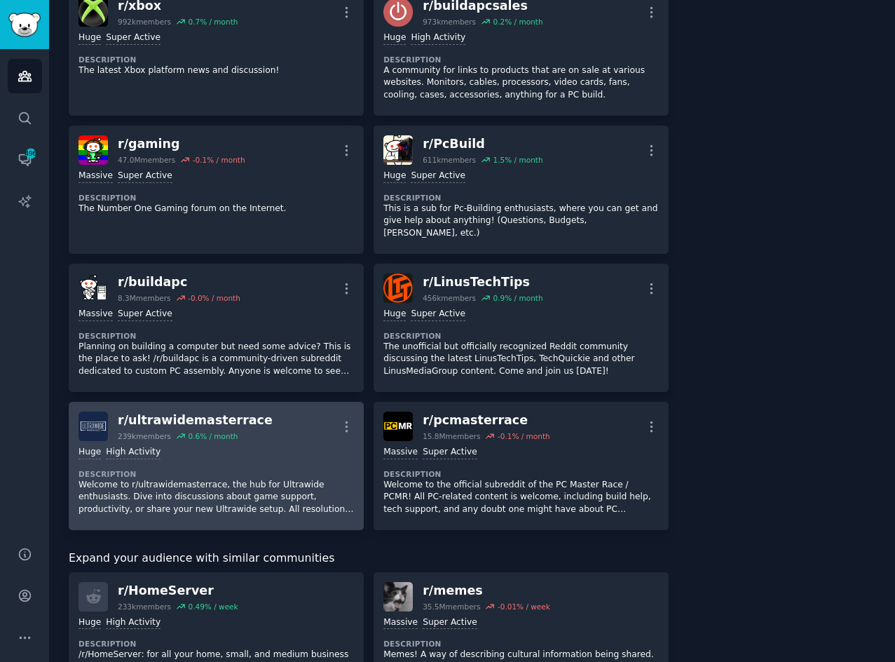
scroll to position [1472, 0]
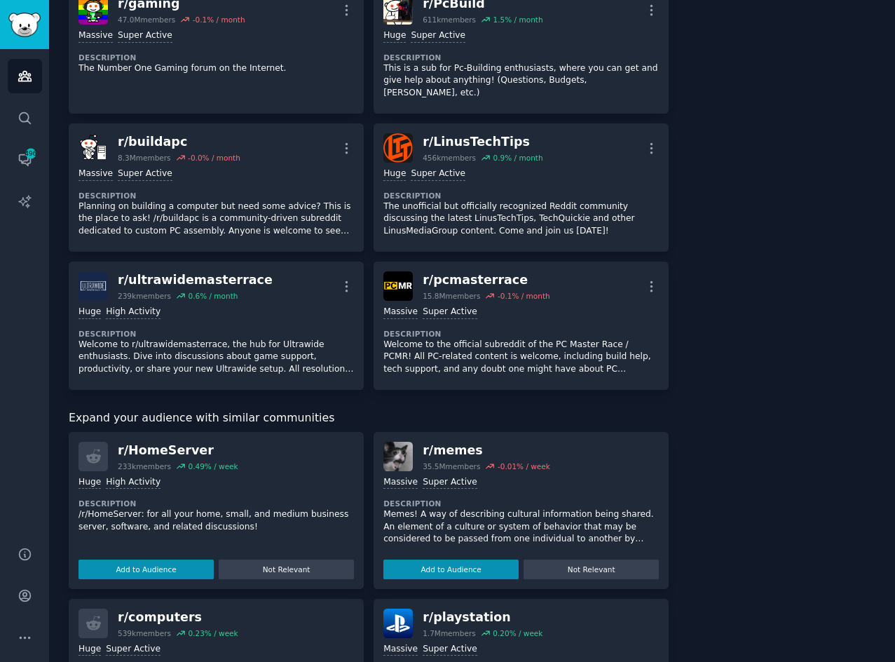
click at [715, 324] on div "About this audience Custom Audience 139.7M Members ↑ -0.0 % / month Age Size Ac…" at bounding box center [781, 14] width 187 height 2815
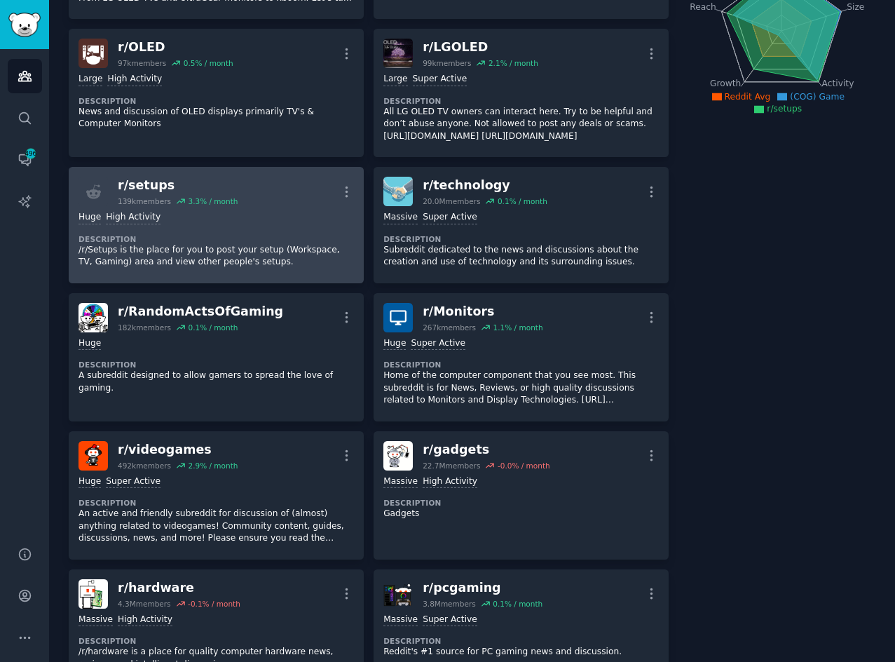
scroll to position [0, 0]
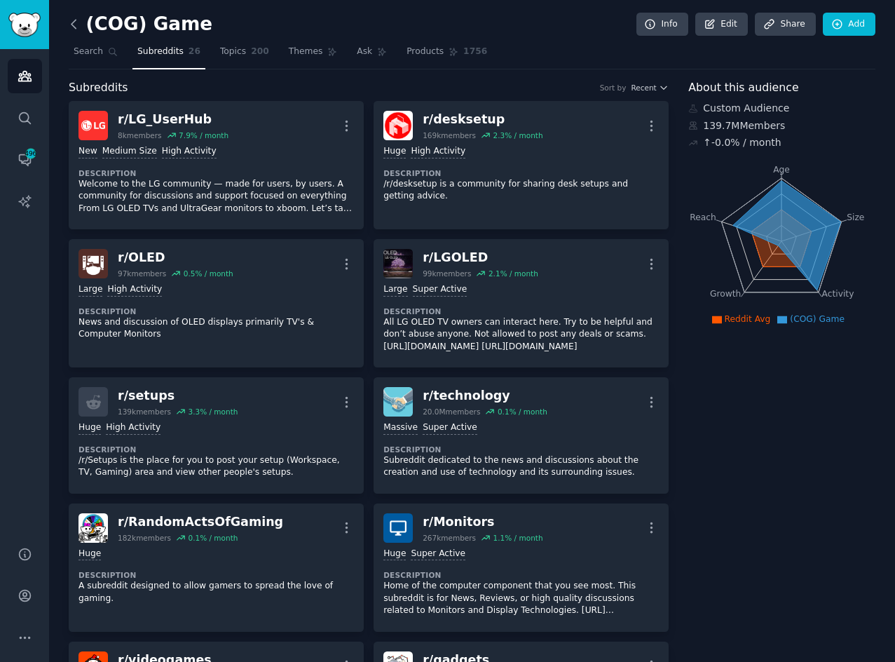
click at [71, 27] on icon at bounding box center [74, 24] width 15 height 15
